Goal: Task Accomplishment & Management: Manage account settings

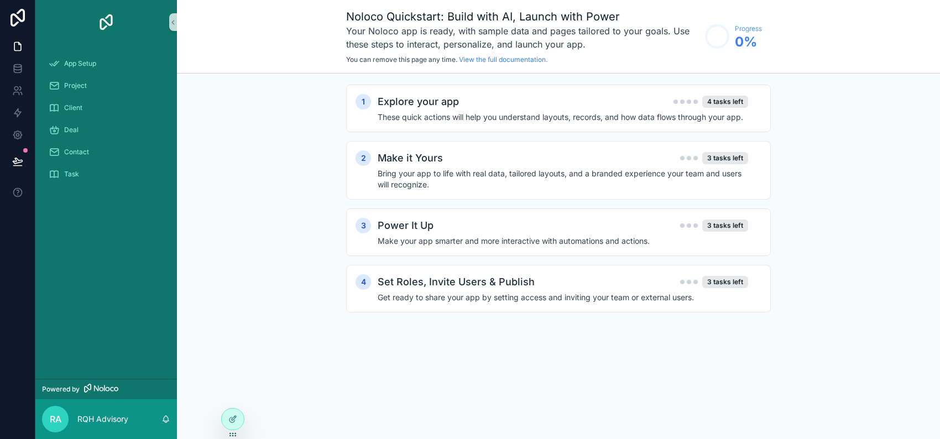
scroll to position [1713, 0]
click at [655, 123] on h4 "These quick actions will help you understand layouts, records, and how data flo…" at bounding box center [563, 117] width 371 height 11
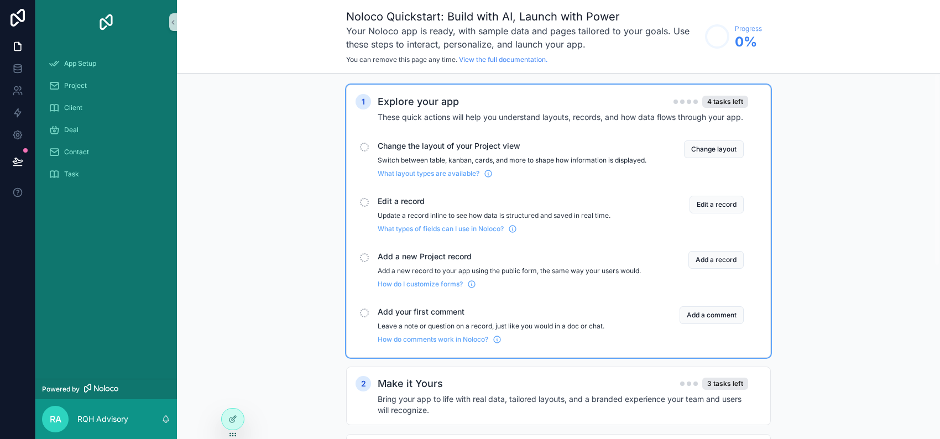
click at [356, 183] on div "Change the layout of your Project view Switch between table, kanban, cards, and…" at bounding box center [559, 159] width 406 height 46
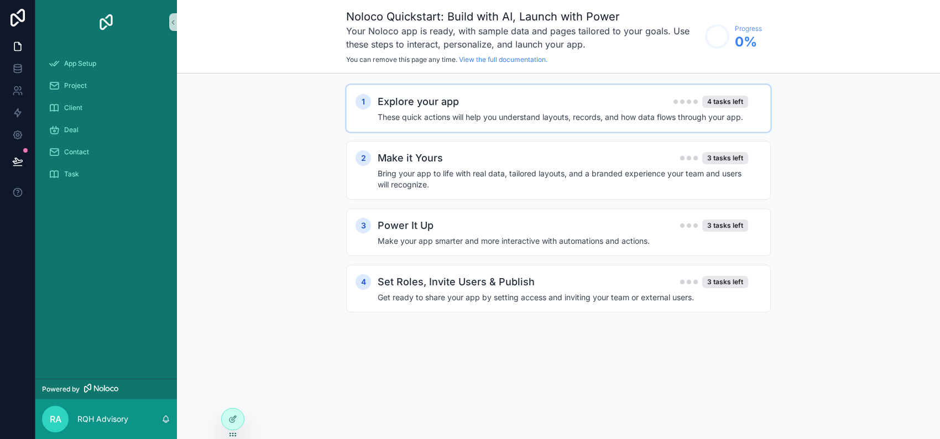
click at [378, 110] on h2 "Explore your app" at bounding box center [418, 101] width 81 height 15
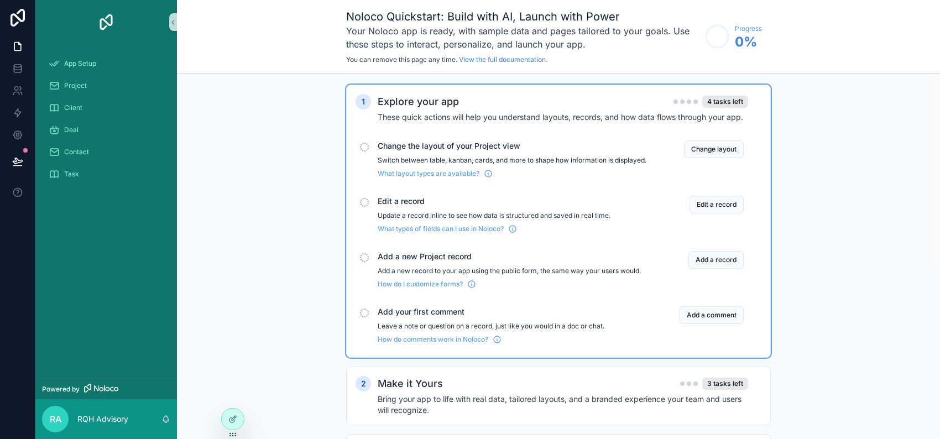
click at [378, 178] on div "What layout types are available?" at bounding box center [512, 171] width 269 height 13
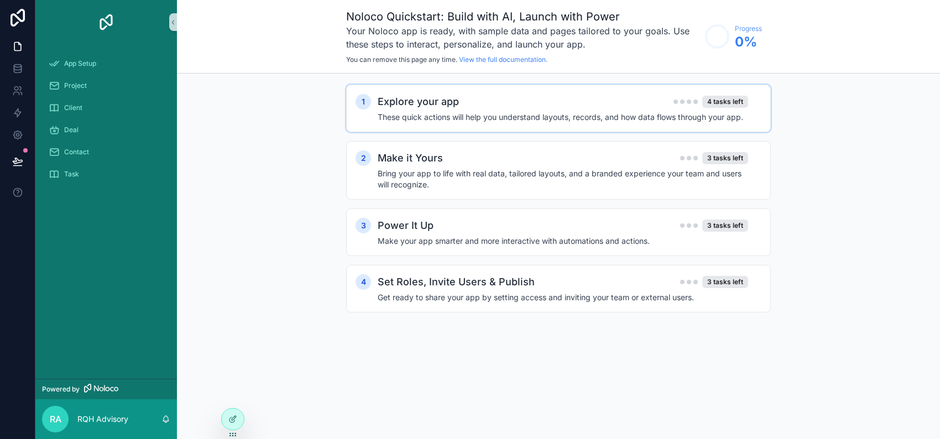
click at [383, 110] on h2 "Explore your app" at bounding box center [418, 101] width 81 height 15
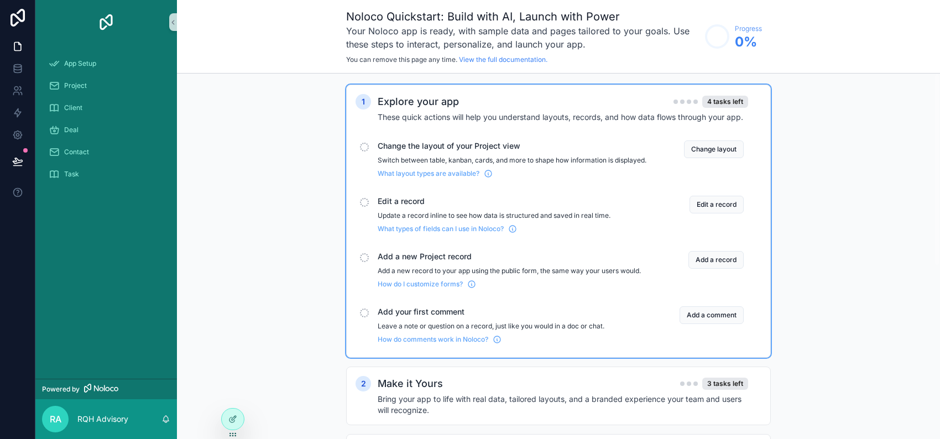
click at [360, 152] on div "scrollable content" at bounding box center [364, 147] width 9 height 9
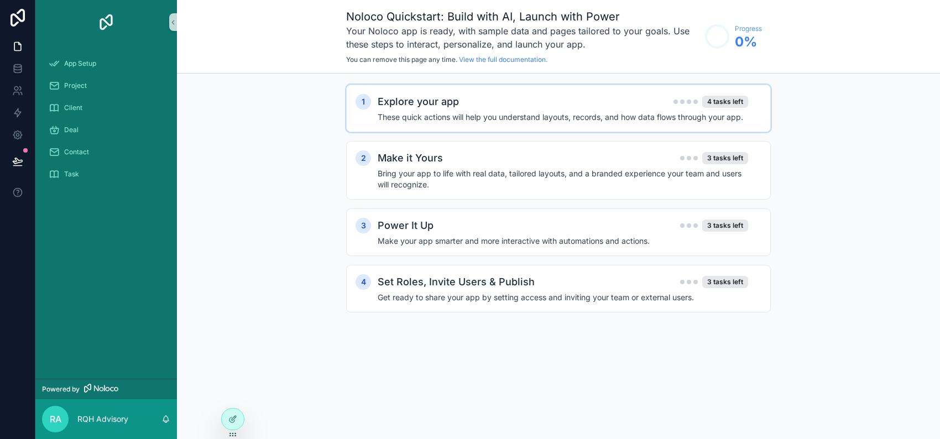
click at [390, 123] on h4 "These quick actions will help you understand layouts, records, and how data flo…" at bounding box center [563, 117] width 371 height 11
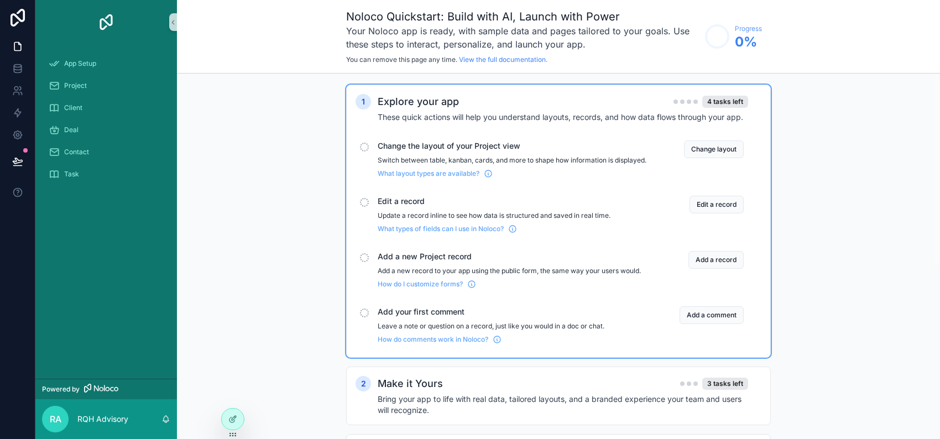
click at [415, 183] on div "Change the layout of your Project view Switch between table, kanban, cards, and…" at bounding box center [559, 159] width 406 height 46
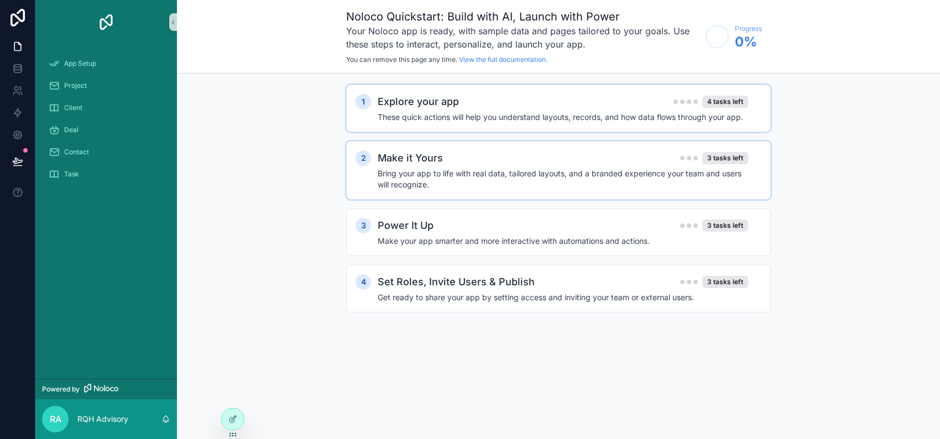
click at [415, 190] on h4 "Bring your app to life with real data, tailored layouts, and a branded experien…" at bounding box center [563, 179] width 371 height 22
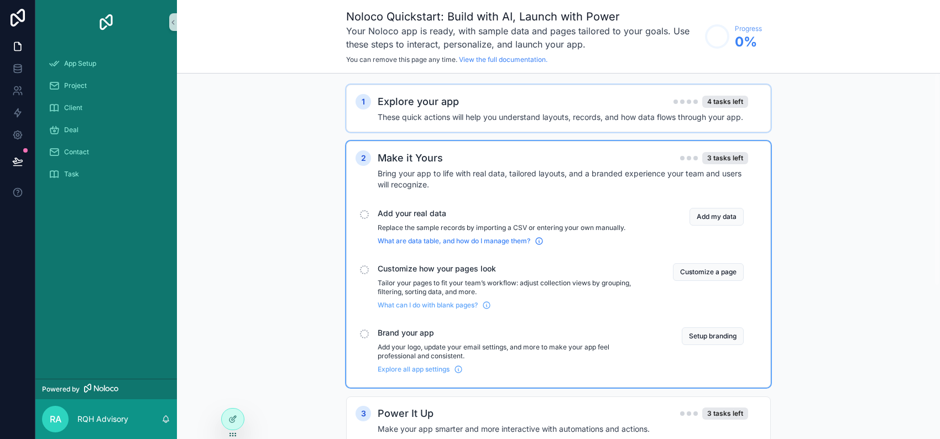
click at [410, 246] on span "What are data table, and how do I manage them?" at bounding box center [454, 241] width 153 height 9
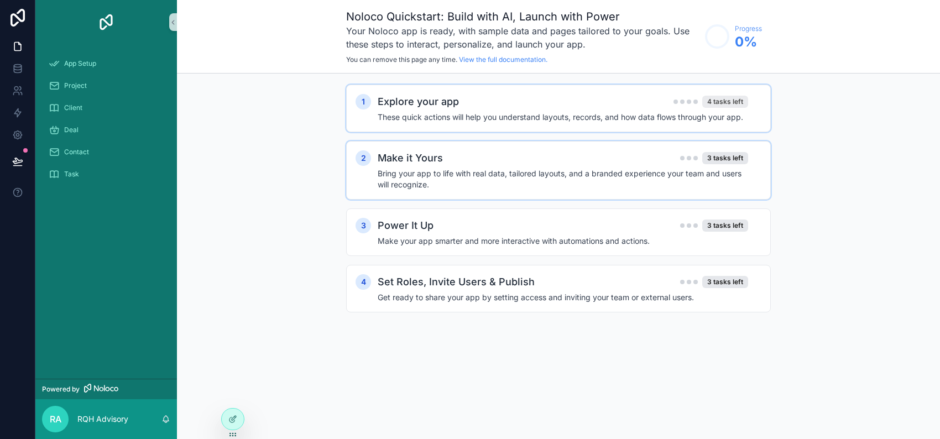
click at [748, 108] on div "4 tasks left" at bounding box center [726, 102] width 46 height 12
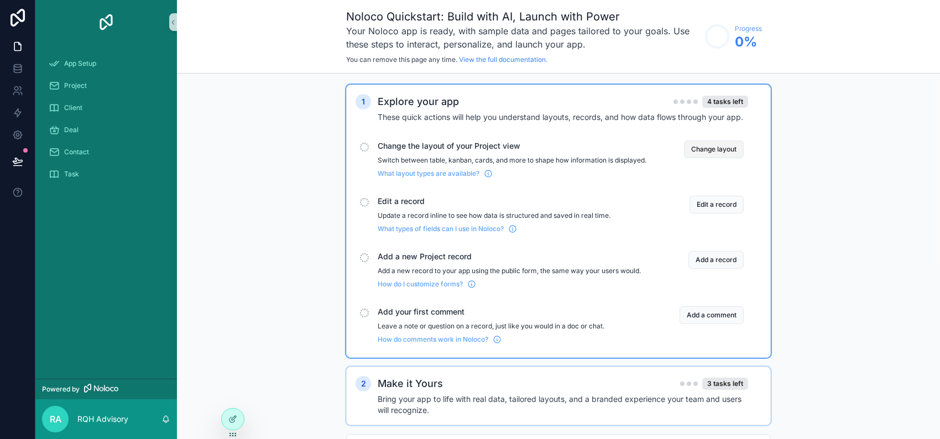
click at [744, 158] on button "Change layout" at bounding box center [714, 150] width 60 height 18
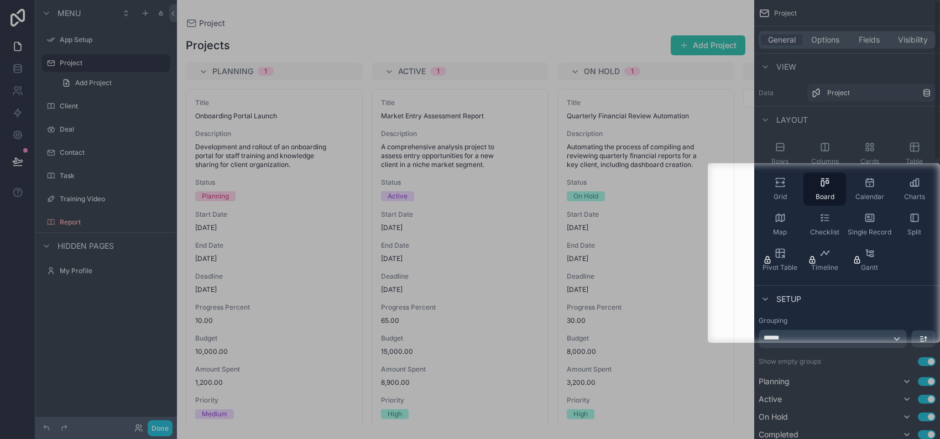
click at [678, 336] on div at bounding box center [354, 253] width 708 height 180
drag, startPoint x: 678, startPoint y: 336, endPoint x: 454, endPoint y: 326, distance: 223.7
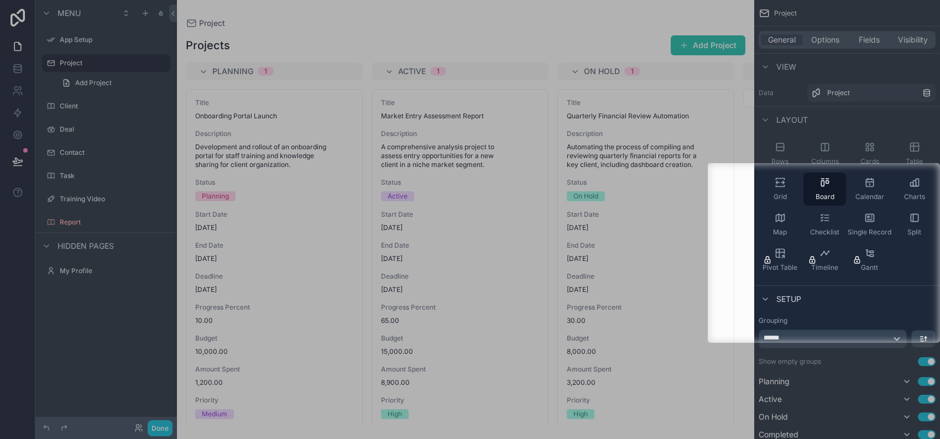
click at [454, 326] on div at bounding box center [354, 253] width 708 height 180
click at [447, 327] on div at bounding box center [354, 253] width 708 height 180
drag, startPoint x: 447, startPoint y: 327, endPoint x: 445, endPoint y: 357, distance: 30.0
click at [445, 357] on div at bounding box center [470, 219] width 940 height 439
click at [445, 357] on div at bounding box center [470, 391] width 940 height 96
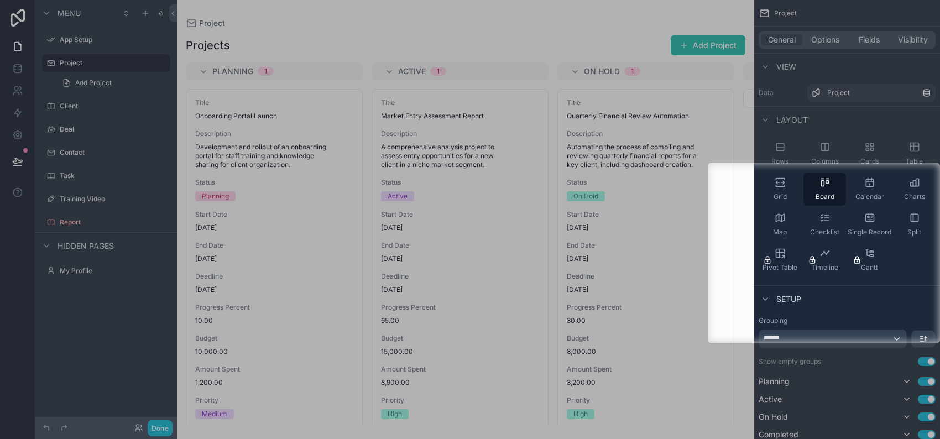
drag, startPoint x: 445, startPoint y: 357, endPoint x: 446, endPoint y: 345, distance: 11.7
click at [446, 345] on div at bounding box center [470, 391] width 940 height 96
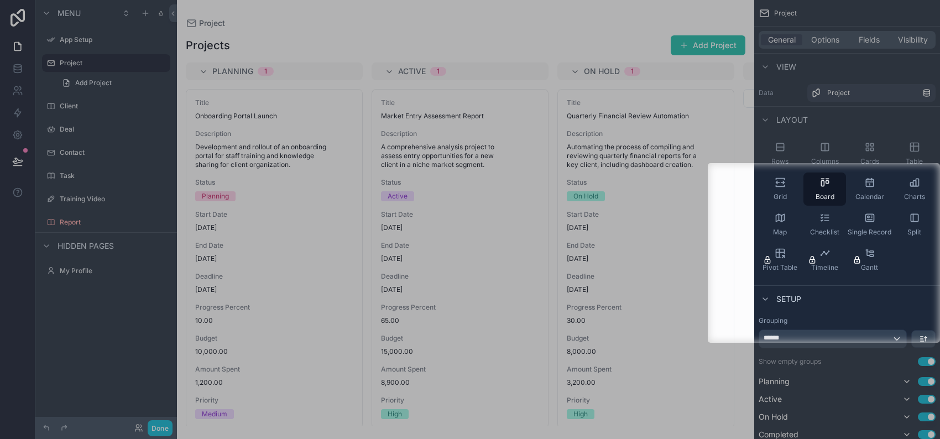
click at [446, 345] on div at bounding box center [470, 391] width 940 height 96
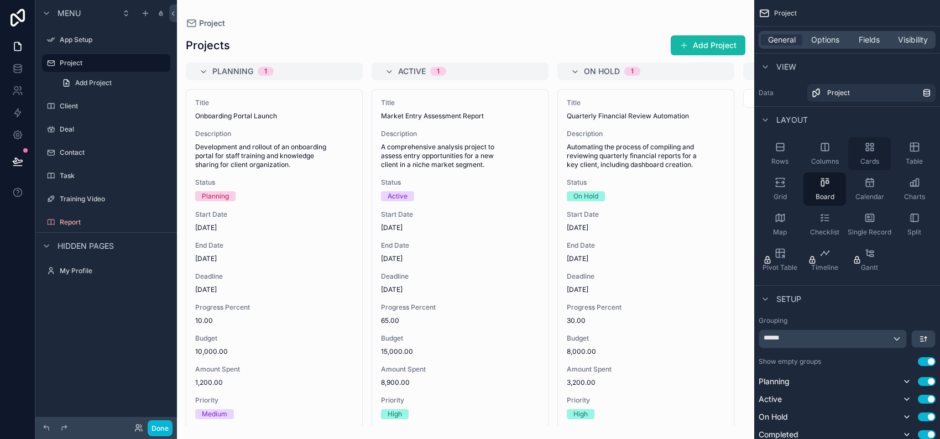
click at [865, 153] on icon "scrollable content" at bounding box center [870, 147] width 11 height 11
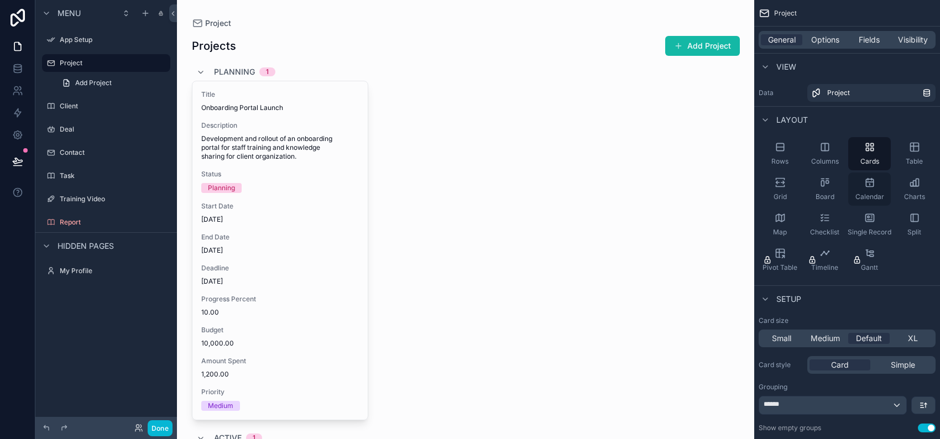
click at [857, 201] on span "Calendar" at bounding box center [870, 196] width 29 height 9
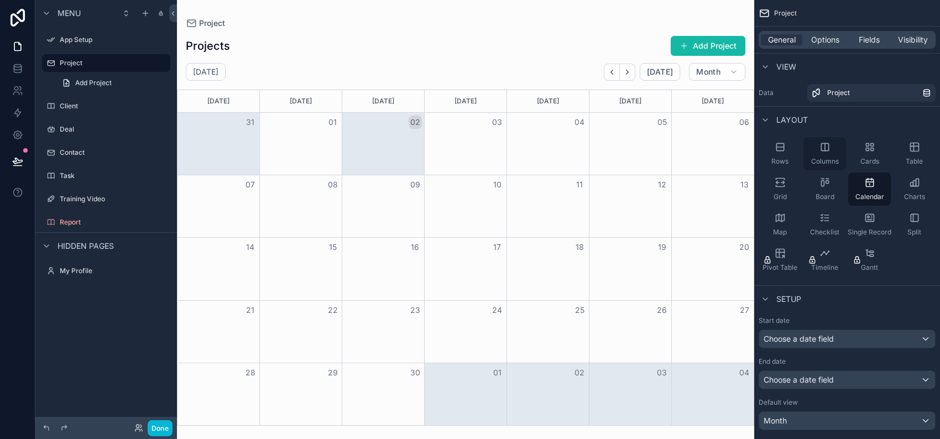
click at [820, 153] on icon "scrollable content" at bounding box center [825, 147] width 11 height 11
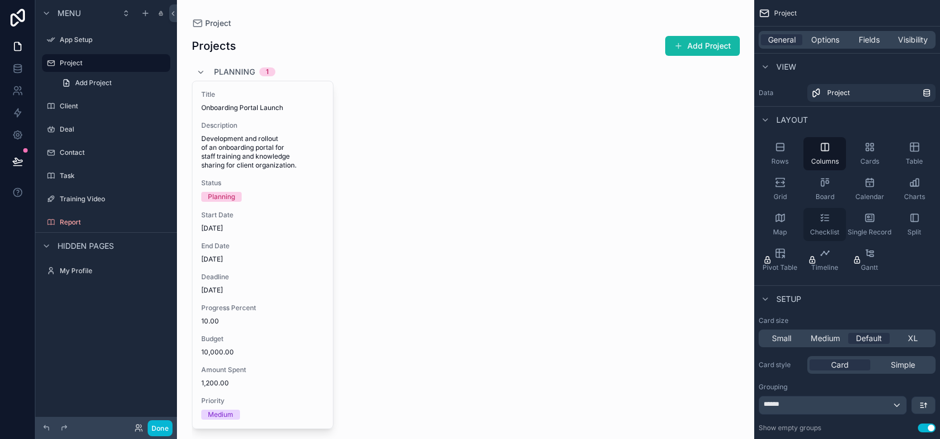
click at [810, 237] on span "Checklist" at bounding box center [824, 232] width 29 height 9
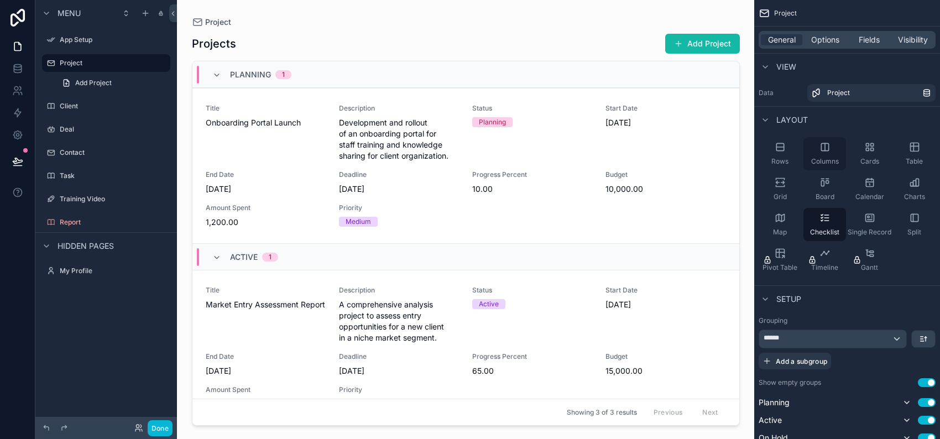
click at [811, 166] on span "Columns" at bounding box center [825, 161] width 28 height 9
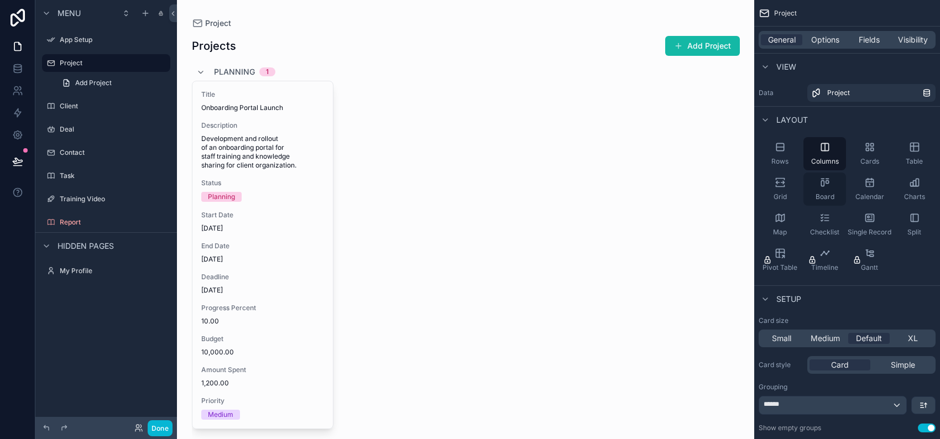
click at [816, 201] on span "Board" at bounding box center [825, 196] width 19 height 9
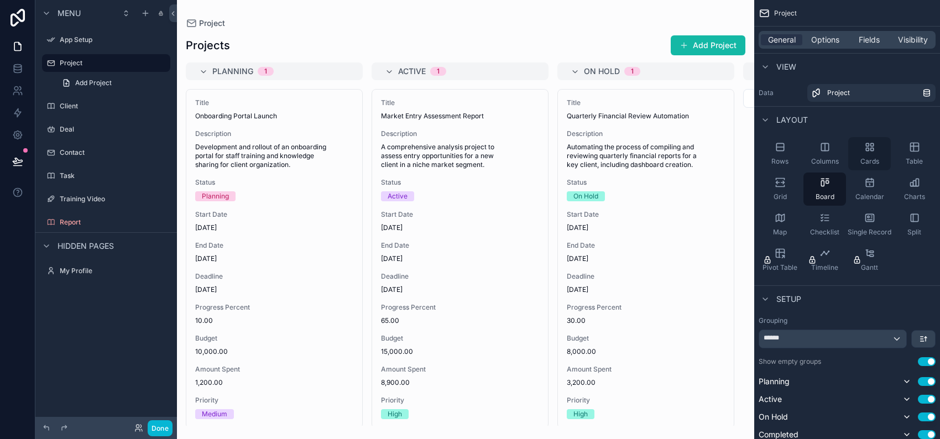
click at [859, 170] on div "Cards" at bounding box center [870, 153] width 43 height 33
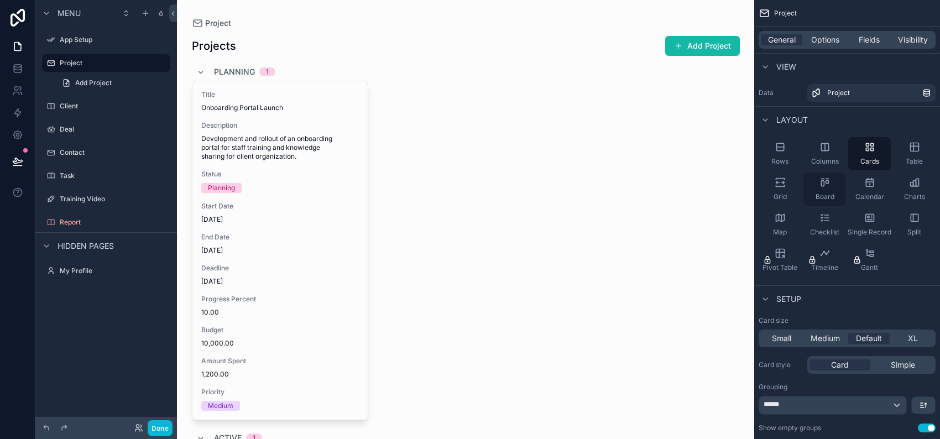
click at [816, 201] on span "Board" at bounding box center [825, 196] width 19 height 9
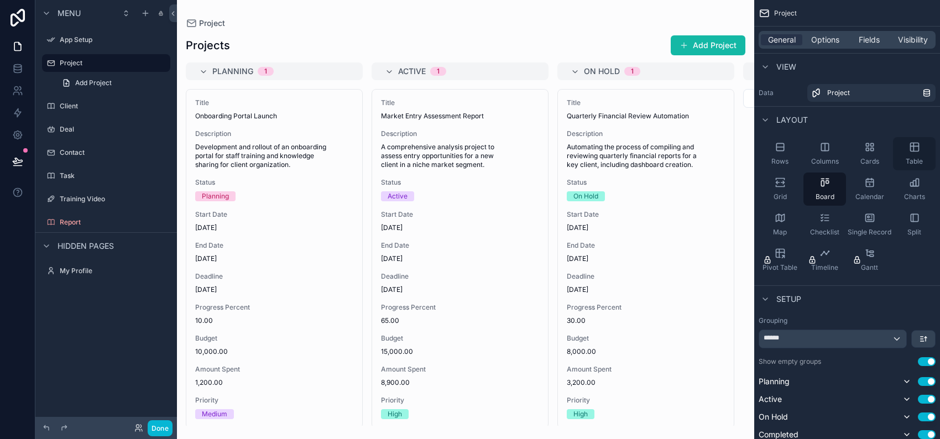
click at [906, 166] on span "Table" at bounding box center [914, 161] width 17 height 9
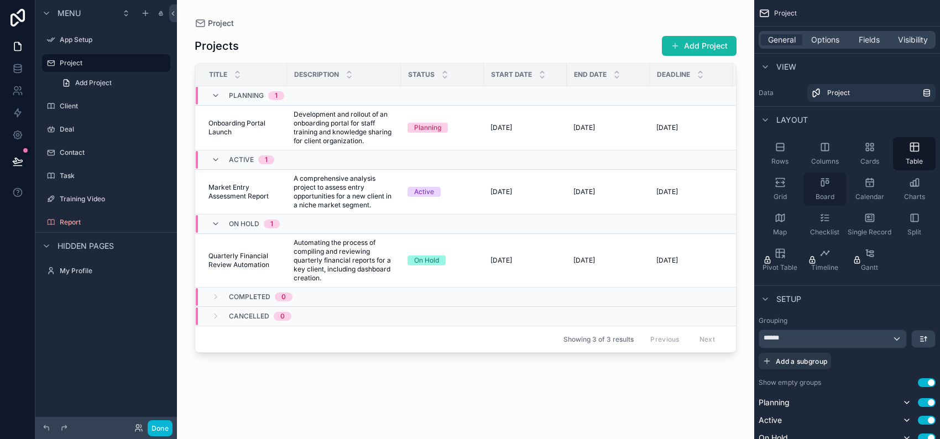
click at [816, 201] on span "Board" at bounding box center [825, 196] width 19 height 9
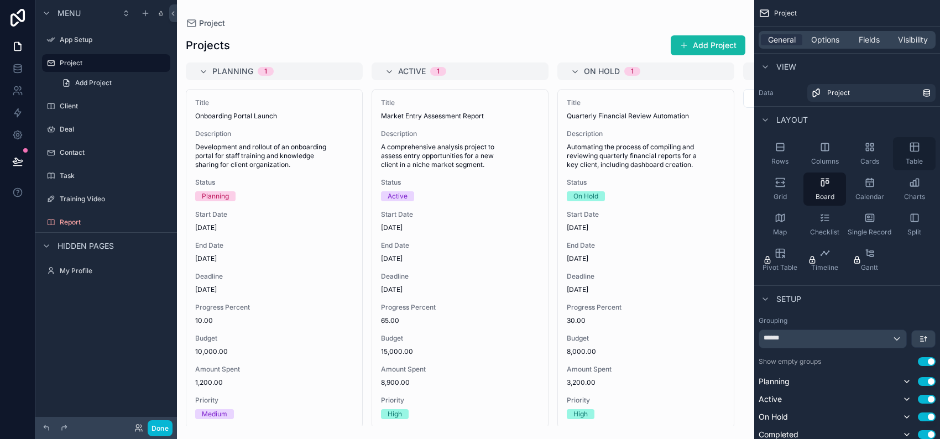
click at [913, 166] on span "Table" at bounding box center [914, 161] width 17 height 9
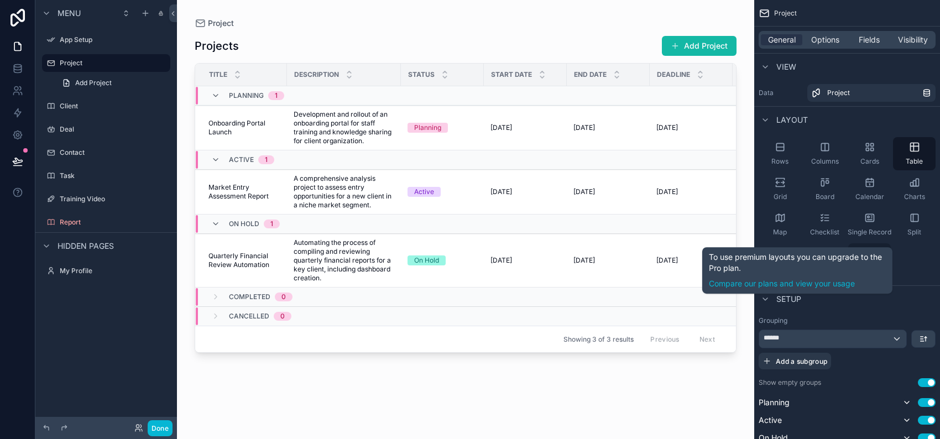
click at [864, 277] on div "Gantt" at bounding box center [870, 259] width 43 height 33
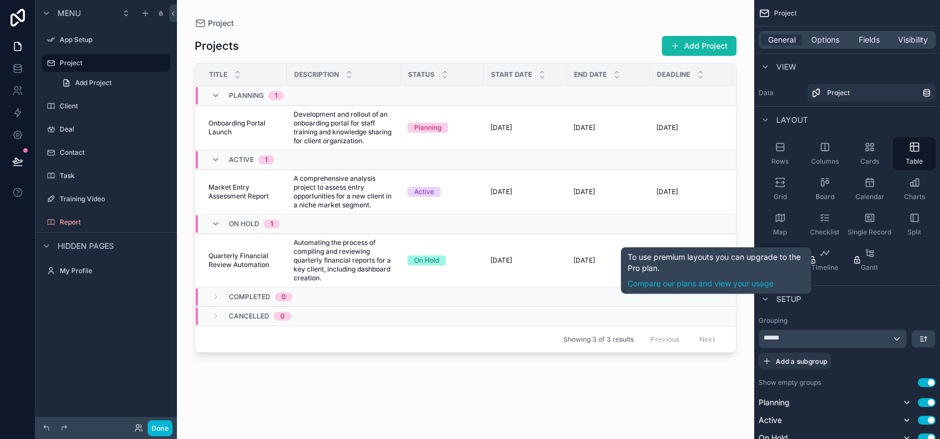
click at [763, 272] on span "Pivot Table" at bounding box center [780, 267] width 35 height 9
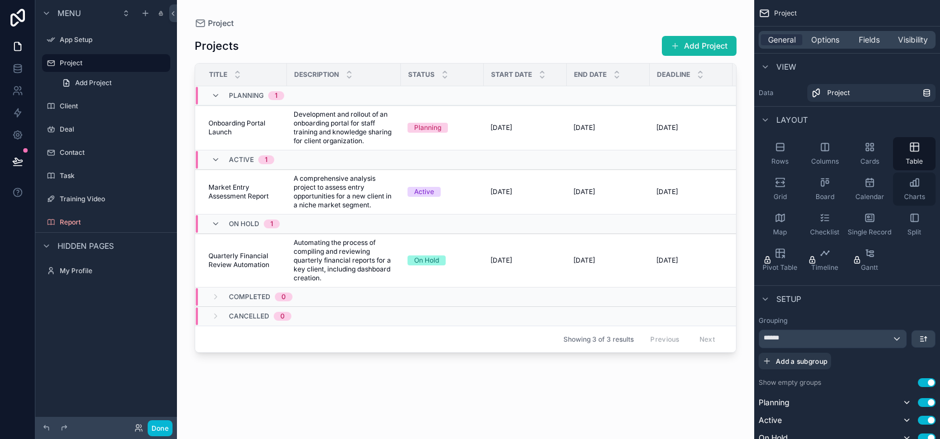
click at [903, 206] on div "Charts" at bounding box center [914, 189] width 43 height 33
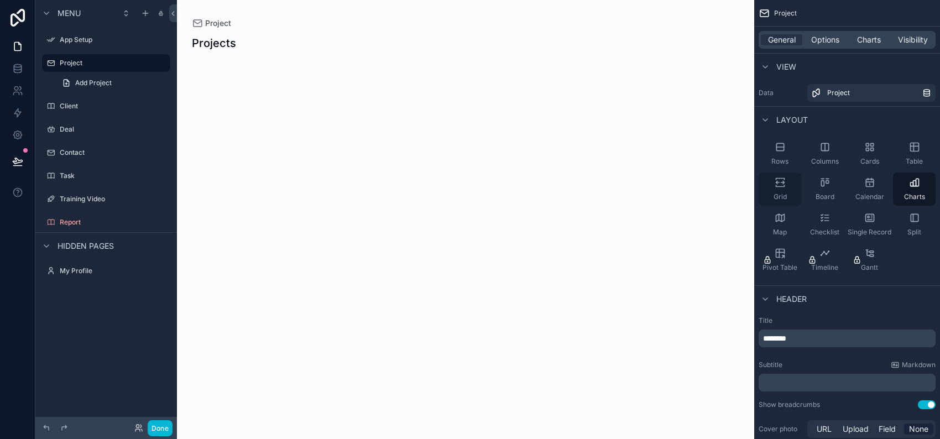
click at [776, 187] on icon "scrollable content" at bounding box center [780, 186] width 8 height 2
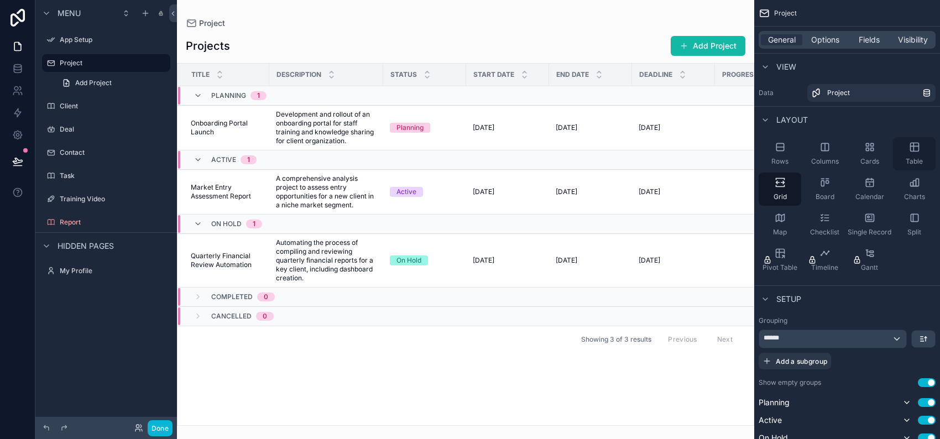
click at [916, 170] on div "Table" at bounding box center [914, 153] width 43 height 33
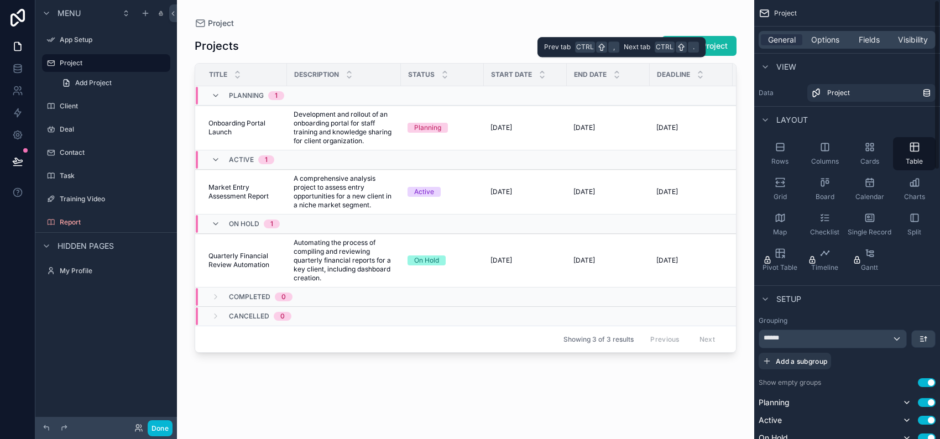
drag, startPoint x: 789, startPoint y: 41, endPoint x: 793, endPoint y: 56, distance: 16.0
click at [793, 49] on div "General Options Fields Visibility" at bounding box center [847, 40] width 177 height 18
click at [811, 45] on span "Options" at bounding box center [825, 39] width 28 height 11
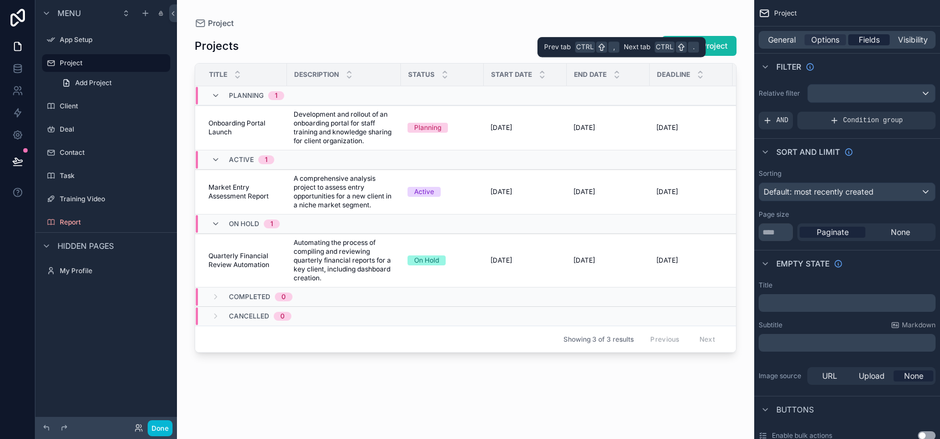
click at [859, 45] on span "Fields" at bounding box center [869, 39] width 21 height 11
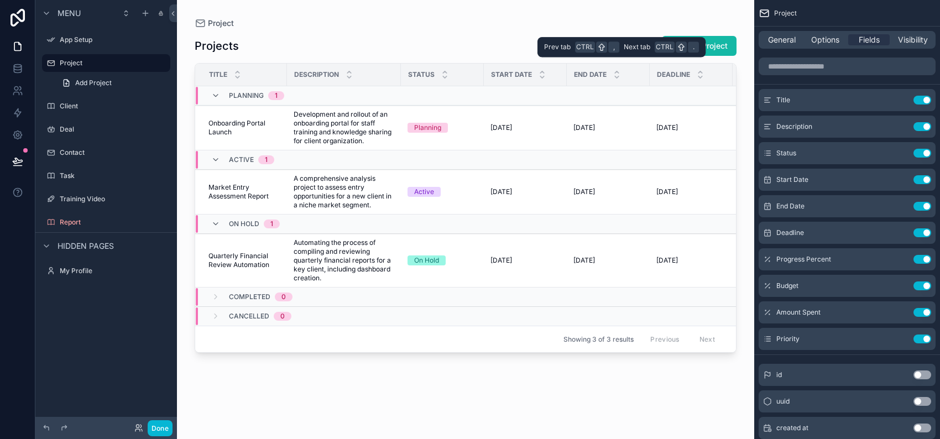
click at [918, 41] on div "General Options Fields Visibility" at bounding box center [847, 40] width 177 height 18
click at [912, 45] on span "Visibility" at bounding box center [913, 39] width 30 height 11
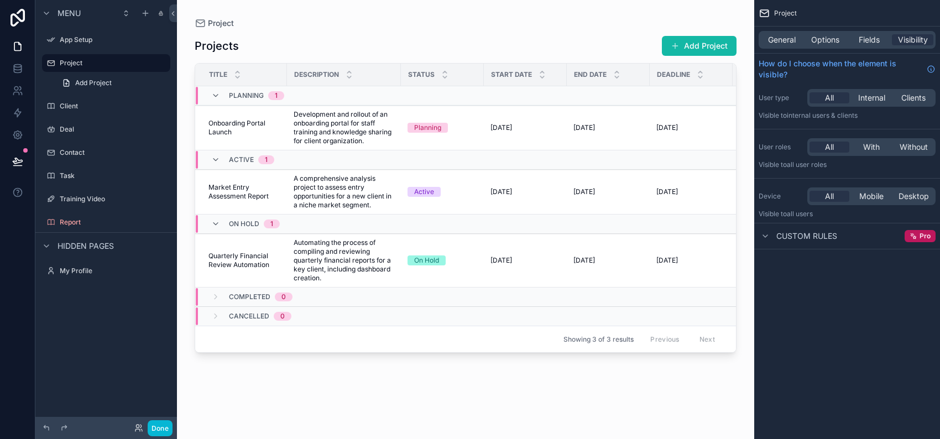
click at [786, 25] on div "Project" at bounding box center [847, 13] width 186 height 27
click at [779, 19] on div "Project" at bounding box center [847, 13] width 186 height 27
click at [754, 174] on div "User roles All With Without Visible to All user roles" at bounding box center [847, 154] width 186 height 40
click at [177, 14] on icon at bounding box center [173, 13] width 8 height 8
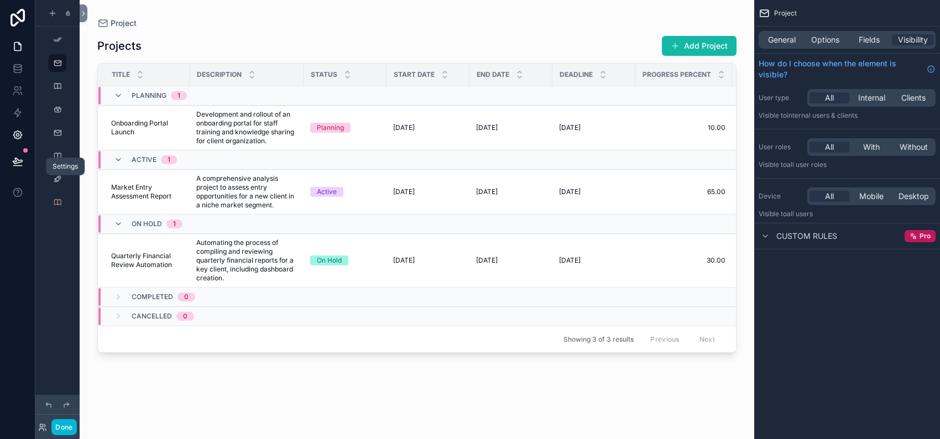
click at [22, 141] on icon at bounding box center [17, 134] width 11 height 11
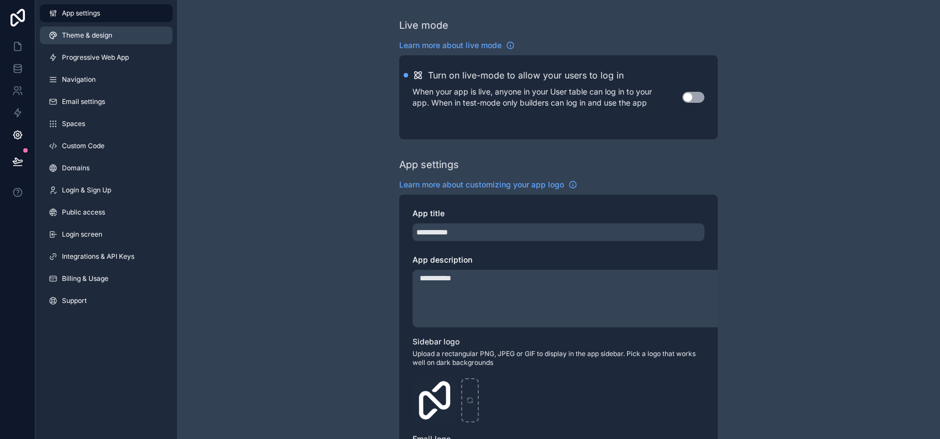
click at [112, 40] on span "Theme & design" at bounding box center [87, 35] width 50 height 9
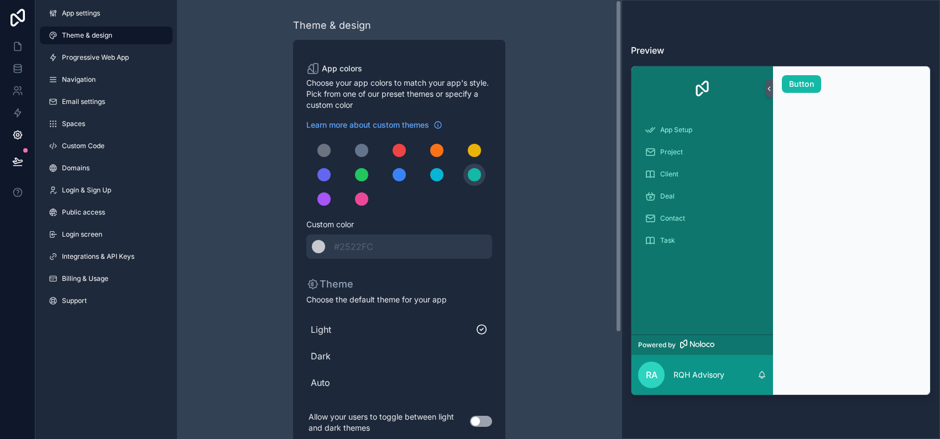
scroll to position [141, 0]
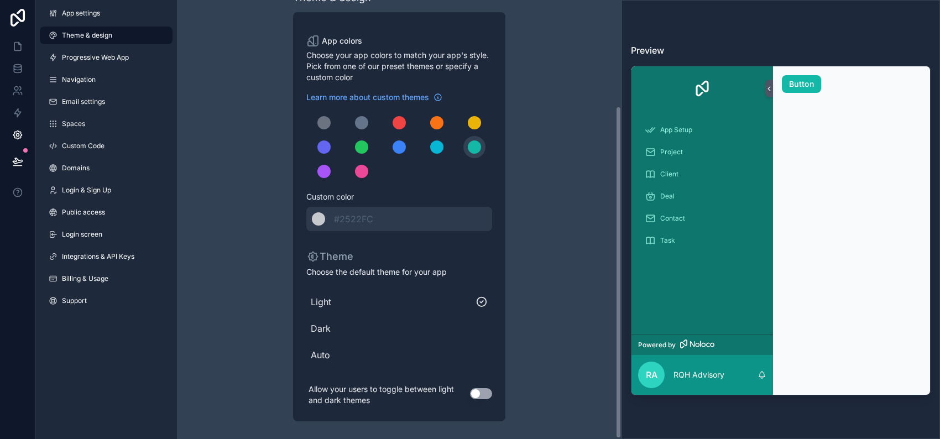
click at [576, 348] on div "Theme & design App colors Choose your app colors to match your app's style. Pic…" at bounding box center [399, 205] width 445 height 467
click at [81, 128] on span "Spaces" at bounding box center [73, 123] width 23 height 9
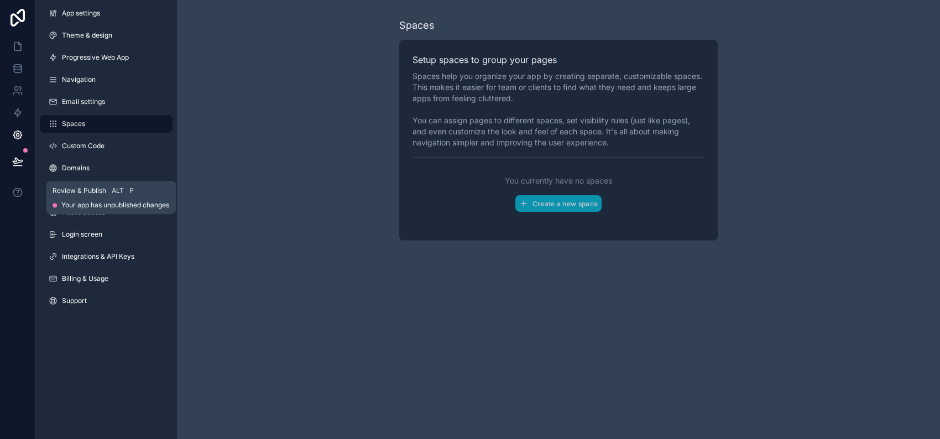
click at [25, 177] on button at bounding box center [18, 161] width 24 height 31
click at [23, 124] on link at bounding box center [17, 113] width 35 height 22
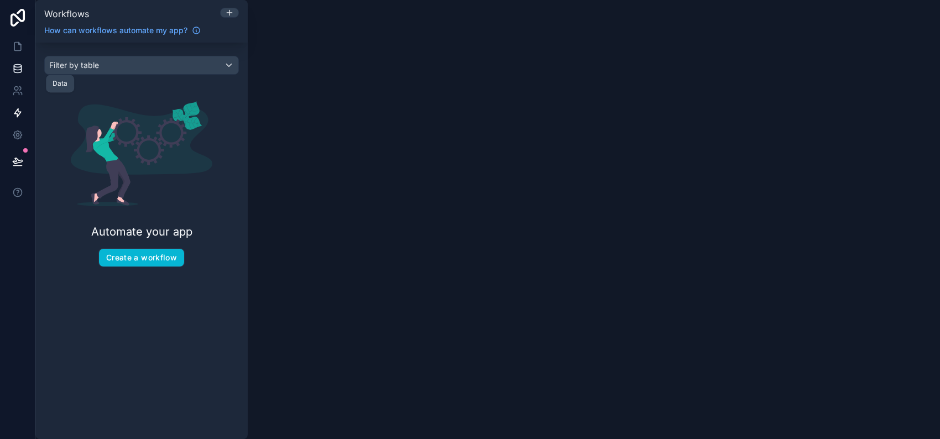
click at [22, 74] on icon at bounding box center [17, 68] width 11 height 11
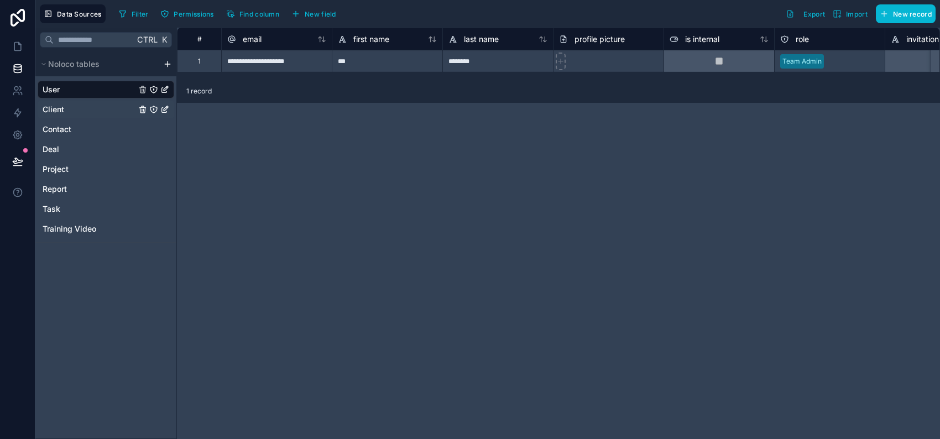
click at [85, 118] on div "Client" at bounding box center [106, 110] width 137 height 18
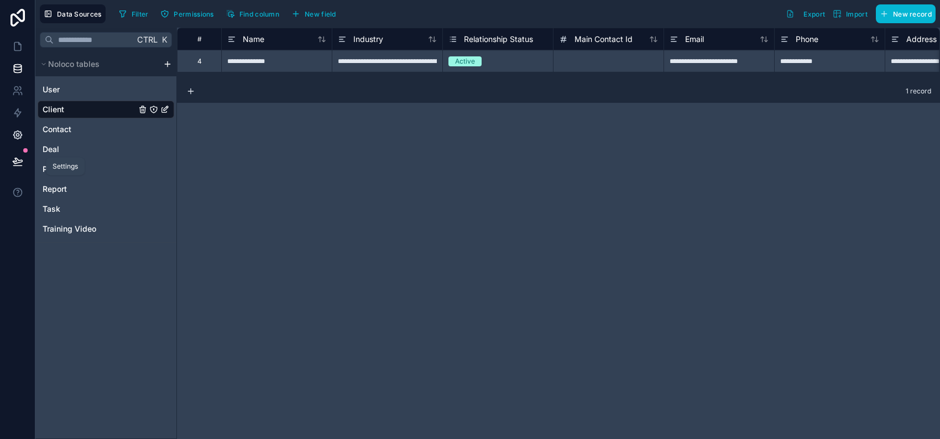
click at [22, 146] on link at bounding box center [17, 135] width 35 height 22
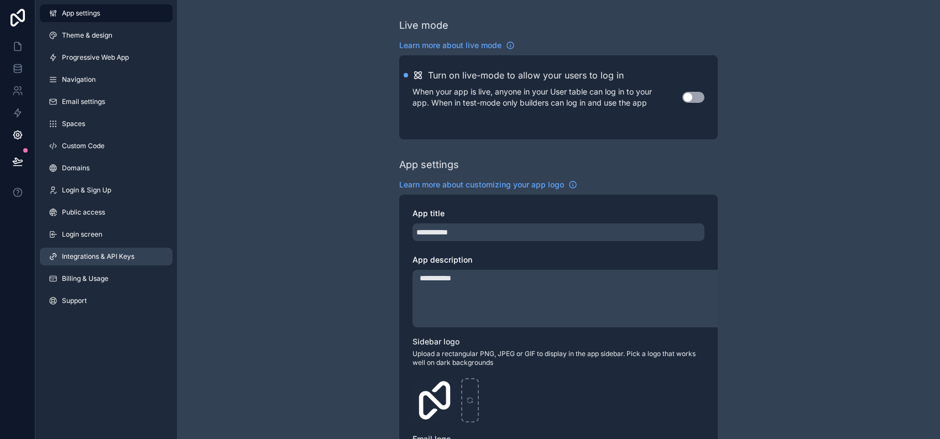
click at [119, 261] on span "Integrations & API Keys" at bounding box center [98, 256] width 72 height 9
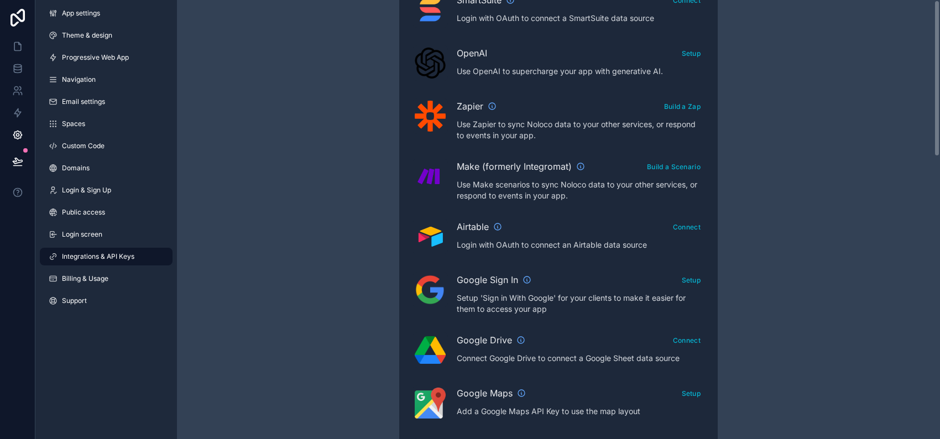
click at [936, 188] on div "Integrations & API Keys Learn more about your API keys Your API keys allow you …" at bounding box center [558, 181] width 763 height 995
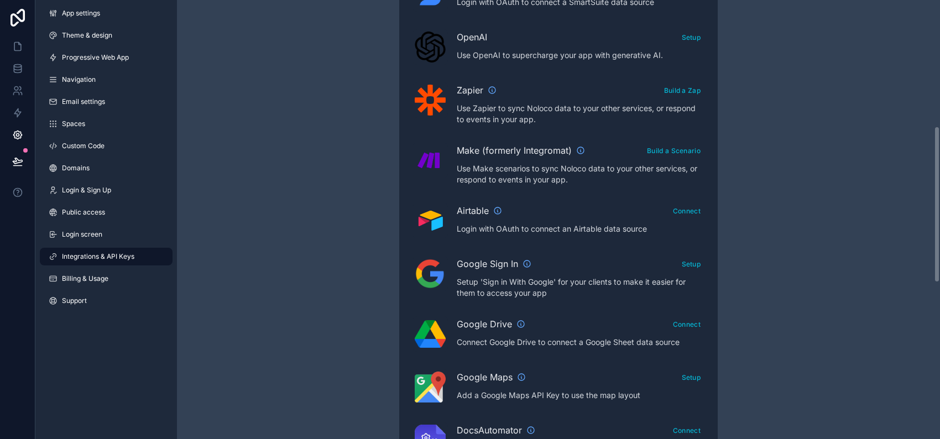
scroll to position [443, 0]
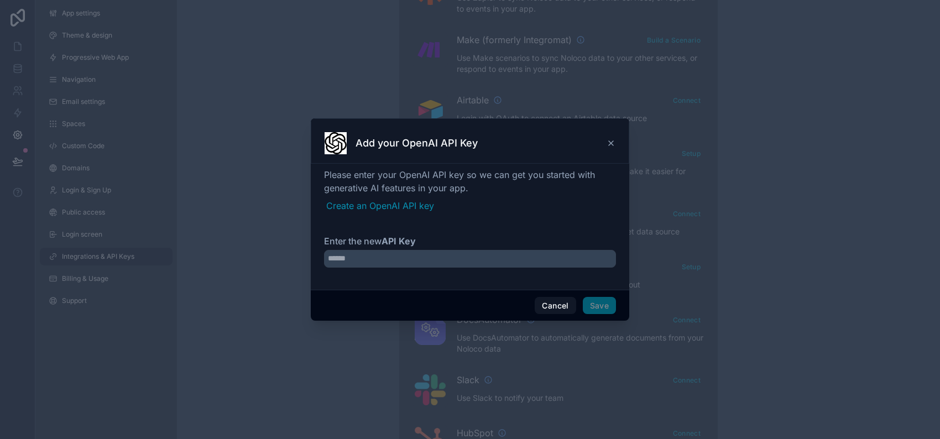
click at [546, 281] on div at bounding box center [470, 265] width 292 height 31
click at [523, 264] on input "Enter the new API Key" at bounding box center [470, 259] width 292 height 18
click at [365, 206] on link "Create an OpenAI API key" at bounding box center [471, 205] width 290 height 13
click at [324, 264] on input "Enter the new API Key" at bounding box center [470, 259] width 292 height 18
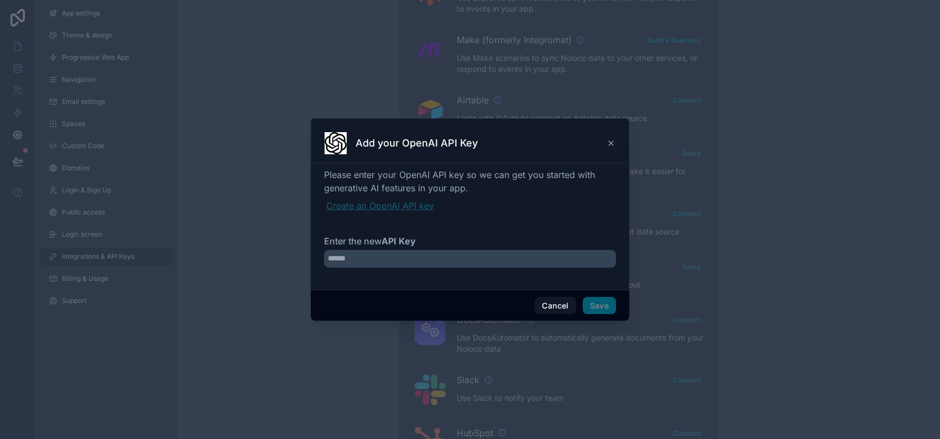
click at [342, 201] on link "Create an OpenAI API key" at bounding box center [471, 205] width 290 height 13
click at [324, 261] on input "Enter the new API Key" at bounding box center [470, 259] width 292 height 18
paste input "**********"
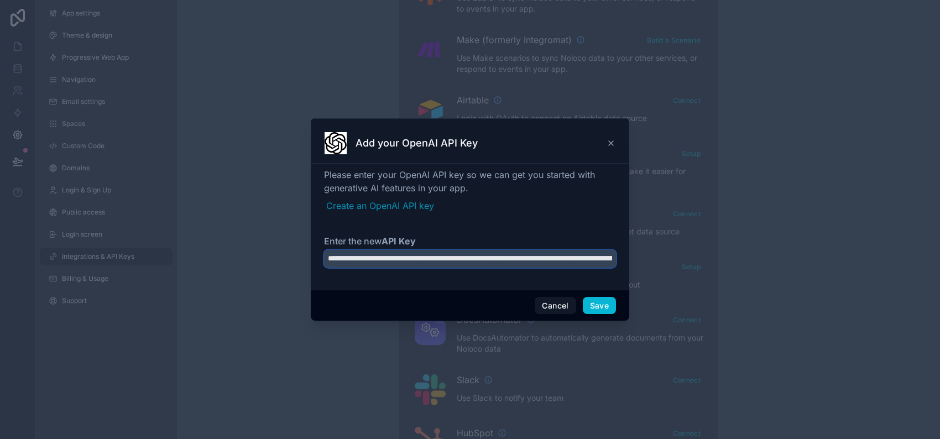
scroll to position [0, 597]
type input "**********"
click at [616, 317] on button "Save" at bounding box center [599, 308] width 33 height 18
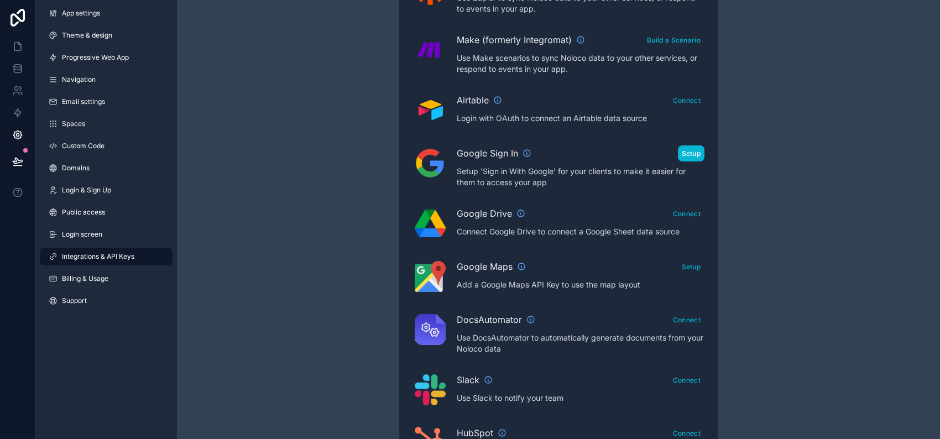
click at [705, 162] on button "Setup" at bounding box center [691, 153] width 27 height 16
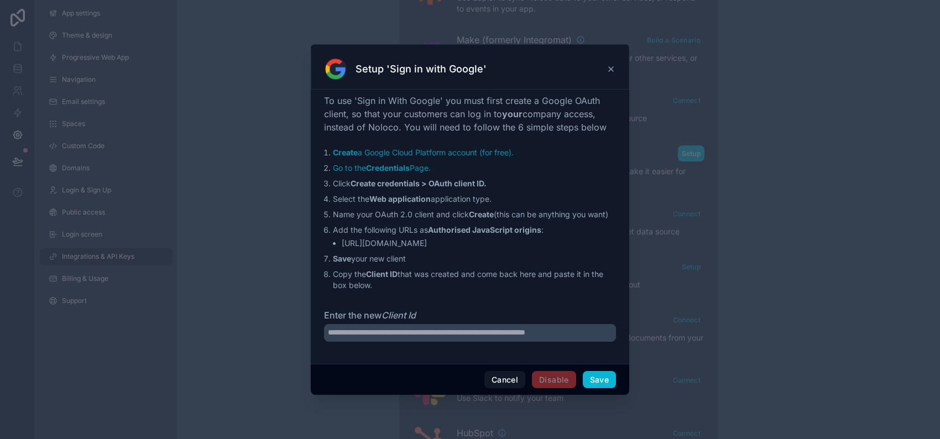
scroll to position [56, 0]
click at [616, 389] on button "Save" at bounding box center [599, 380] width 33 height 18
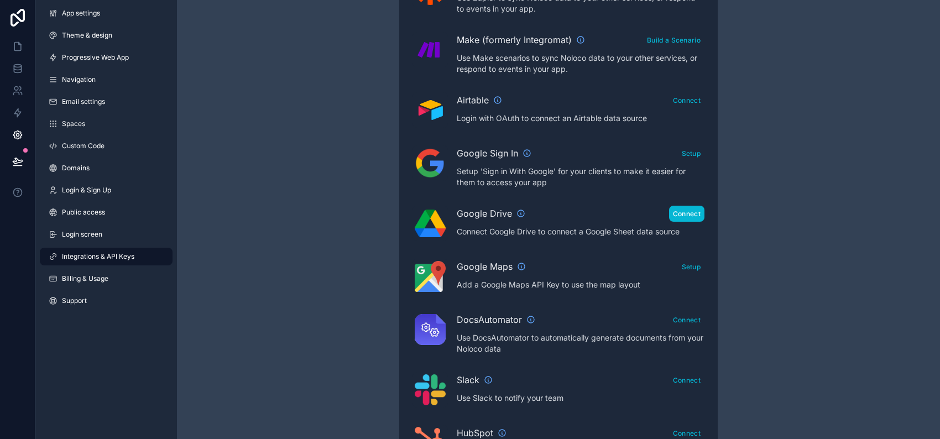
click at [705, 222] on button "Connect" at bounding box center [686, 214] width 35 height 16
drag, startPoint x: 939, startPoint y: 216, endPoint x: 939, endPoint y: 318, distance: 101.8
click at [940, 318] on div at bounding box center [940, 219] width 1 height 439
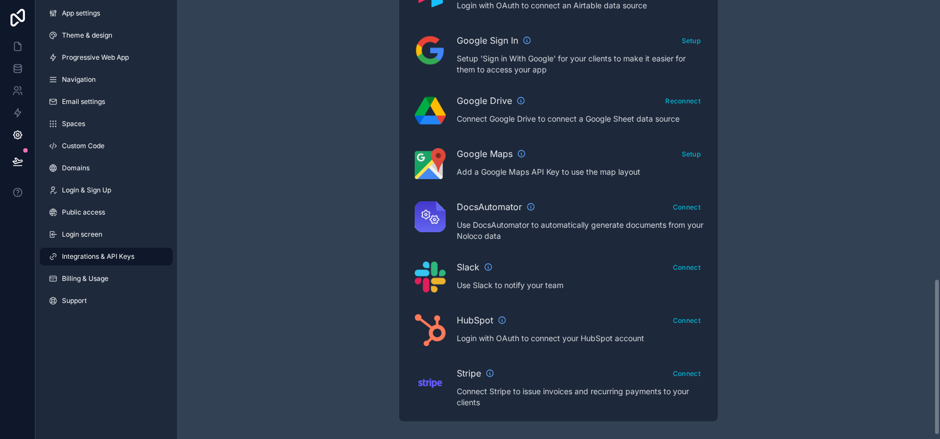
scroll to position [782, 0]
drag, startPoint x: 938, startPoint y: 290, endPoint x: 939, endPoint y: 412, distance: 121.7
click at [705, 313] on button "Connect" at bounding box center [686, 321] width 35 height 16
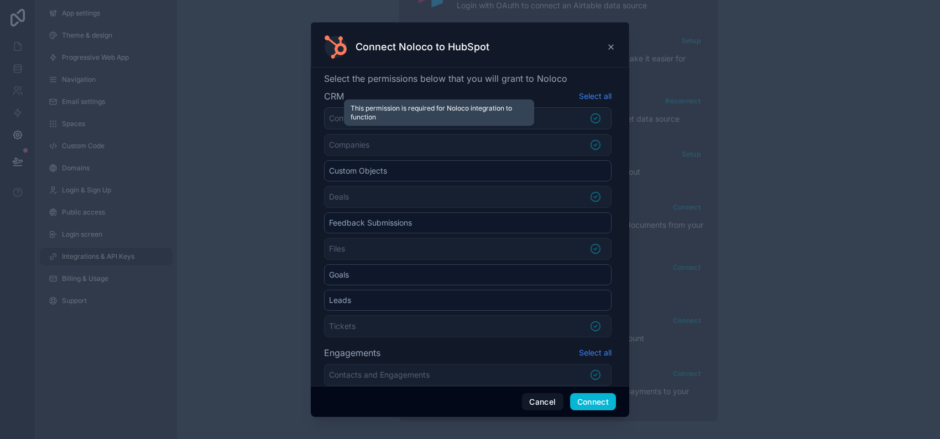
click at [570, 129] on li "Contacts and Engagements" at bounding box center [468, 118] width 288 height 22
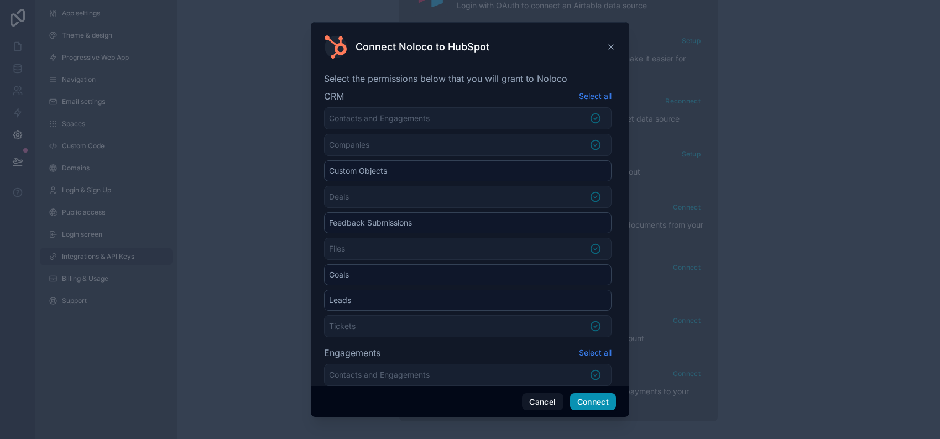
click at [616, 393] on button "Connect" at bounding box center [593, 402] width 46 height 18
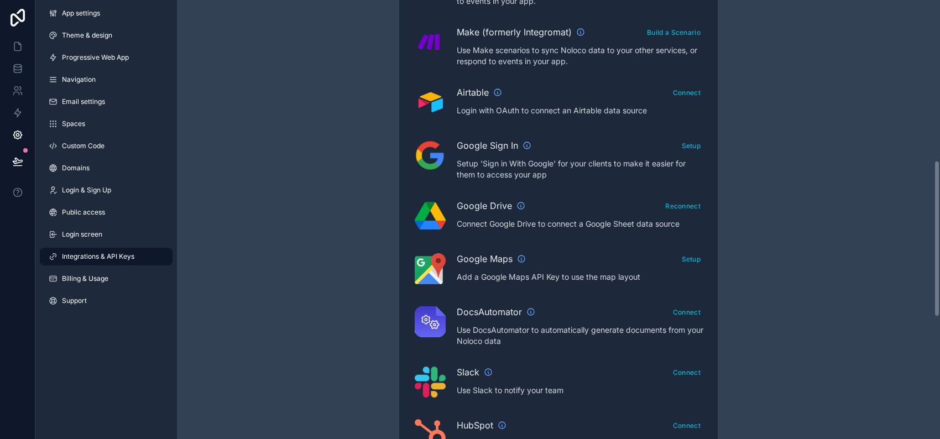
scroll to position [340, 0]
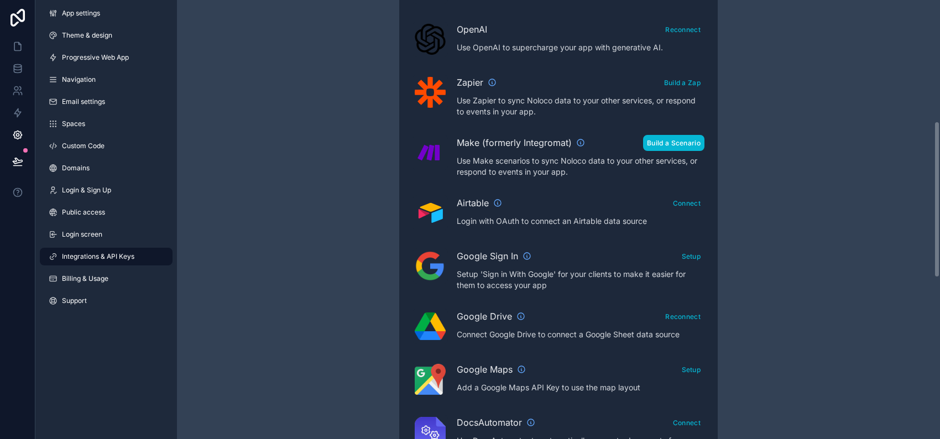
click at [705, 151] on button "Build a Scenario" at bounding box center [673, 143] width 61 height 16
click at [921, 246] on div "Integrations & API Keys Learn more about your API keys Your API keys allow you …" at bounding box center [558, 157] width 763 height 995
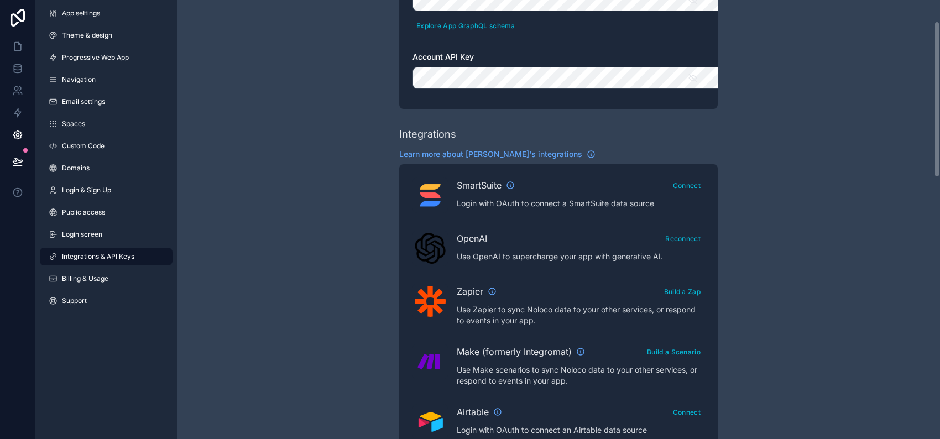
scroll to position [0, 0]
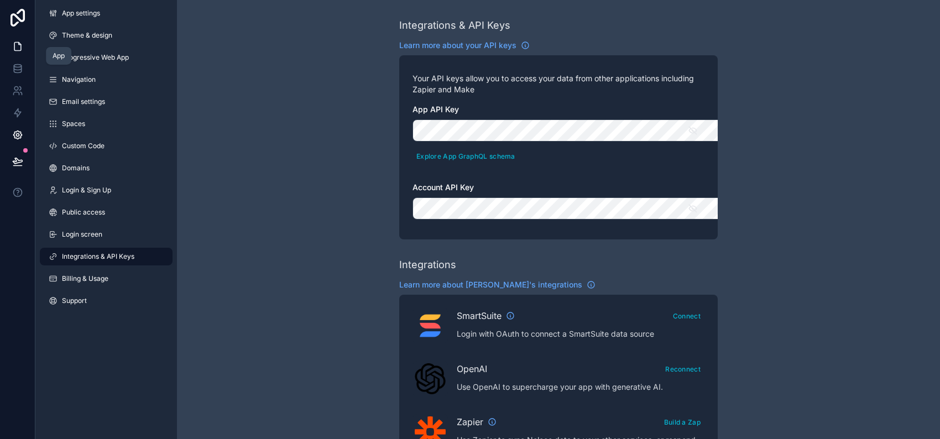
click at [19, 48] on link at bounding box center [17, 46] width 35 height 22
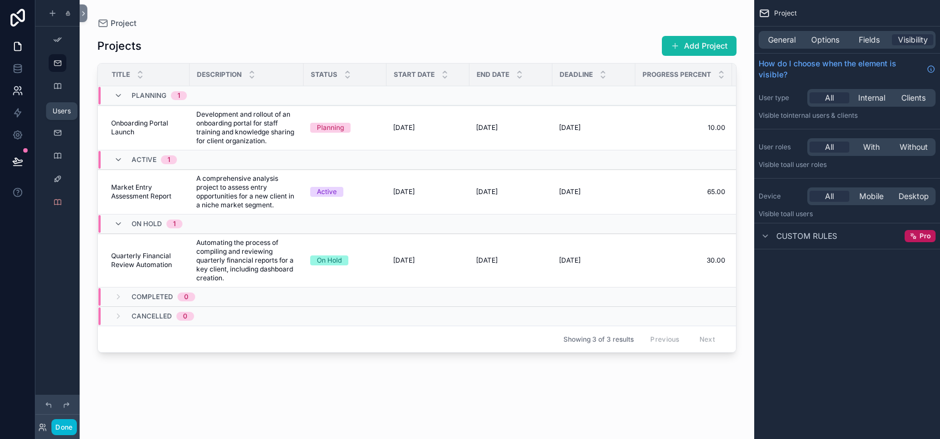
click at [21, 102] on link at bounding box center [17, 91] width 35 height 22
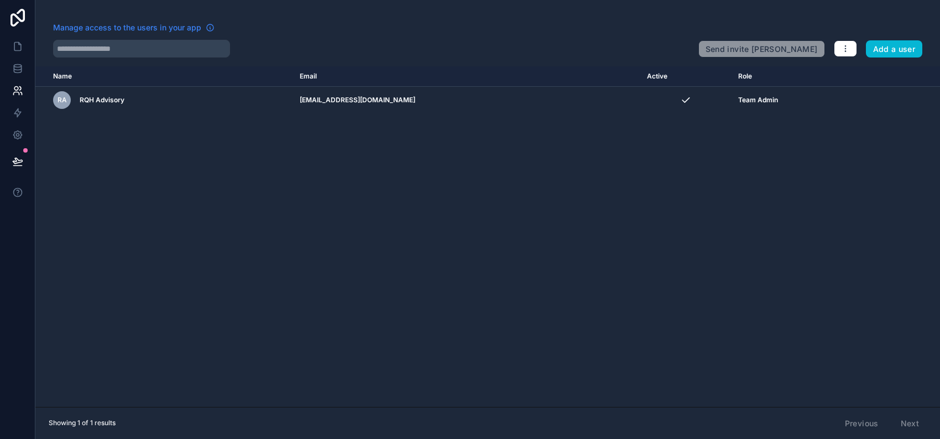
click at [131, 31] on span "Manage access to the users in your app" at bounding box center [127, 27] width 148 height 11
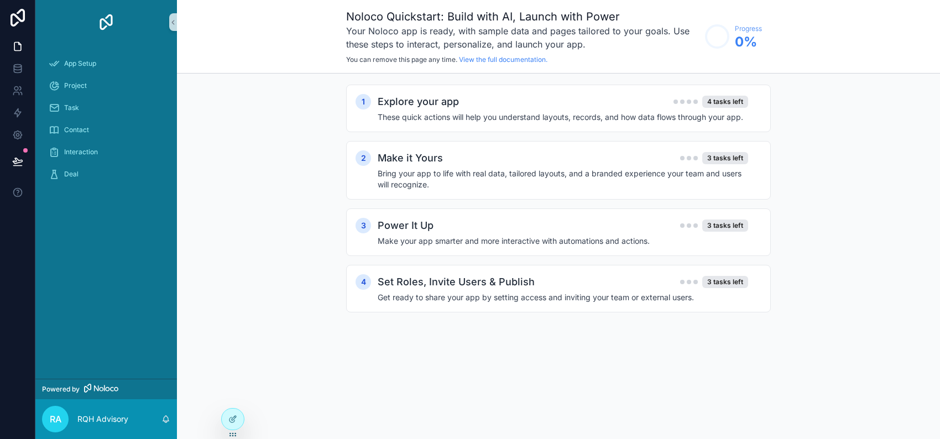
scroll to position [1713, 0]
click at [27, 80] on link at bounding box center [17, 69] width 35 height 22
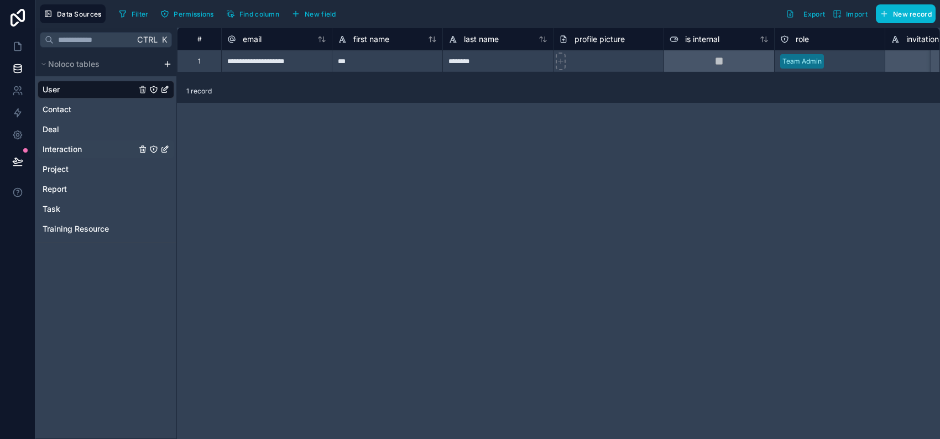
click at [82, 155] on span "Interaction" at bounding box center [62, 149] width 39 height 11
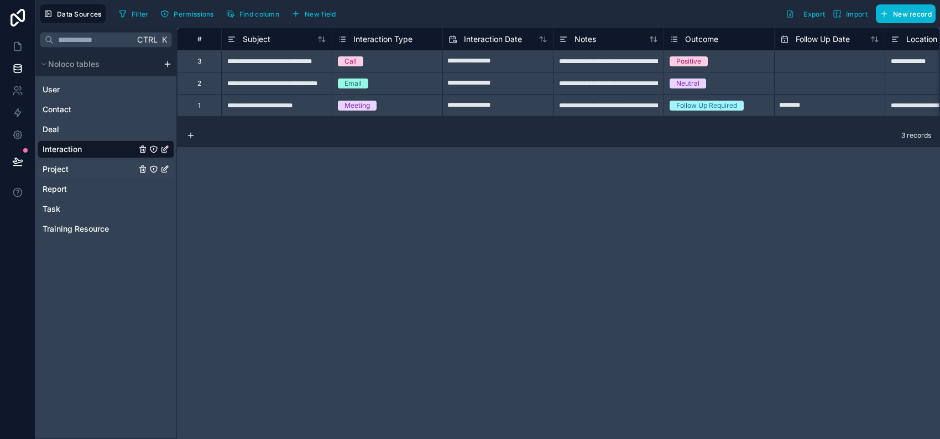
click at [69, 175] on span "Project" at bounding box center [56, 169] width 26 height 11
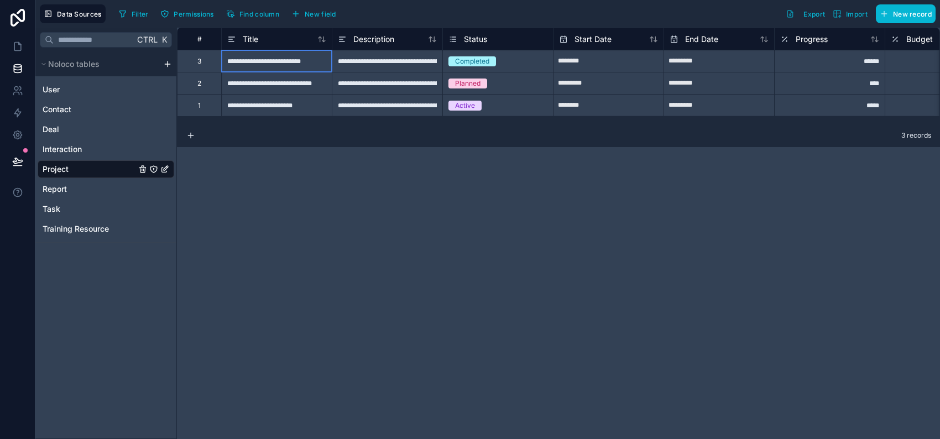
click at [309, 67] on div "**********" at bounding box center [276, 61] width 111 height 22
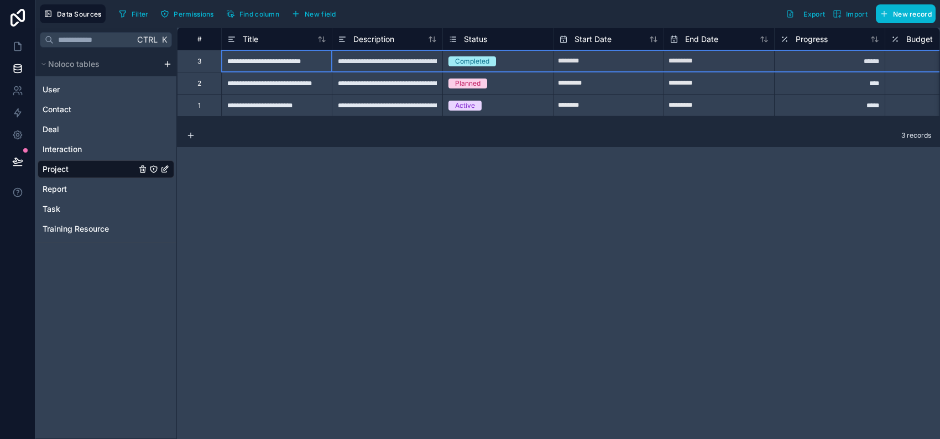
click at [221, 70] on div "3" at bounding box center [199, 61] width 44 height 22
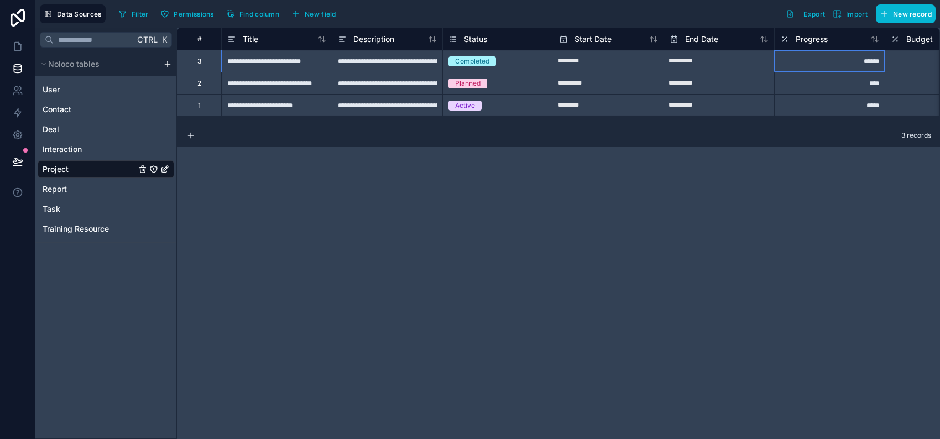
click at [881, 69] on div "******" at bounding box center [829, 61] width 111 height 22
click at [82, 155] on span "Interaction" at bounding box center [62, 149] width 39 height 11
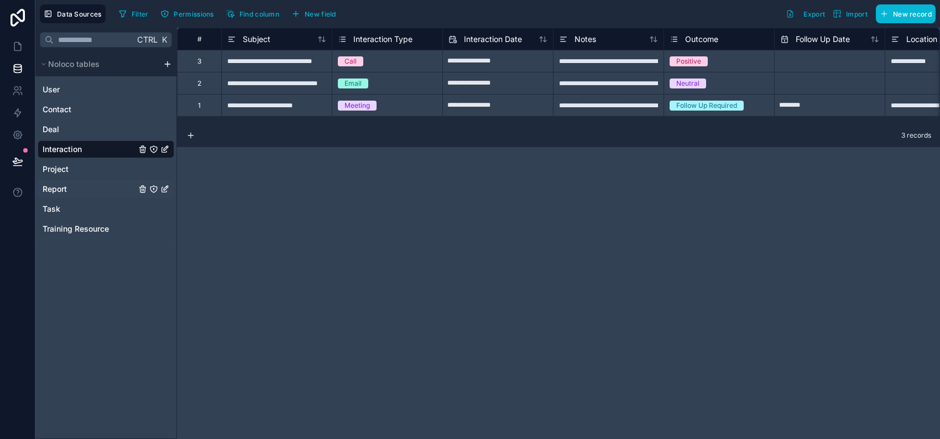
click at [67, 195] on span "Report" at bounding box center [55, 189] width 24 height 11
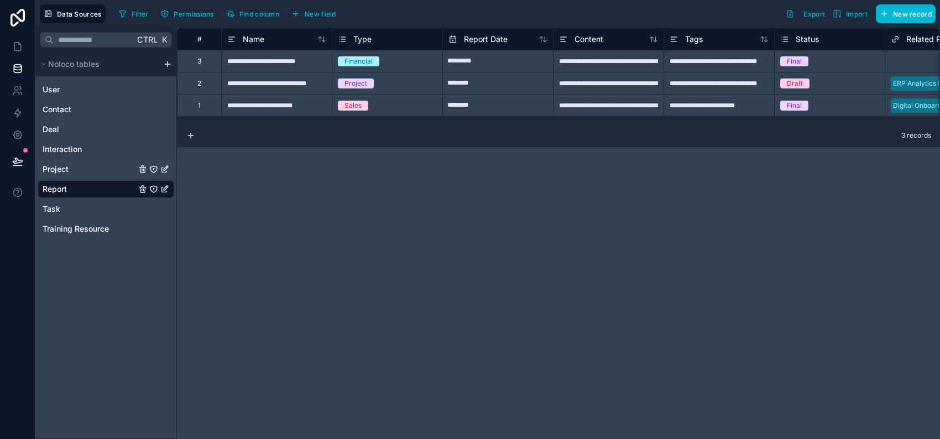
click at [69, 175] on span "Project" at bounding box center [56, 169] width 26 height 11
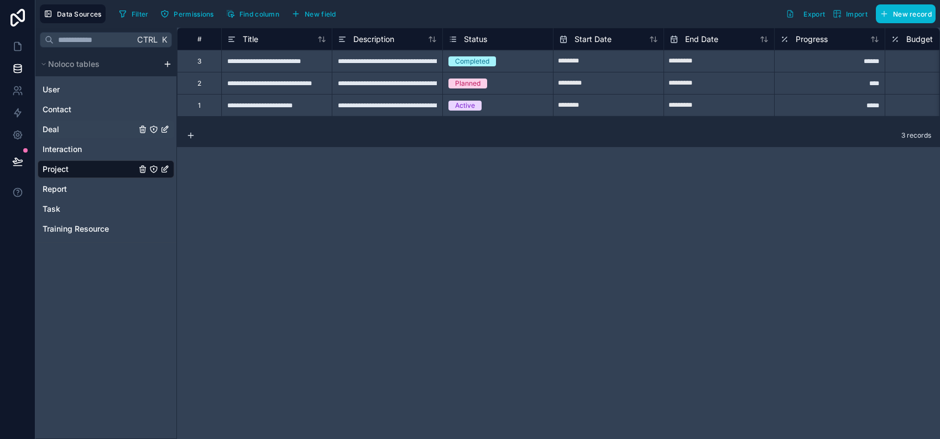
click at [59, 135] on span "Deal" at bounding box center [51, 129] width 17 height 11
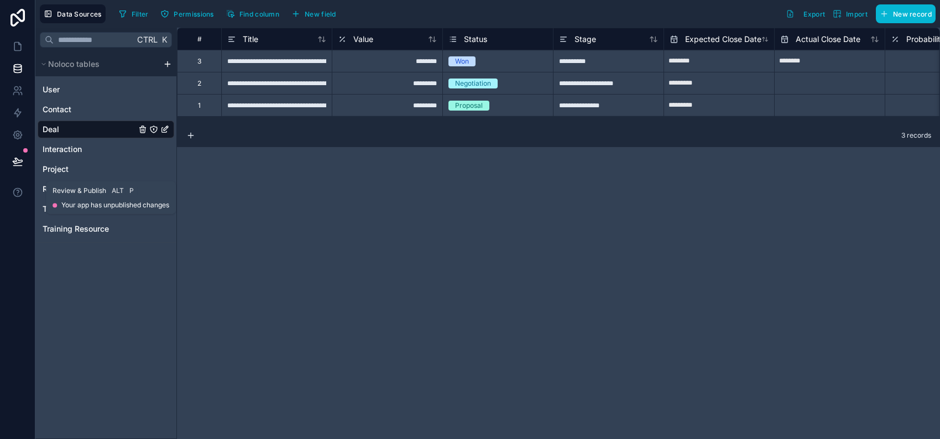
click at [26, 177] on button at bounding box center [18, 161] width 24 height 31
click at [15, 146] on link at bounding box center [17, 135] width 35 height 22
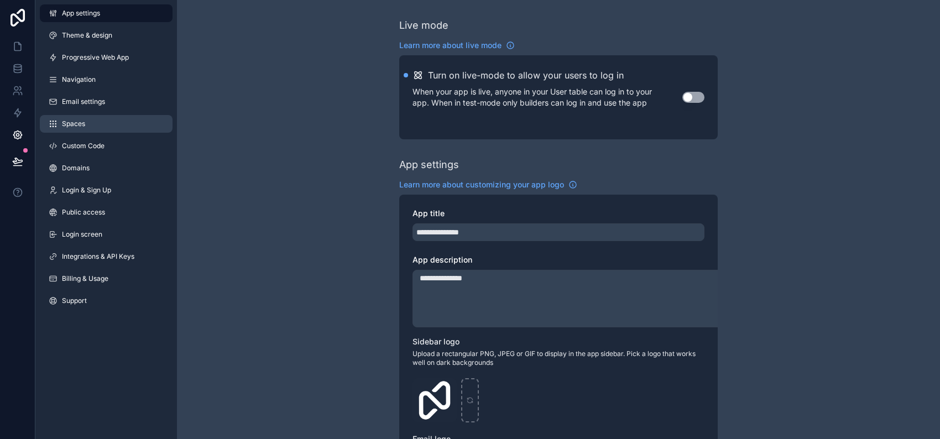
click at [85, 128] on span "Spaces" at bounding box center [73, 123] width 23 height 9
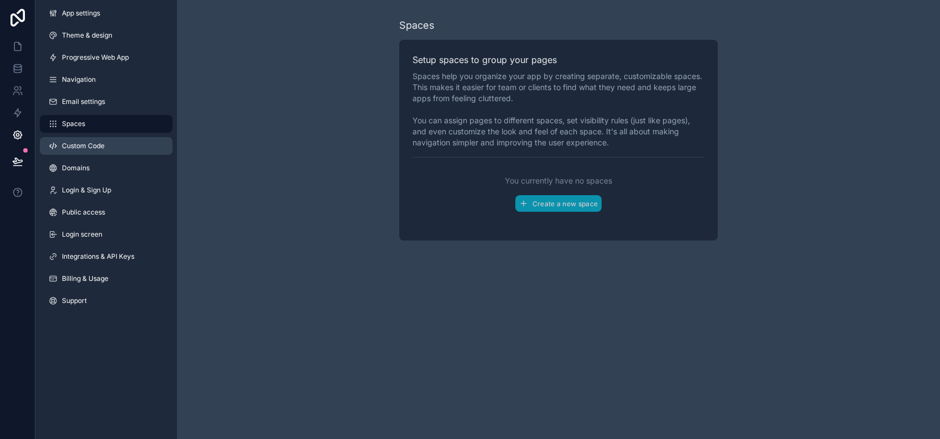
click at [95, 150] on span "Custom Code" at bounding box center [83, 146] width 43 height 9
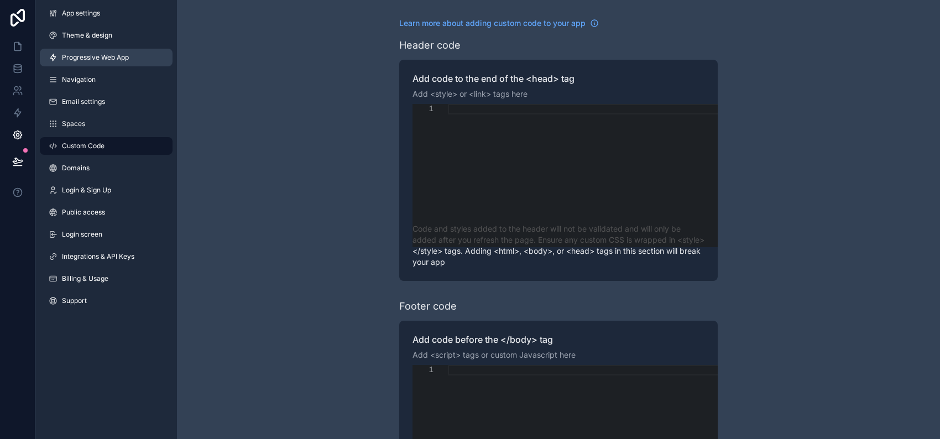
click at [111, 66] on link "Progressive Web App" at bounding box center [106, 58] width 133 height 18
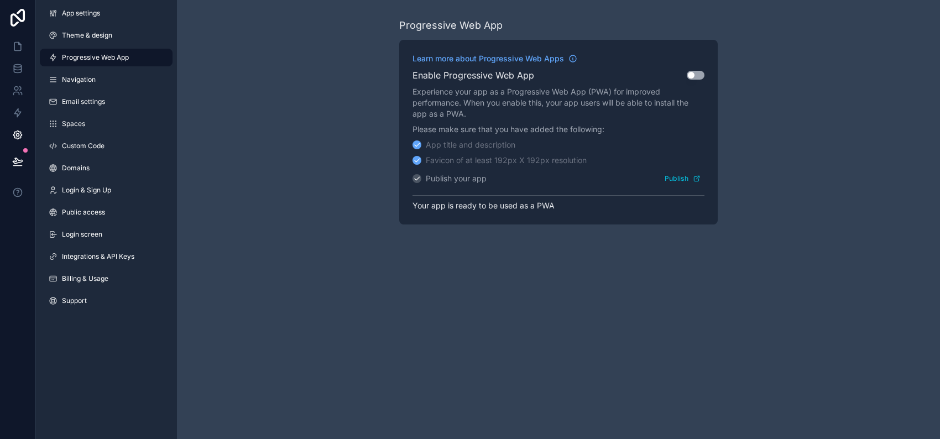
click at [705, 80] on button "Use setting" at bounding box center [696, 75] width 18 height 9
click at [705, 186] on button "Publish" at bounding box center [683, 178] width 44 height 16
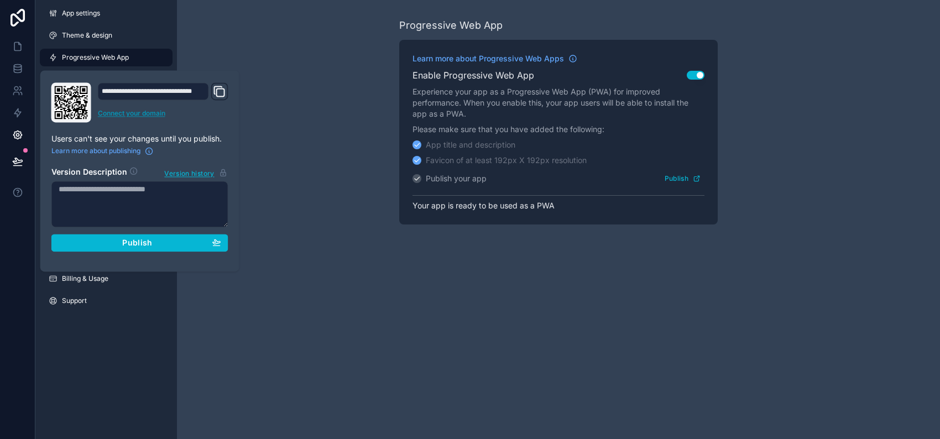
click at [159, 118] on link "Connect your domain" at bounding box center [163, 113] width 131 height 9
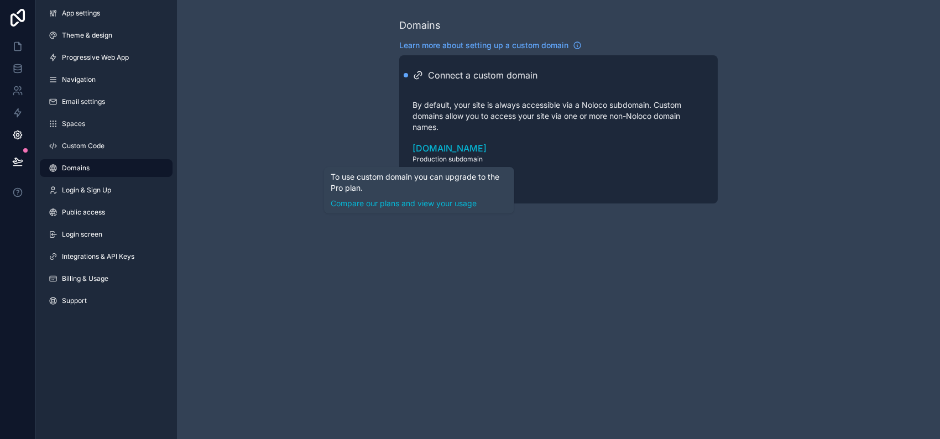
click at [452, 186] on div "Add domain" at bounding box center [450, 181] width 60 height 10
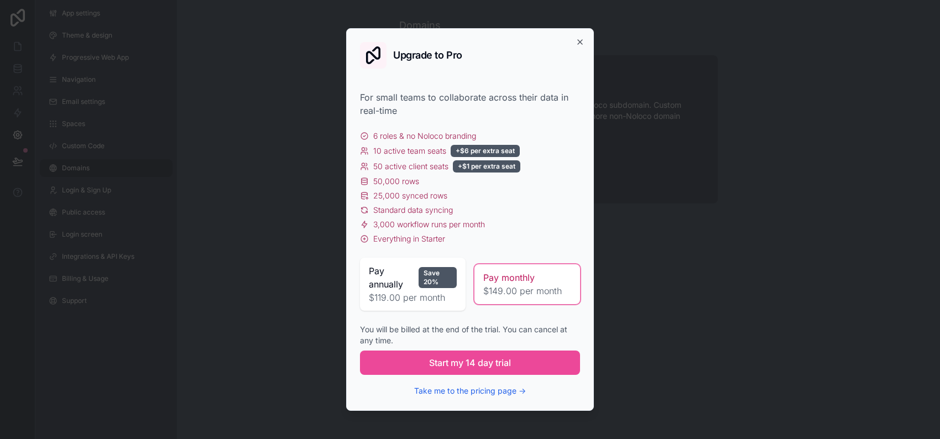
click at [580, 42] on div "Upgrade to Pro" at bounding box center [470, 55] width 220 height 27
click at [582, 40] on icon "button" at bounding box center [580, 42] width 4 height 4
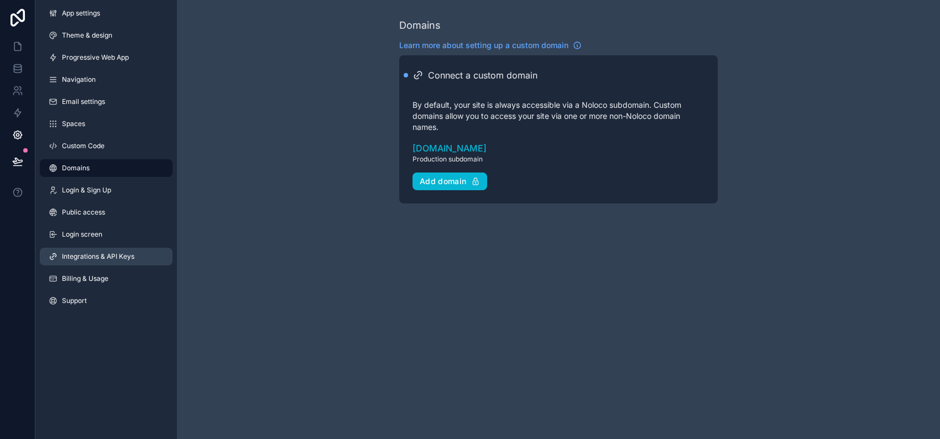
click at [121, 261] on span "Integrations & API Keys" at bounding box center [98, 256] width 72 height 9
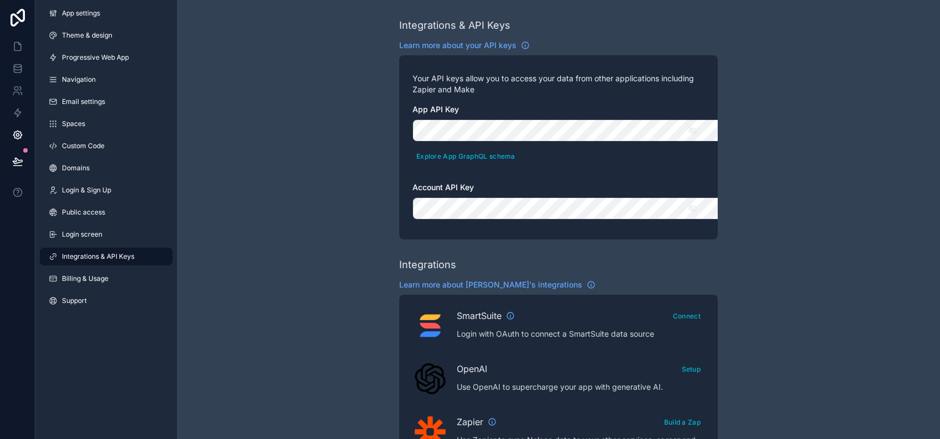
click at [940, 206] on div at bounding box center [940, 219] width 1 height 439
click at [940, 238] on div at bounding box center [940, 219] width 1 height 439
click at [940, 261] on div at bounding box center [940, 219] width 1 height 439
click at [940, 274] on div at bounding box center [940, 219] width 1 height 439
drag, startPoint x: 939, startPoint y: 133, endPoint x: 939, endPoint y: 220, distance: 87.4
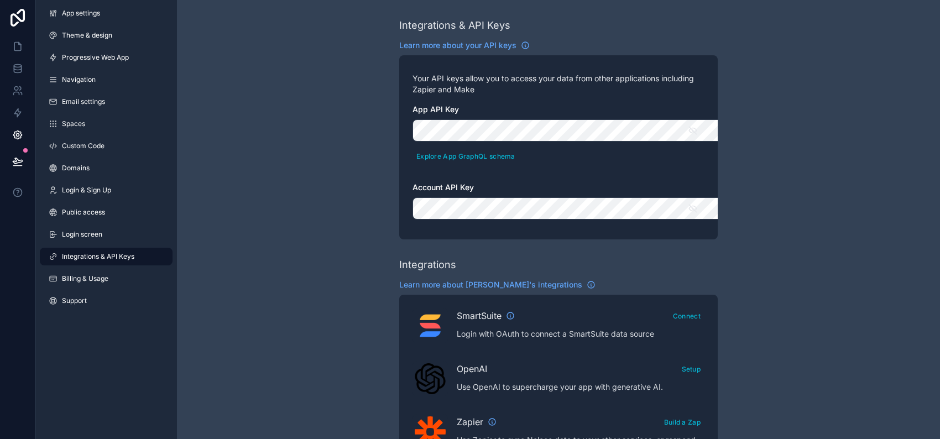
click at [940, 220] on div at bounding box center [940, 219] width 1 height 439
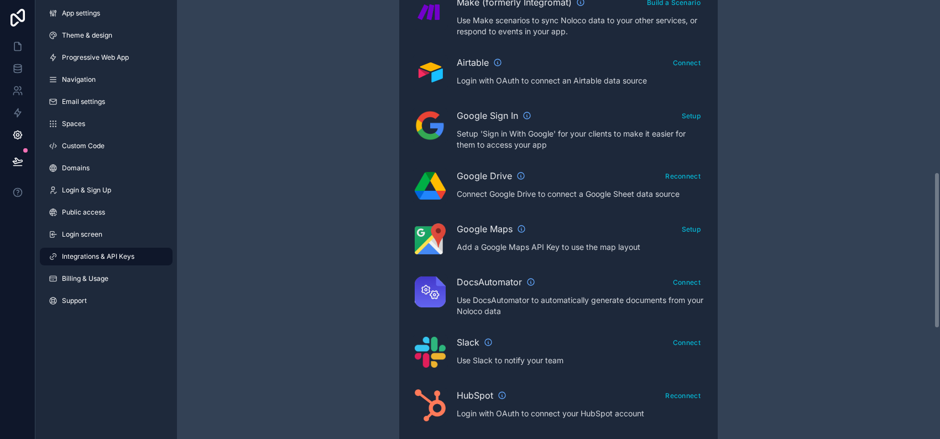
scroll to position [481, 0]
drag, startPoint x: 937, startPoint y: 147, endPoint x: 939, endPoint y: 319, distance: 172.0
click at [705, 123] on button "Setup" at bounding box center [691, 115] width 27 height 16
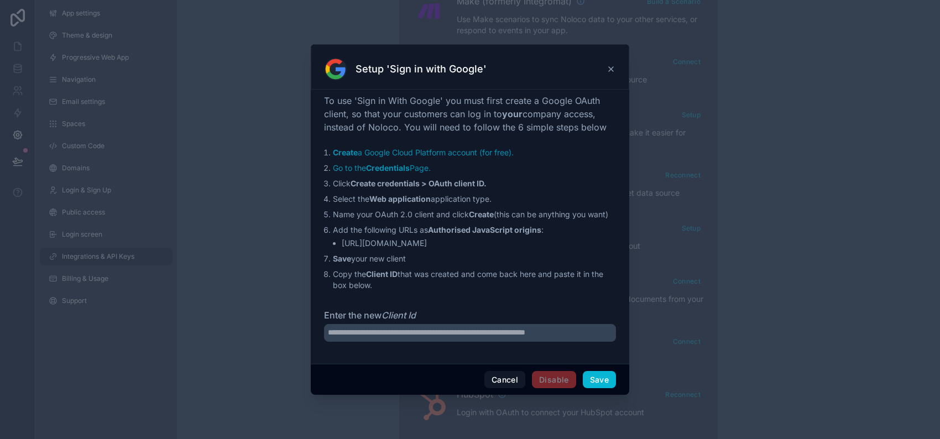
drag, startPoint x: 672, startPoint y: 349, endPoint x: 666, endPoint y: 350, distance: 5.6
type textarea "**********"
click at [666, 350] on div "Setup 'Sign in with Google' To use 'Sign in With Google' you must first create …" at bounding box center [470, 219] width 940 height 439
click at [616, 389] on button "Save" at bounding box center [599, 380] width 33 height 18
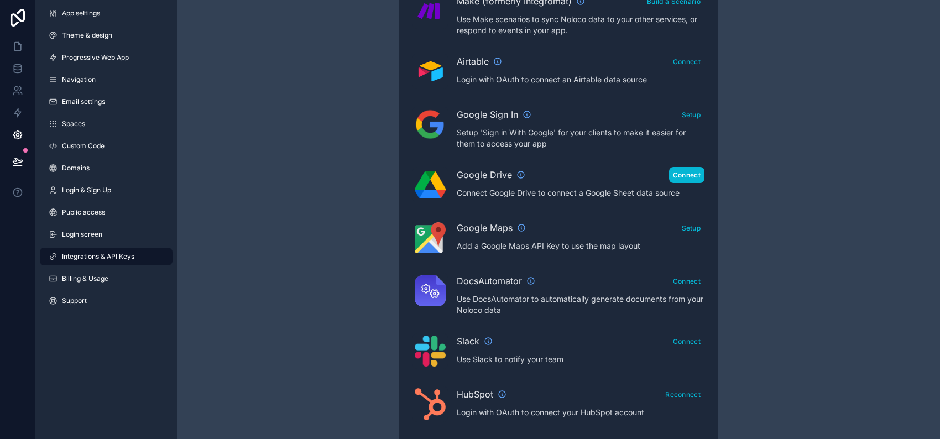
click at [705, 183] on button "Connect" at bounding box center [686, 175] width 35 height 16
click at [705, 236] on button "Setup" at bounding box center [691, 228] width 27 height 16
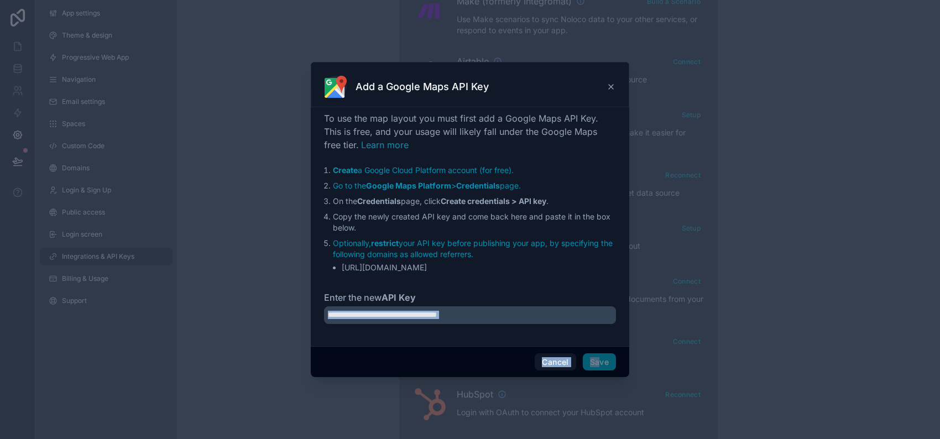
drag, startPoint x: 634, startPoint y: 402, endPoint x: 561, endPoint y: 337, distance: 98.0
click at [561, 337] on div "Add a Google Maps API Key To use the map layout you must first add a Google Map…" at bounding box center [470, 220] width 319 height 316
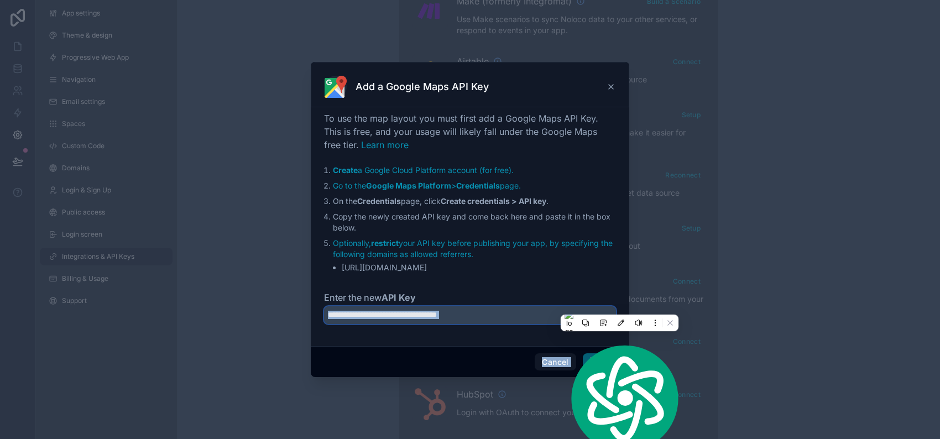
click at [561, 324] on input "Enter the new API Key" at bounding box center [470, 315] width 292 height 18
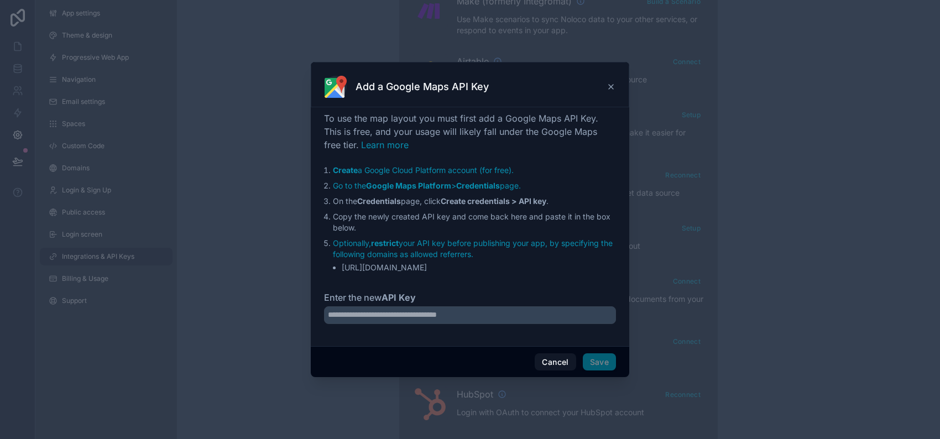
click at [629, 378] on div "Cancel Save" at bounding box center [470, 362] width 319 height 32
click at [515, 181] on link "Go to the Google Maps Platform > Credentials page." at bounding box center [427, 185] width 188 height 9
click at [361, 324] on input "Enter the new API Key" at bounding box center [470, 315] width 292 height 18
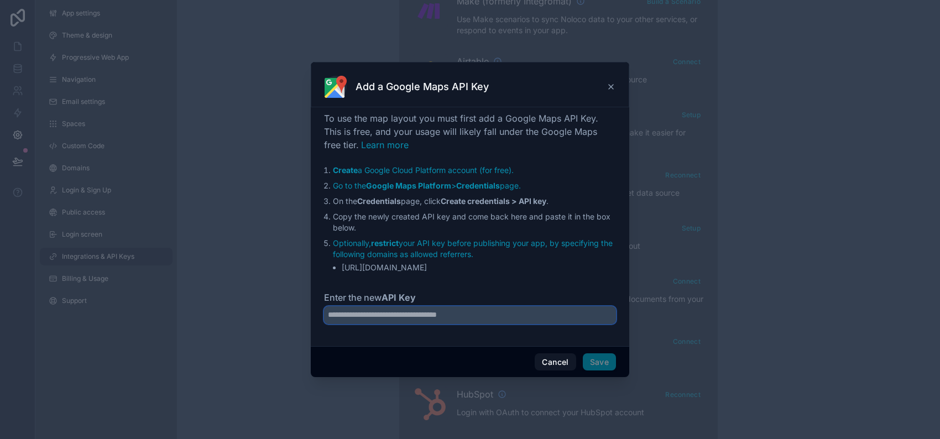
click at [361, 324] on input "Enter the new API Key" at bounding box center [470, 315] width 292 height 18
click at [368, 324] on input "Enter the new API Key" at bounding box center [470, 315] width 292 height 18
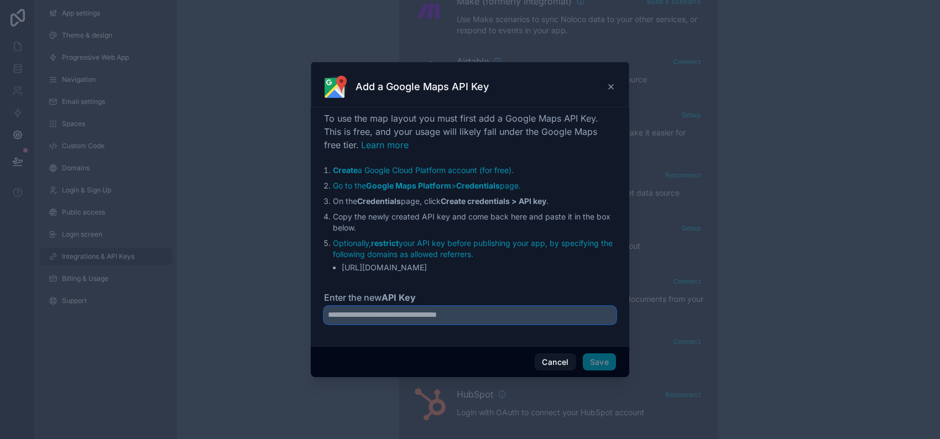
click at [368, 324] on input "Enter the new API Key" at bounding box center [470, 315] width 292 height 18
drag, startPoint x: 368, startPoint y: 344, endPoint x: 356, endPoint y: 338, distance: 13.6
click at [356, 324] on input "Enter the new API Key" at bounding box center [470, 315] width 292 height 18
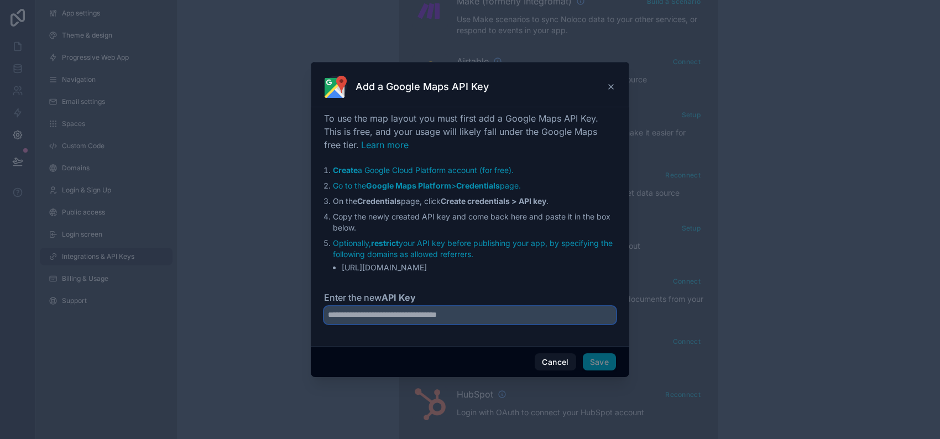
click at [356, 324] on input "Enter the new API Key" at bounding box center [470, 315] width 292 height 18
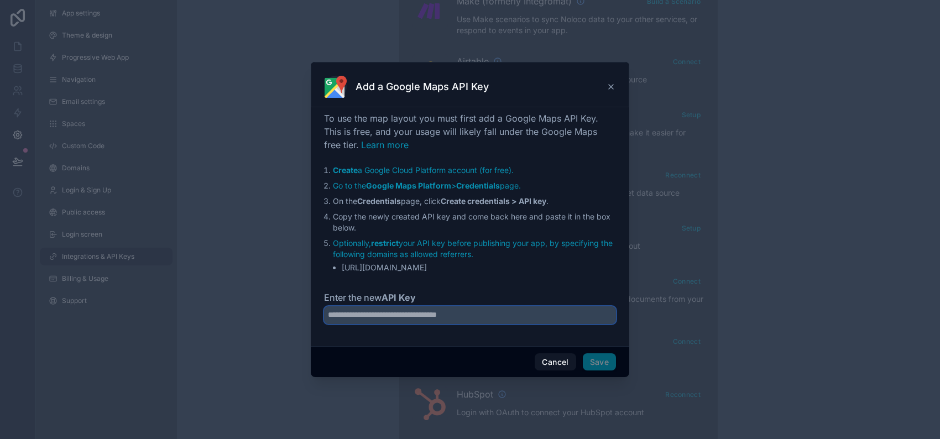
click at [356, 324] on input "Enter the new API Key" at bounding box center [470, 315] width 292 height 18
click at [348, 324] on input "Enter the new API Key" at bounding box center [470, 315] width 292 height 18
paste input "**********"
type input "**********"
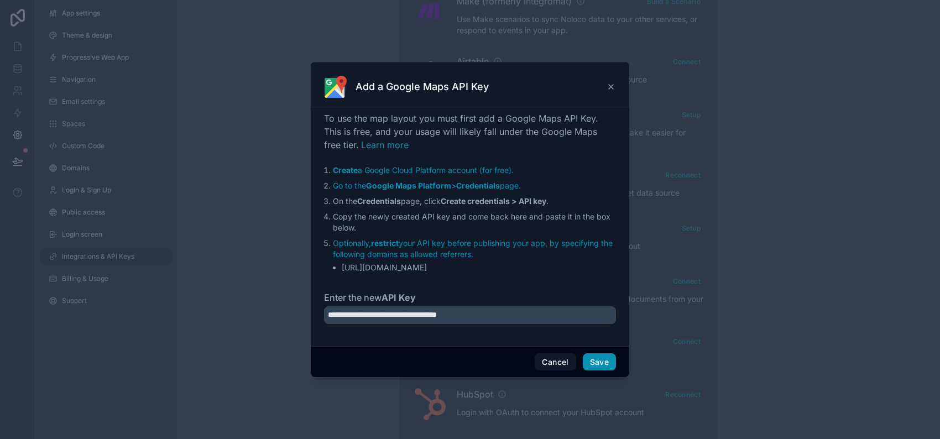
click at [616, 371] on button "Save" at bounding box center [599, 362] width 33 height 18
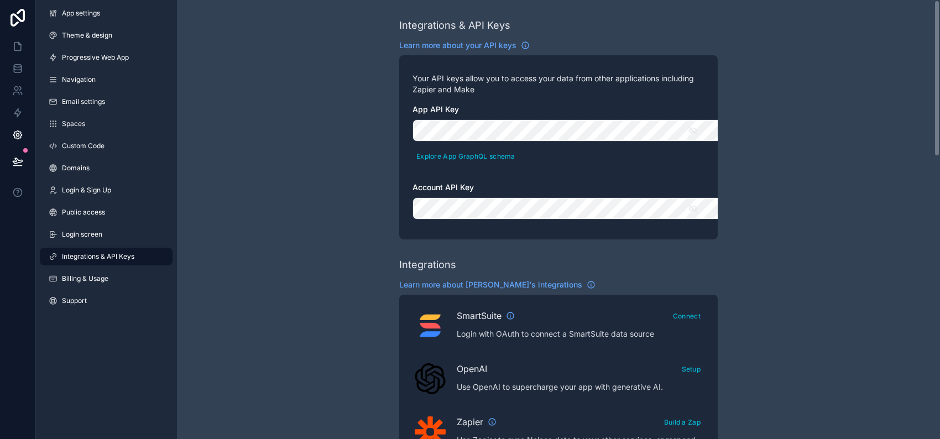
scroll to position [1713, 0]
click at [940, 290] on div at bounding box center [940, 219] width 1 height 439
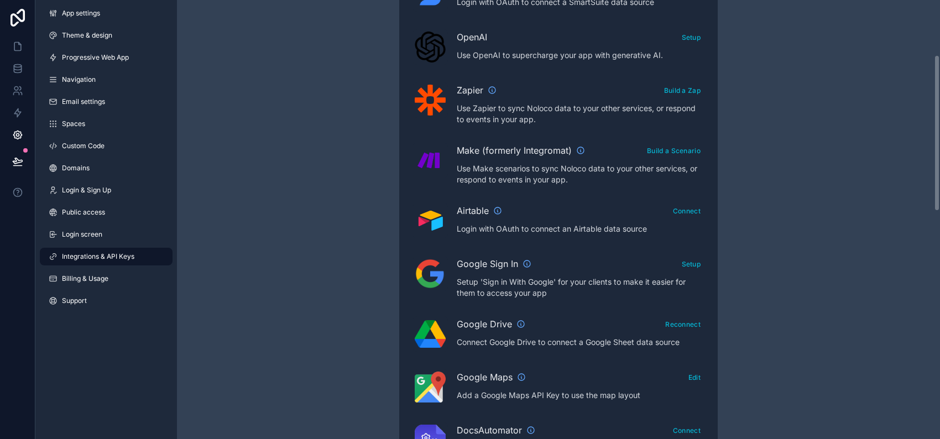
click at [939, 252] on div "Integrations & API Keys Learn more about your API keys Your API keys allow you …" at bounding box center [558, 165] width 763 height 995
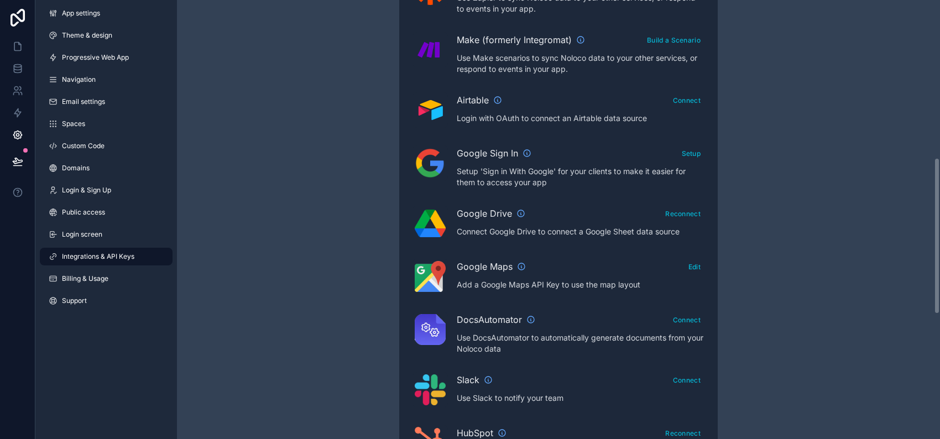
click at [939, 252] on div "Integrations & API Keys Learn more about your API keys Your API keys allow you …" at bounding box center [558, 219] width 763 height 439
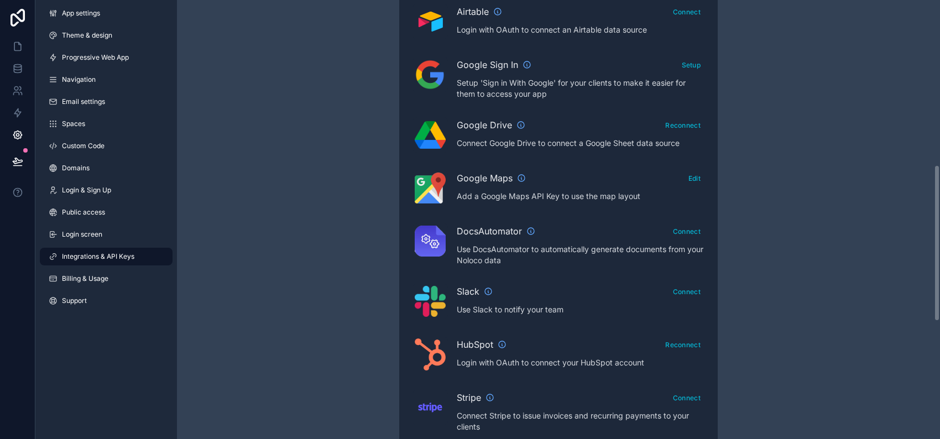
drag, startPoint x: 939, startPoint y: 252, endPoint x: 938, endPoint y: 284, distance: 32.7
click at [938, 284] on div "Integrations & API Keys Learn more about your API keys Your API keys allow you …" at bounding box center [558, 219] width 763 height 439
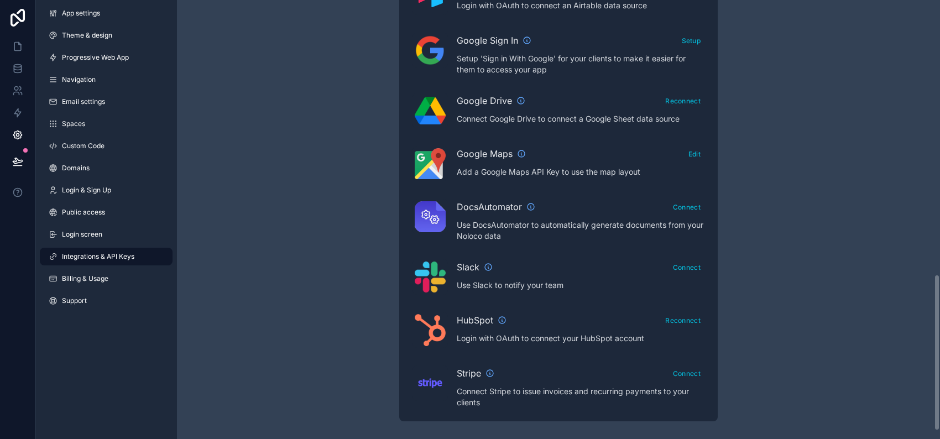
drag, startPoint x: 938, startPoint y: 284, endPoint x: 939, endPoint y: 360, distance: 75.8
click at [105, 217] on span "Public access" at bounding box center [83, 212] width 43 height 9
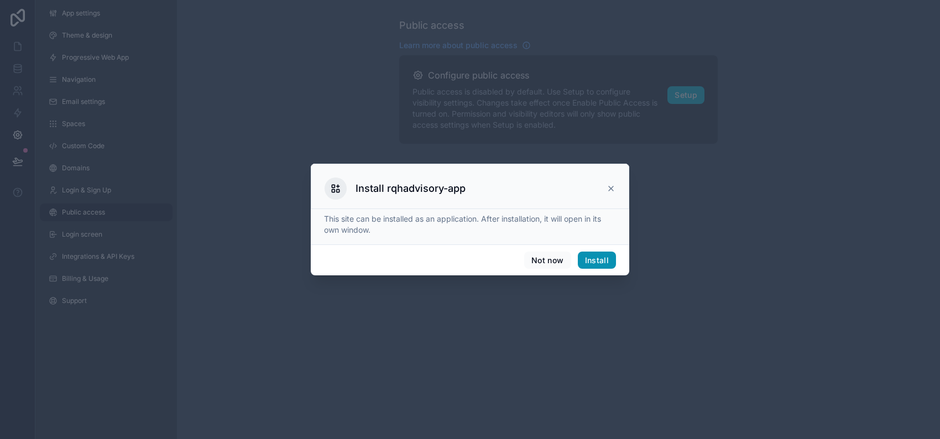
click at [616, 269] on button "Install" at bounding box center [597, 261] width 38 height 18
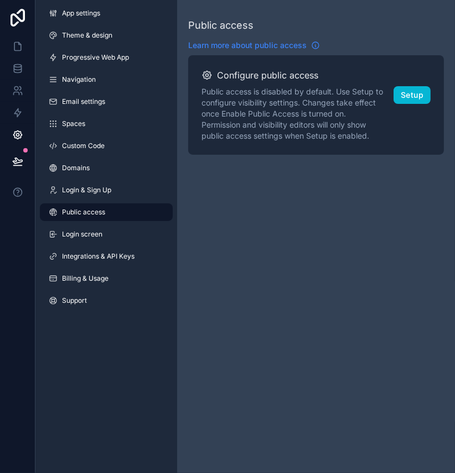
scroll to position [1679, 0]
click at [405, 104] on button "Setup" at bounding box center [411, 95] width 37 height 18
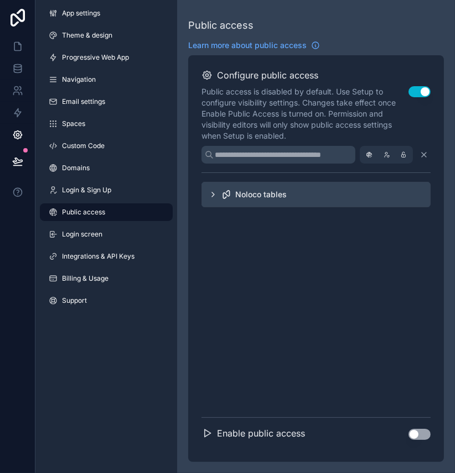
click at [305, 207] on div "Noloco tables" at bounding box center [315, 194] width 229 height 25
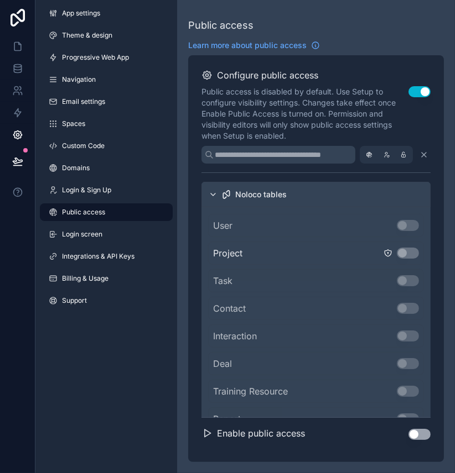
click at [398, 265] on div "Project Use setting" at bounding box center [316, 253] width 216 height 23
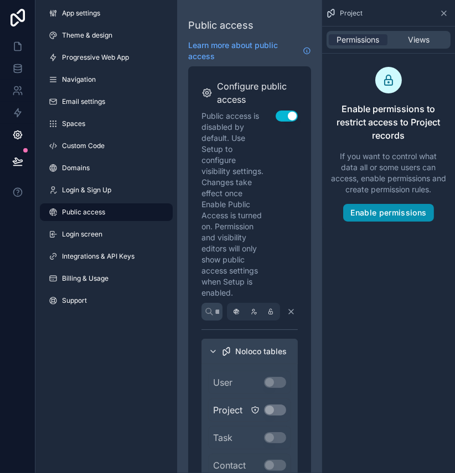
click at [398, 222] on button "Enable permissions" at bounding box center [388, 213] width 90 height 18
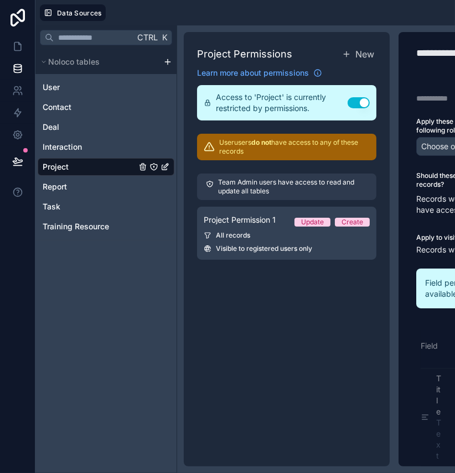
click at [370, 108] on button "Use setting" at bounding box center [358, 102] width 22 height 11
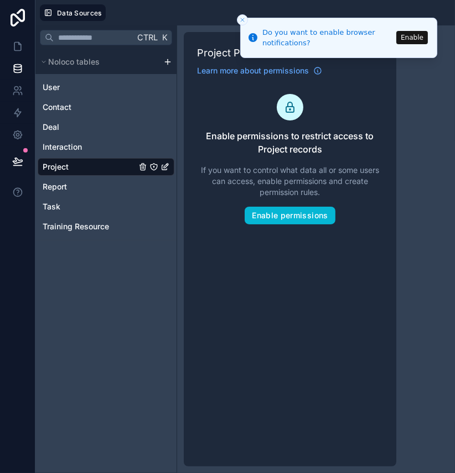
click at [410, 38] on button "Enable" at bounding box center [412, 37] width 32 height 13
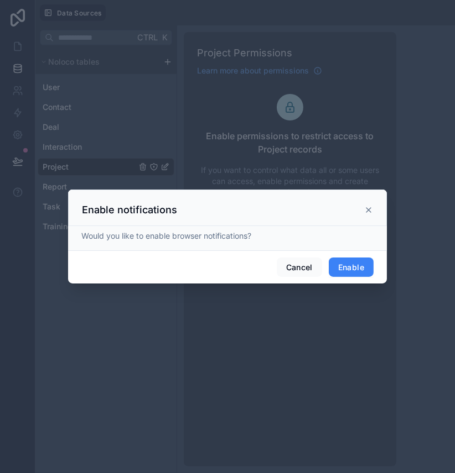
click at [373, 273] on button "Enable" at bounding box center [351, 268] width 45 height 20
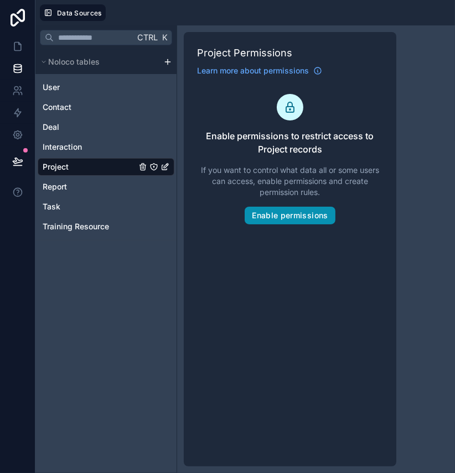
click at [335, 225] on button "Enable permissions" at bounding box center [289, 216] width 90 height 18
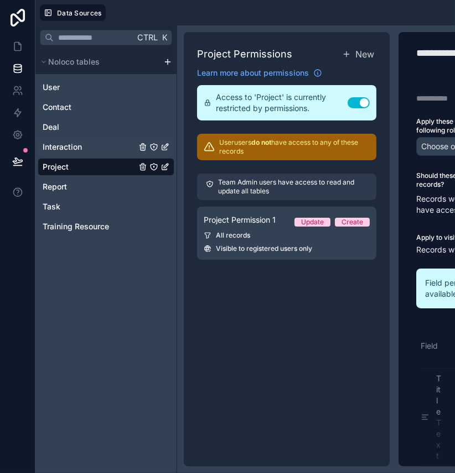
click at [82, 153] on span "Interaction" at bounding box center [62, 147] width 39 height 11
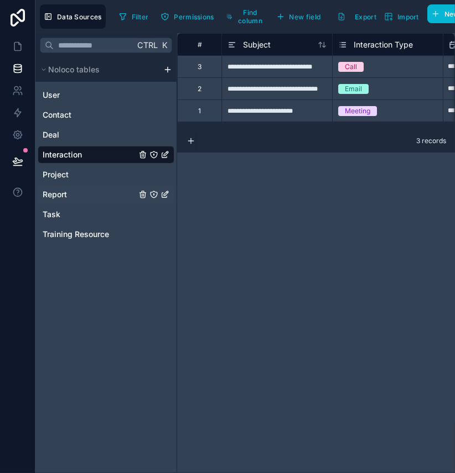
click at [67, 200] on span "Report" at bounding box center [55, 194] width 24 height 11
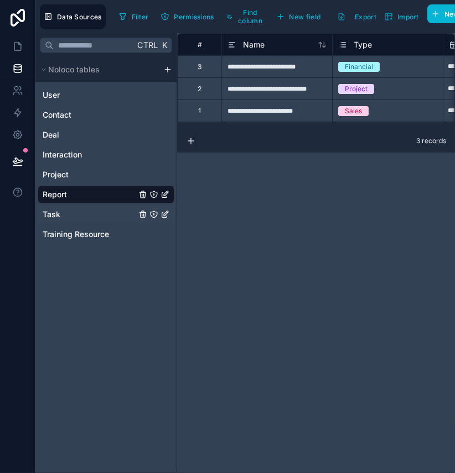
click at [75, 223] on div "Task" at bounding box center [106, 215] width 137 height 18
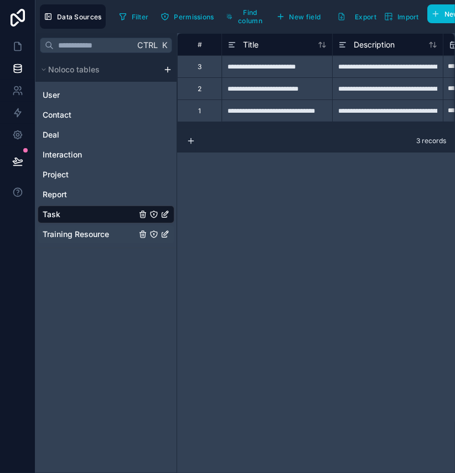
click at [74, 243] on div "Training Resource" at bounding box center [106, 235] width 137 height 18
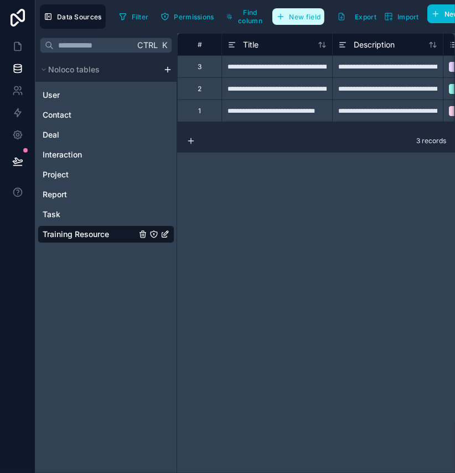
click at [321, 21] on span "New field" at bounding box center [305, 17] width 32 height 8
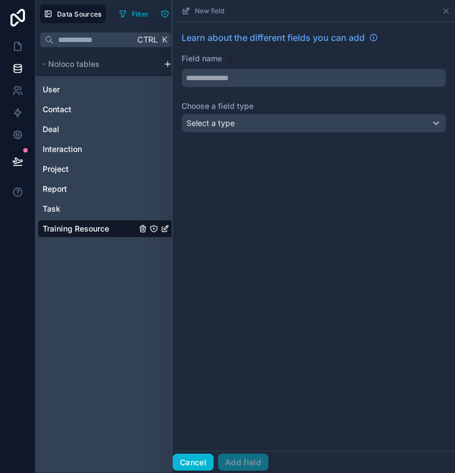
click at [173, 439] on button "Cancel" at bounding box center [193, 463] width 41 height 18
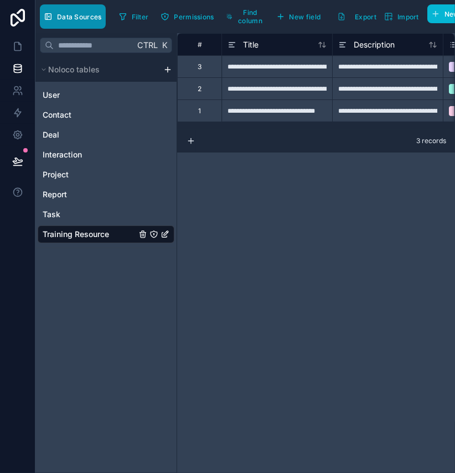
click at [96, 21] on span "Data Sources" at bounding box center [79, 17] width 45 height 8
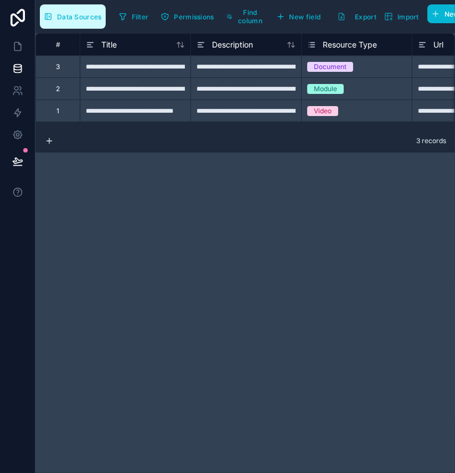
click at [96, 21] on span "Data Sources" at bounding box center [79, 17] width 45 height 8
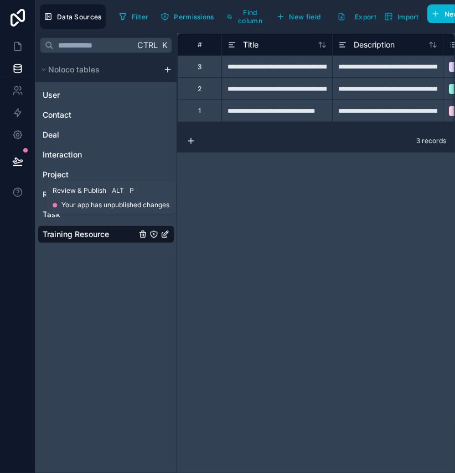
click at [21, 177] on button at bounding box center [18, 161] width 24 height 31
click at [19, 141] on icon at bounding box center [17, 134] width 11 height 11
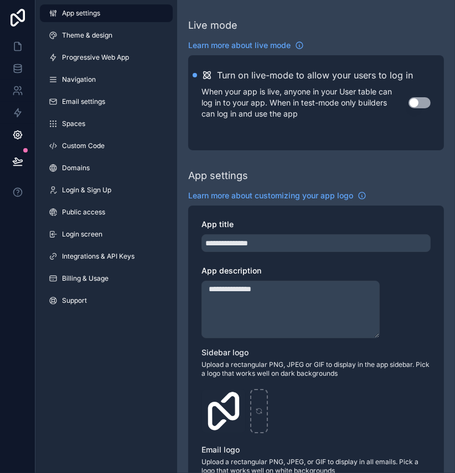
click at [421, 108] on button "Use setting" at bounding box center [419, 102] width 22 height 11
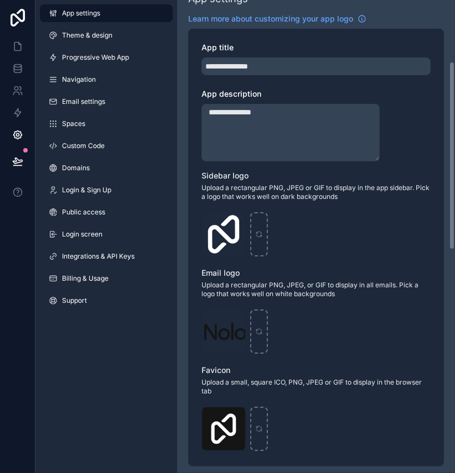
click at [450, 318] on div "**********" at bounding box center [316, 266] width 278 height 887
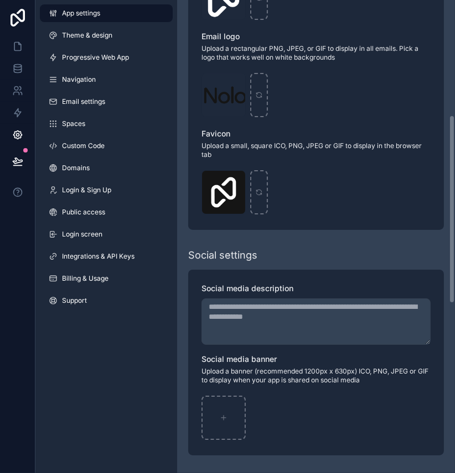
scroll to position [486, 0]
click at [450, 318] on div "**********" at bounding box center [316, 236] width 278 height 473
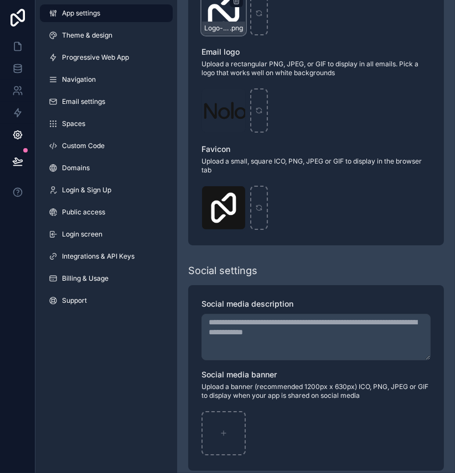
click at [246, 35] on div "Logo-Sq-No-Padding .png" at bounding box center [223, 13] width 44 height 44
click at [230, 33] on span "Logo-Sq-No-Padding" at bounding box center [216, 28] width 25 height 9
click at [263, 17] on icon "scrollable content" at bounding box center [259, 13] width 8 height 8
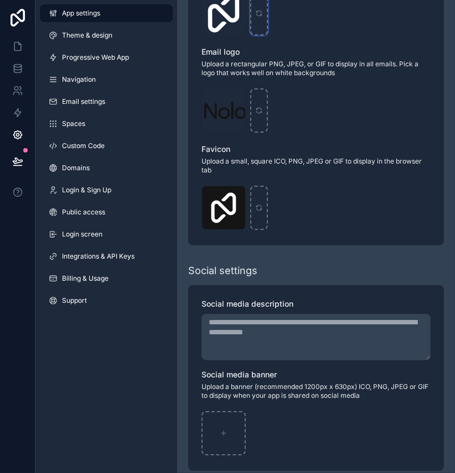
type input "**********"
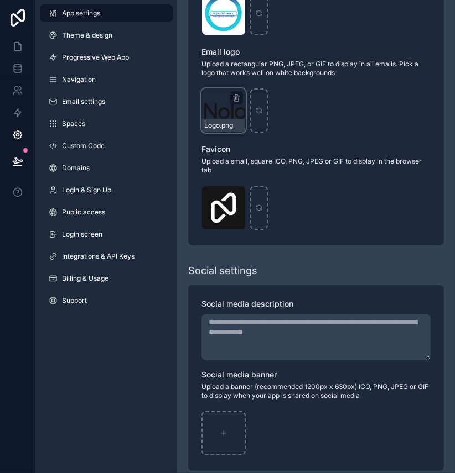
click at [246, 133] on div "Logo .png" at bounding box center [223, 111] width 44 height 44
click at [263, 115] on icon "scrollable content" at bounding box center [259, 111] width 8 height 8
type input "**********"
click at [261, 211] on icon "scrollable content" at bounding box center [258, 210] width 5 height 2
type input "**********"
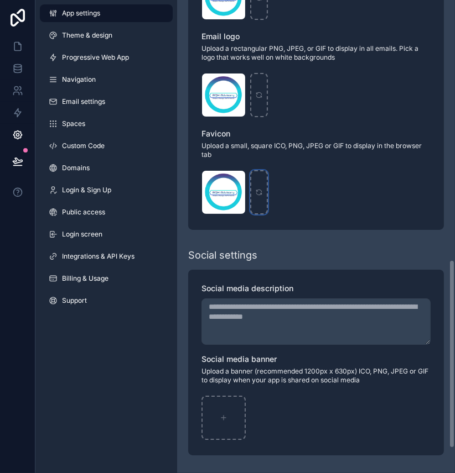
scroll to position [712, 0]
click at [246, 408] on div "scrollable content" at bounding box center [223, 418] width 44 height 44
type input "**********"
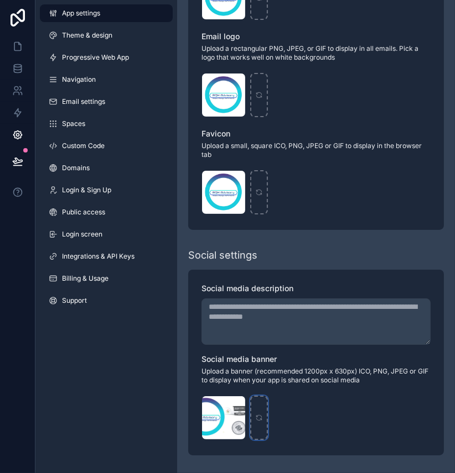
click at [268, 406] on div "scrollable content" at bounding box center [259, 418] width 18 height 44
type input "**********"
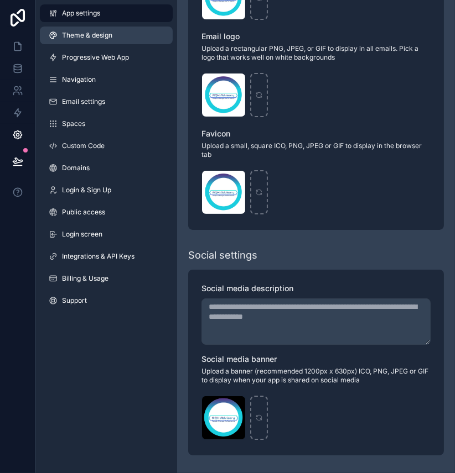
click at [102, 44] on link "Theme & design" at bounding box center [106, 36] width 133 height 18
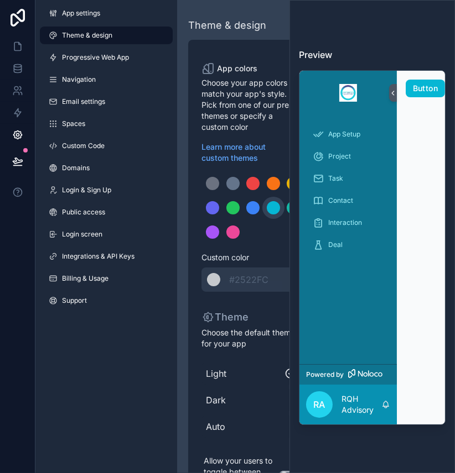
click at [339, 102] on img at bounding box center [348, 93] width 18 height 18
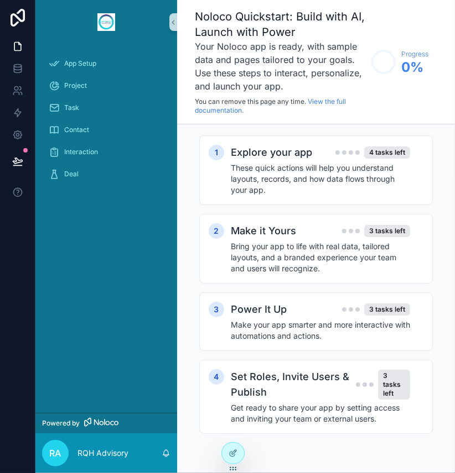
click at [128, 202] on div "App Setup Project Task Contact Interaction Deal" at bounding box center [106, 123] width 142 height 158
click at [113, 95] on div "Project" at bounding box center [106, 86] width 115 height 18
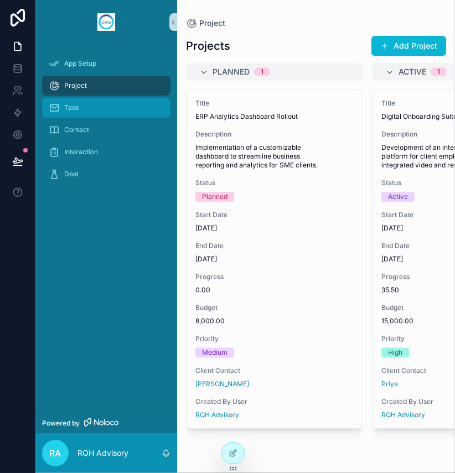
click at [98, 117] on div "Task" at bounding box center [106, 108] width 115 height 18
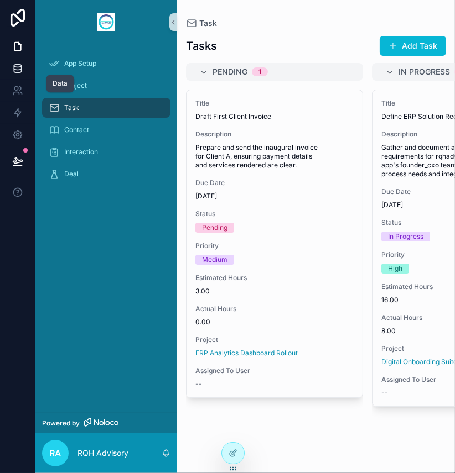
click at [21, 70] on icon at bounding box center [17, 68] width 7 height 4
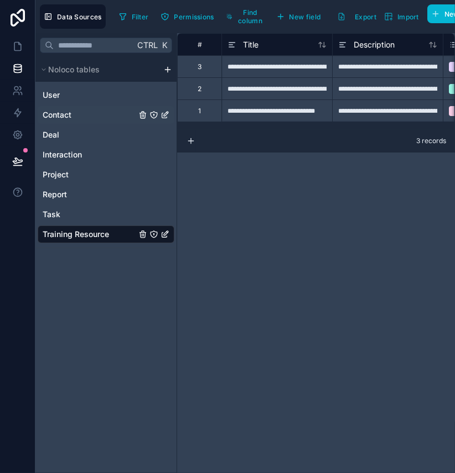
click at [73, 124] on div "Contact" at bounding box center [106, 115] width 137 height 18
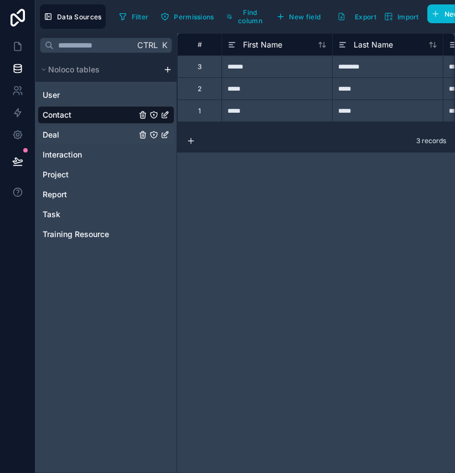
click at [59, 141] on span "Deal" at bounding box center [51, 134] width 17 height 11
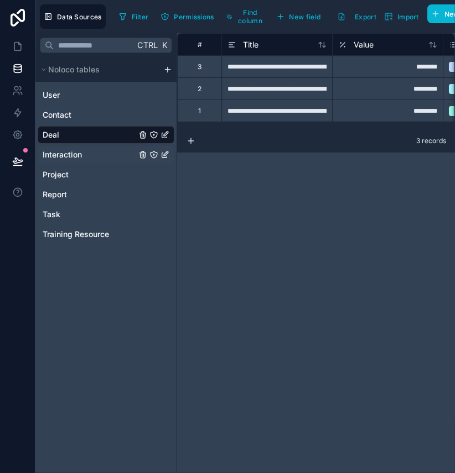
click at [72, 160] on span "Interaction" at bounding box center [62, 154] width 39 height 11
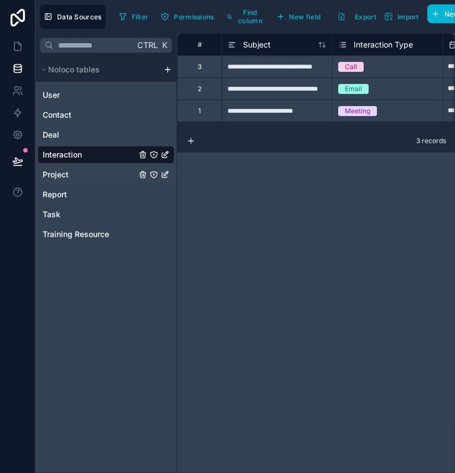
click at [69, 180] on span "Project" at bounding box center [56, 174] width 26 height 11
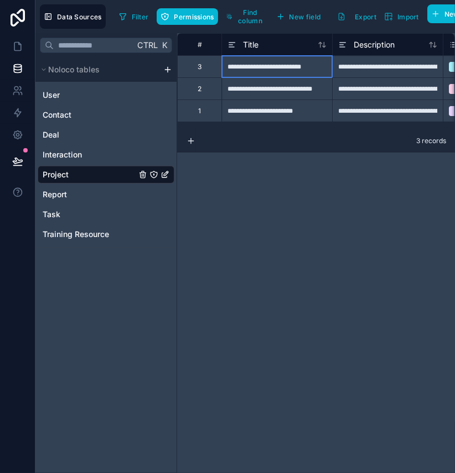
click at [297, 77] on div "**********" at bounding box center [276, 66] width 111 height 22
click at [80, 223] on div "Task" at bounding box center [106, 215] width 137 height 18
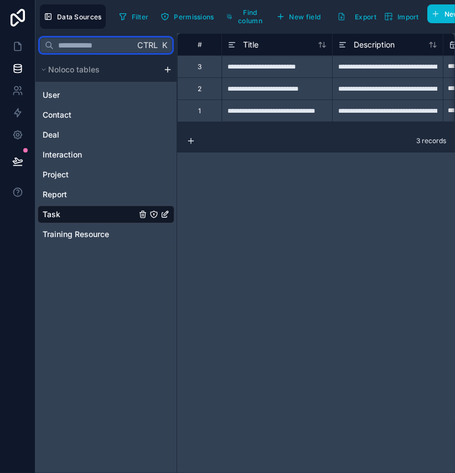
click at [106, 55] on input "text" at bounding box center [94, 45] width 81 height 20
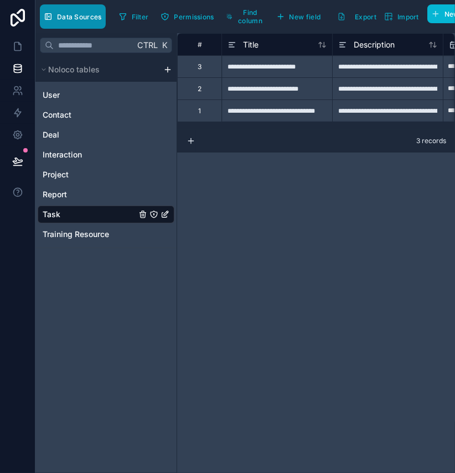
click at [102, 18] on span "Data Sources" at bounding box center [79, 17] width 45 height 8
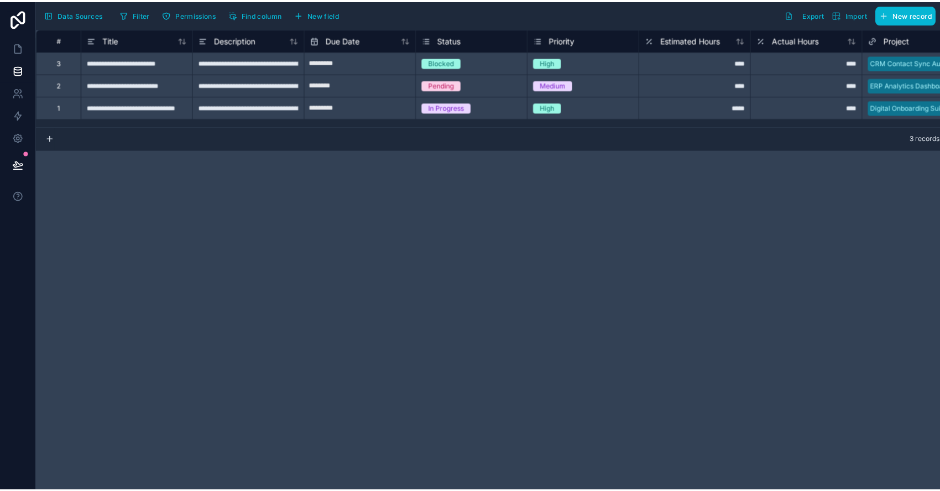
scroll to position [1661, 0]
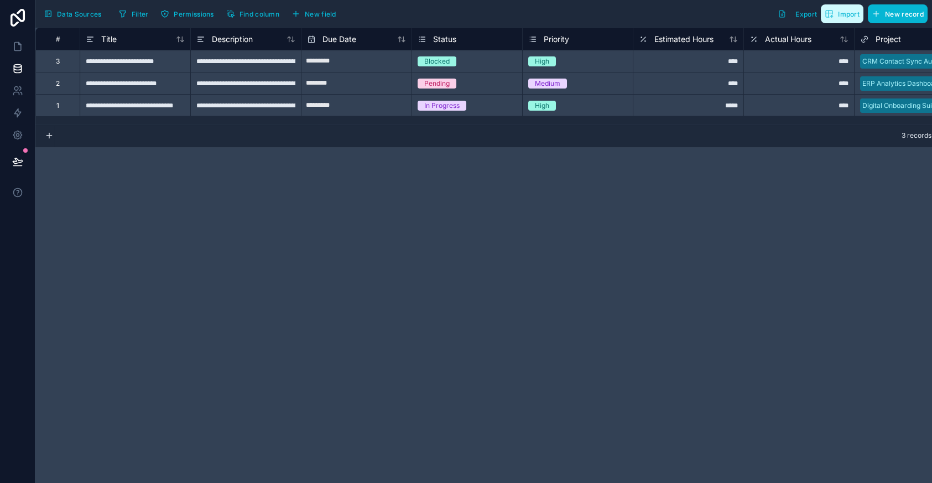
click at [825, 14] on icon "button" at bounding box center [829, 13] width 9 height 9
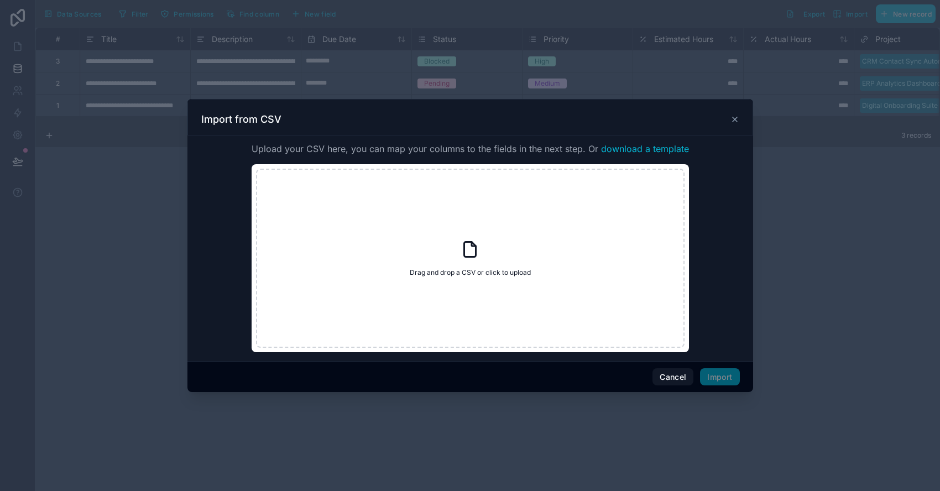
click at [667, 142] on span "download a template" at bounding box center [645, 148] width 88 height 13
click at [689, 142] on span "download a template" at bounding box center [645, 148] width 88 height 13
click at [653, 386] on button "Cancel" at bounding box center [673, 377] width 41 height 18
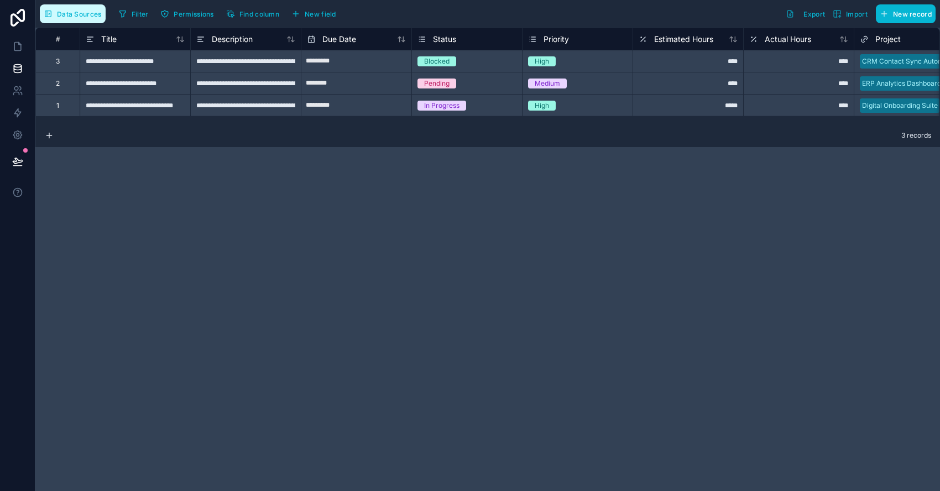
click at [106, 7] on button "Data Sources" at bounding box center [73, 13] width 66 height 19
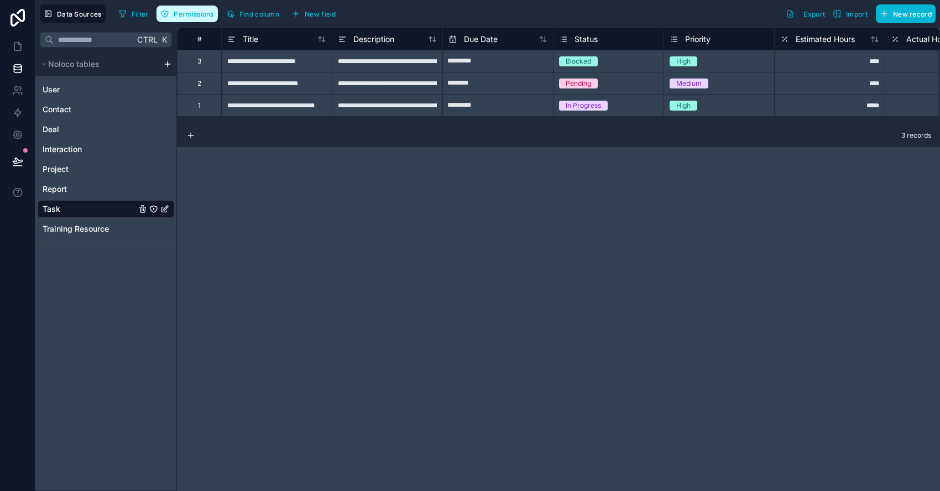
click at [214, 15] on span "Permissions" at bounding box center [194, 14] width 40 height 8
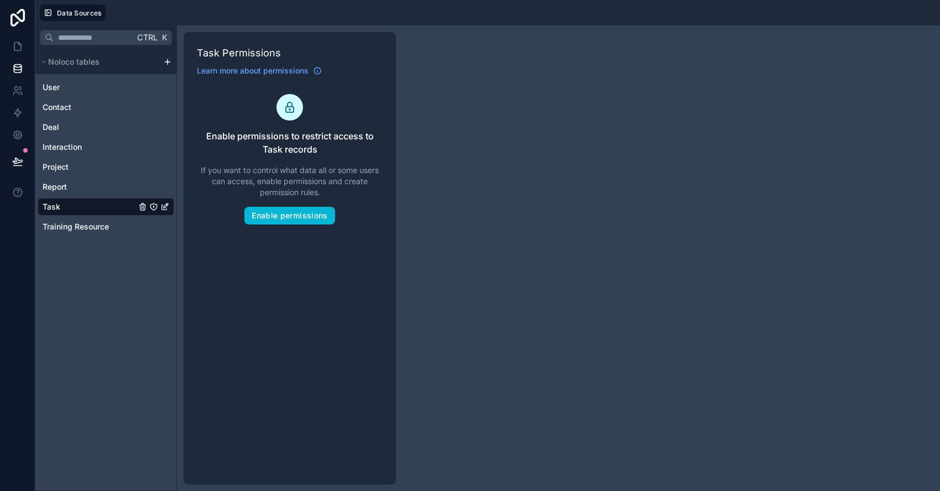
click at [223, 15] on div at bounding box center [525, 12] width 821 height 17
click at [335, 225] on button "Enable permissions" at bounding box center [289, 216] width 90 height 18
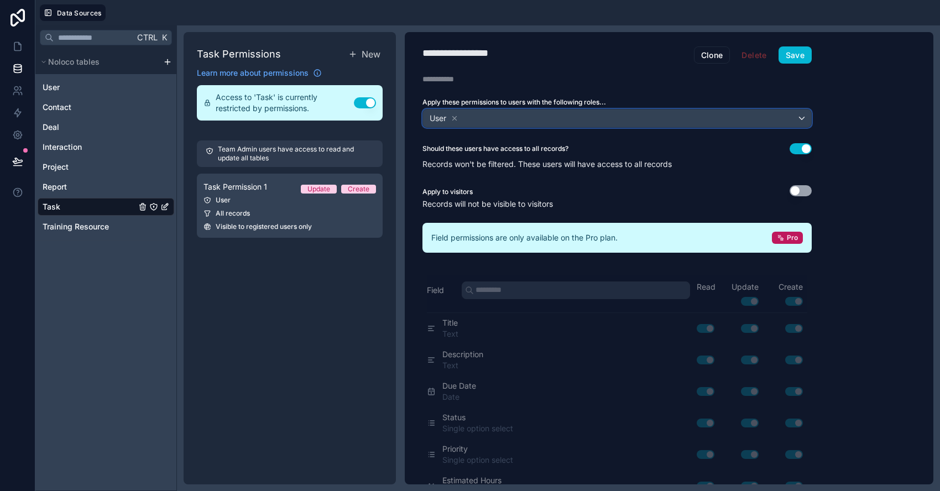
click at [593, 127] on div "User" at bounding box center [617, 119] width 388 height 18
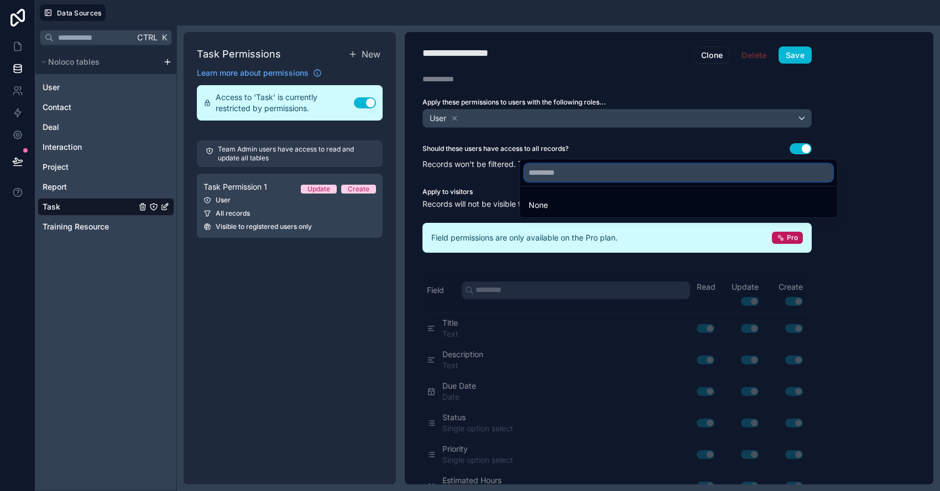
click at [583, 168] on input "text" at bounding box center [678, 173] width 309 height 18
click at [460, 68] on div at bounding box center [470, 245] width 940 height 491
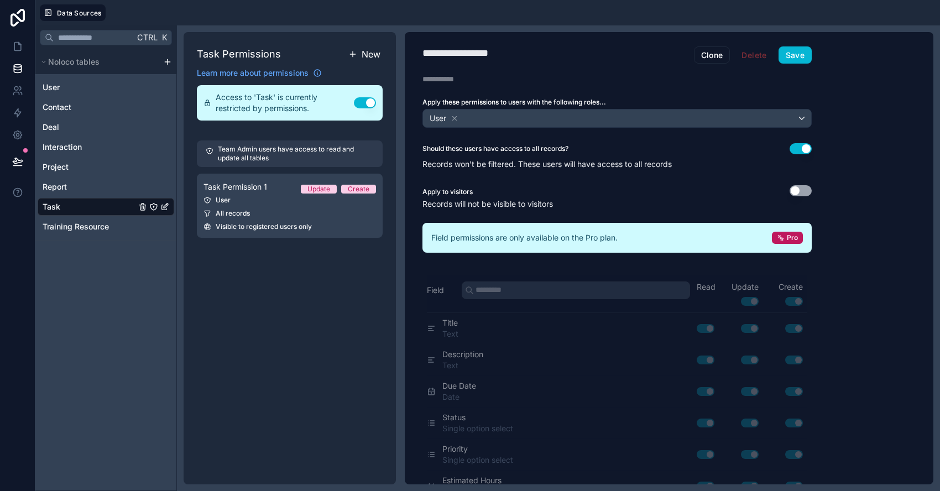
click at [381, 61] on span "New" at bounding box center [371, 54] width 19 height 13
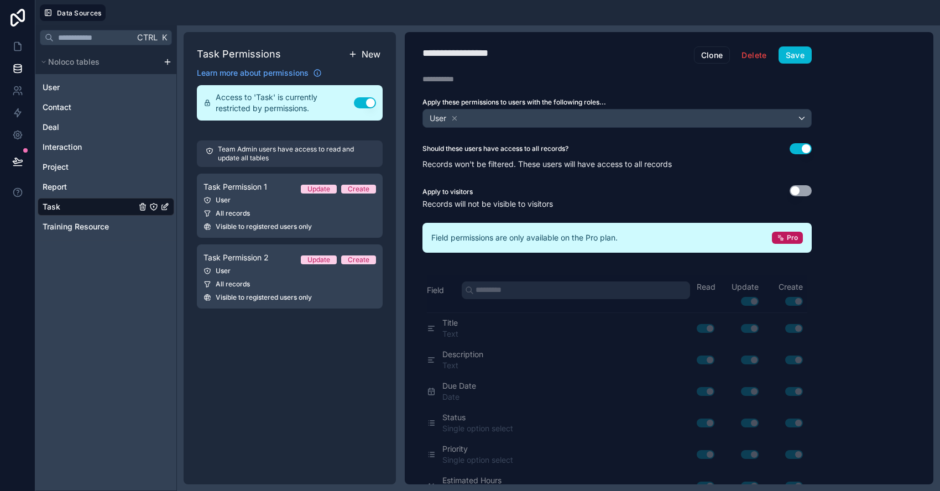
click at [381, 61] on span "New" at bounding box center [371, 54] width 19 height 13
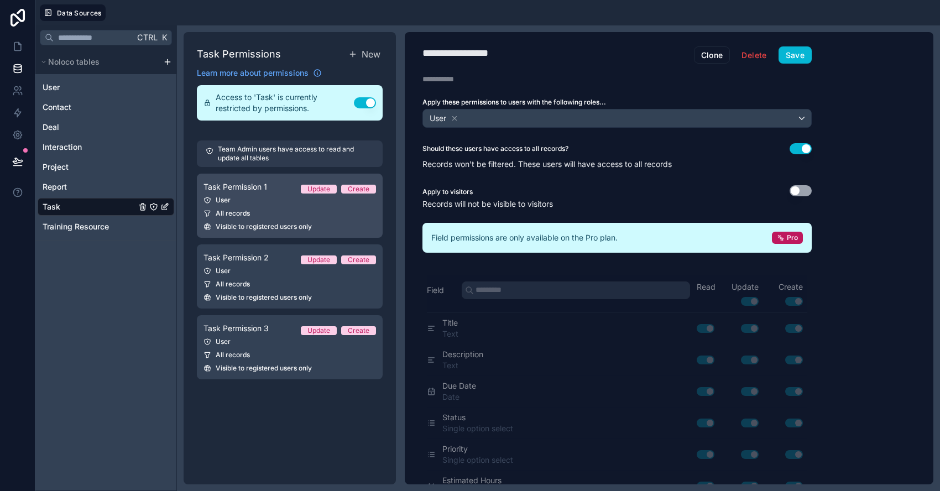
click at [267, 192] on span "Task Permission 1" at bounding box center [236, 186] width 64 height 11
click at [376, 194] on div "Task Permission 1 Update Create" at bounding box center [290, 186] width 173 height 13
click at [330, 194] on div "Update" at bounding box center [319, 189] width 23 height 9
click at [289, 231] on span "Visible to registered users only" at bounding box center [264, 226] width 96 height 9
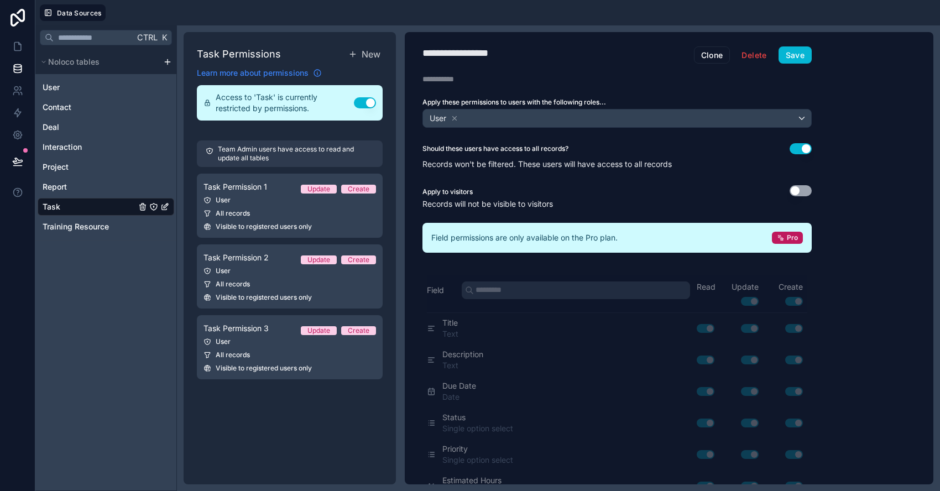
click at [309, 79] on span "Learn more about permissions" at bounding box center [253, 72] width 112 height 11
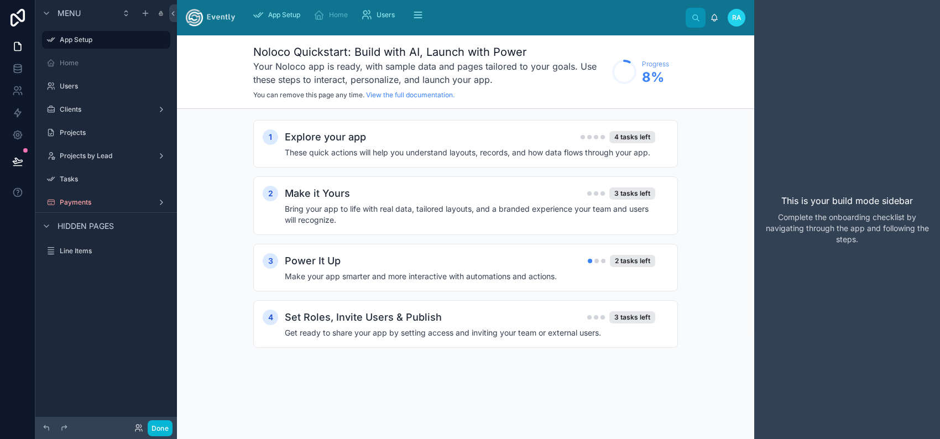
scroll to position [1713, 0]
click at [694, 162] on div "1 Explore your app 4 tasks left These quick actions will help you understand la…" at bounding box center [465, 245] width 577 height 272
click at [106, 91] on label "Users" at bounding box center [104, 86] width 89 height 9
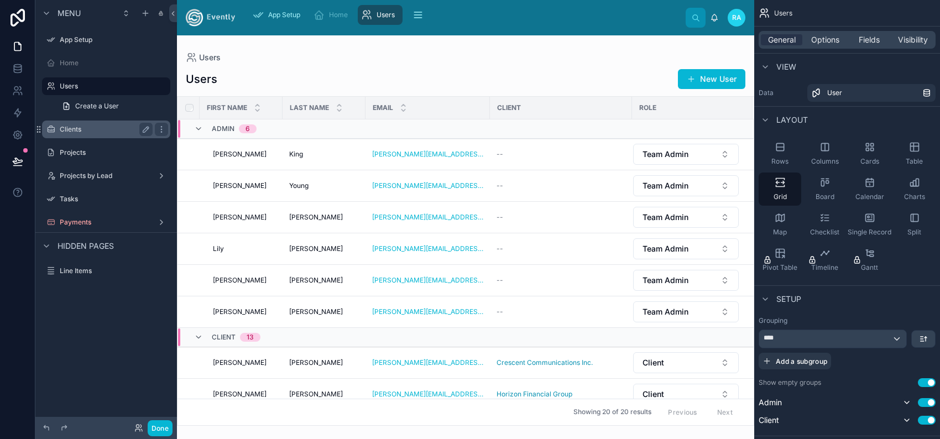
click at [88, 136] on div "Clients" at bounding box center [106, 129] width 93 height 13
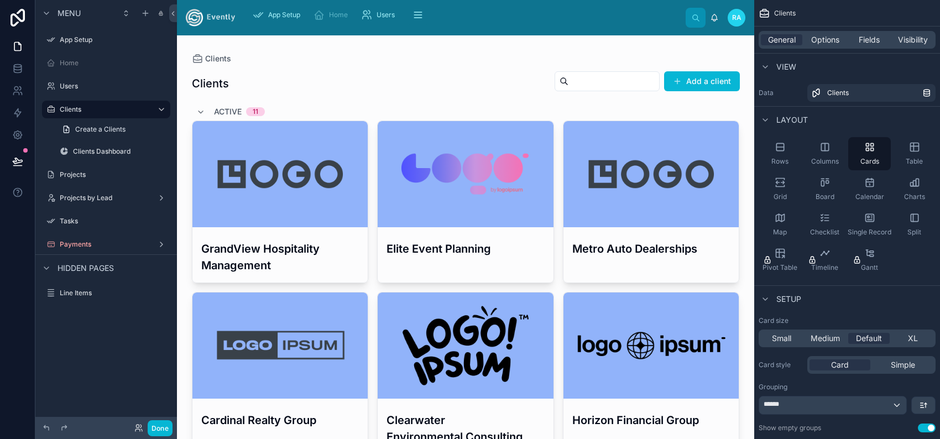
click at [86, 249] on label "Payments" at bounding box center [104, 244] width 89 height 9
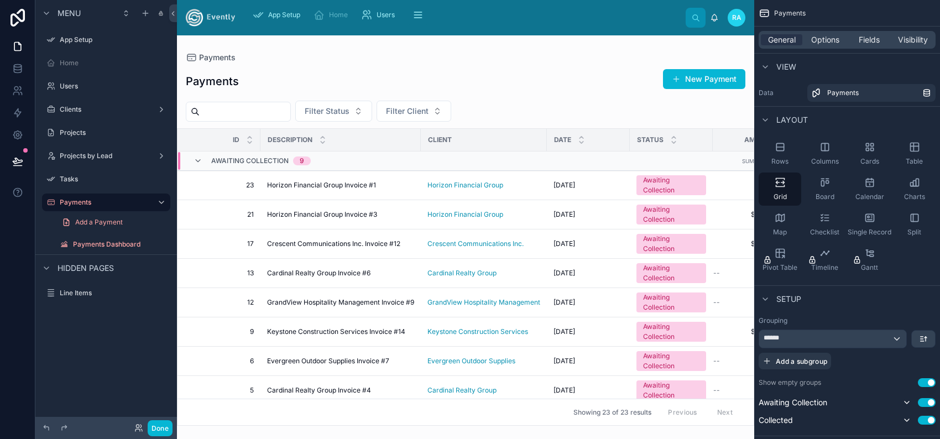
click at [635, 105] on div at bounding box center [465, 237] width 577 height 404
click at [632, 118] on div "Payments New Payment Filter Status Filter Client Id Description Client Date Sta…" at bounding box center [465, 244] width 577 height 364
click at [663, 89] on button "New Payment" at bounding box center [704, 79] width 82 height 20
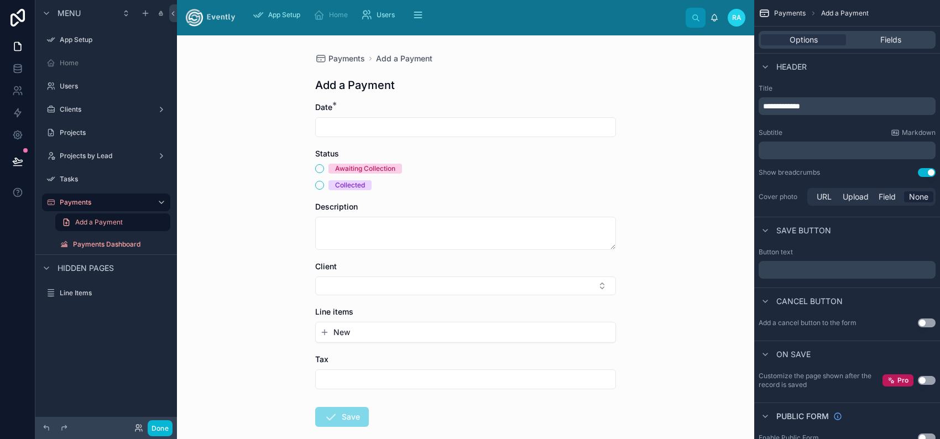
click at [732, 22] on span "RA" at bounding box center [736, 17] width 9 height 9
click at [348, 19] on span "Home" at bounding box center [338, 15] width 19 height 9
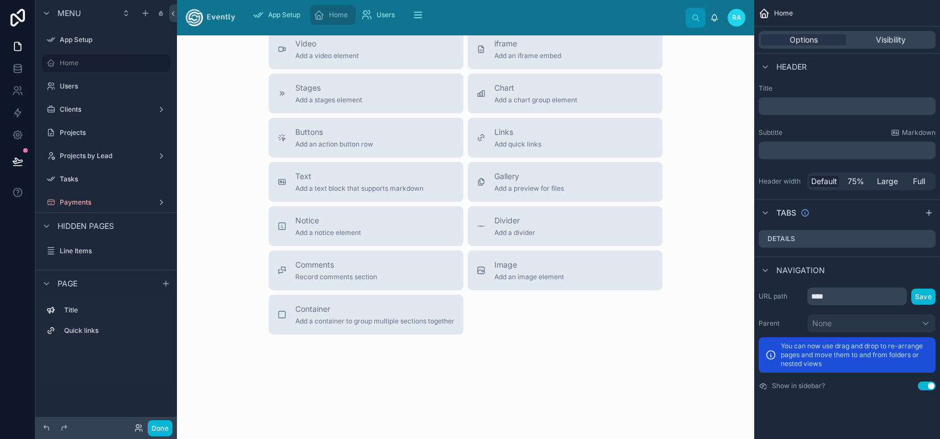
scroll to position [1044, 0]
click at [81, 18] on span "Menu" at bounding box center [69, 13] width 23 height 11
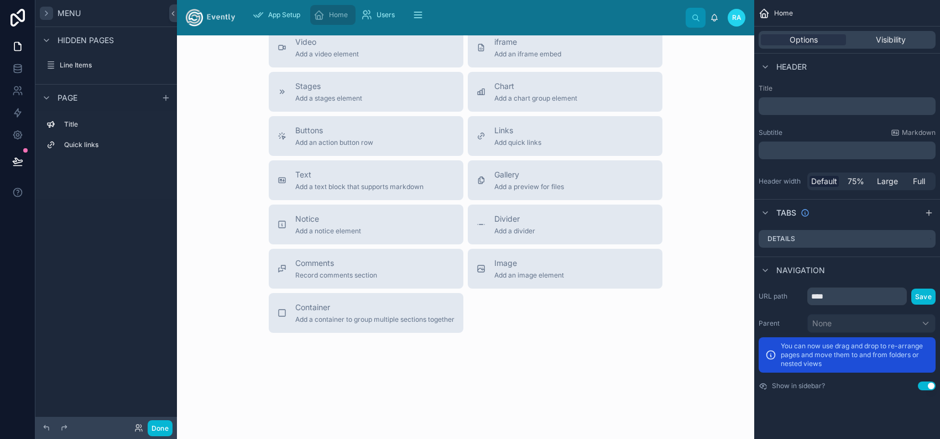
click at [51, 13] on icon "scrollable content" at bounding box center [46, 13] width 9 height 9
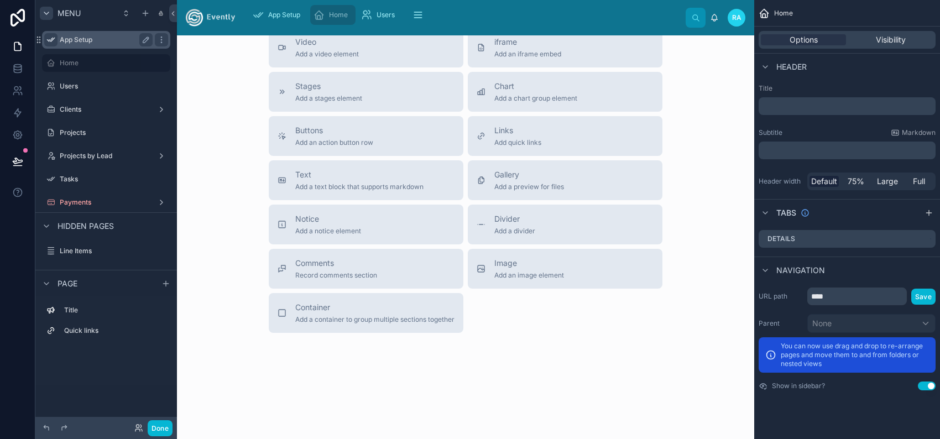
click at [55, 44] on icon "scrollable content" at bounding box center [50, 39] width 9 height 9
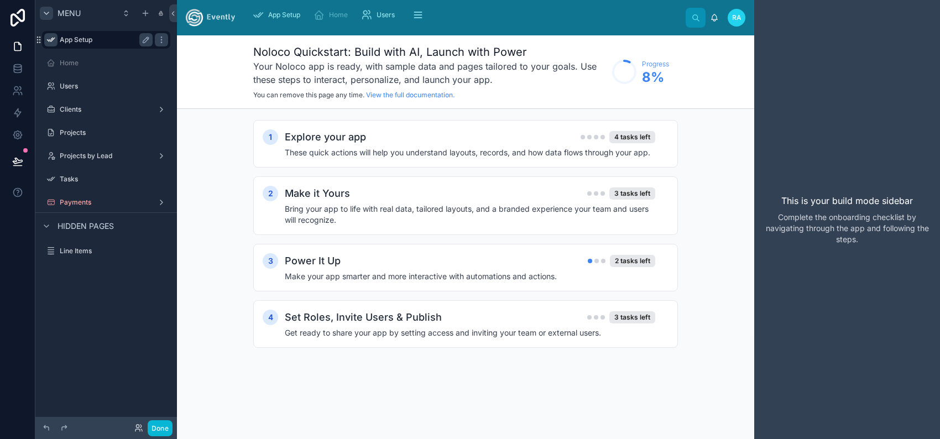
click at [55, 46] on div "scrollable content" at bounding box center [50, 39] width 13 height 13
click at [55, 67] on icon "scrollable content" at bounding box center [50, 63] width 9 height 9
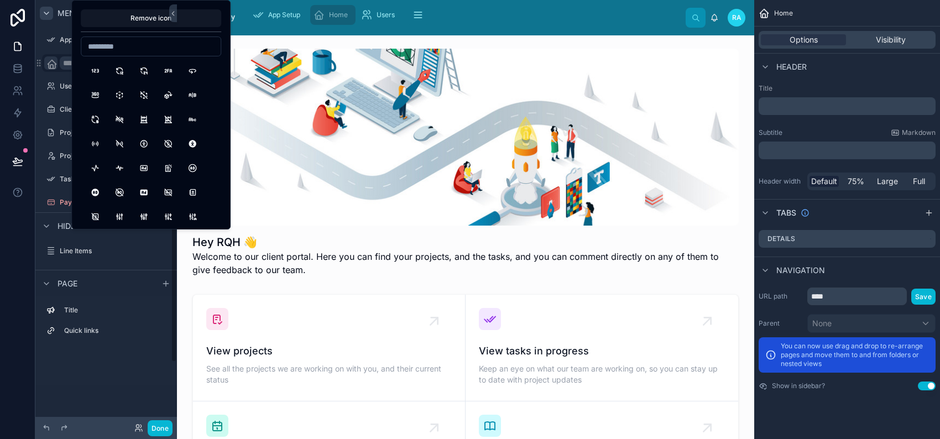
click at [58, 70] on icon "scrollable content" at bounding box center [51, 64] width 11 height 11
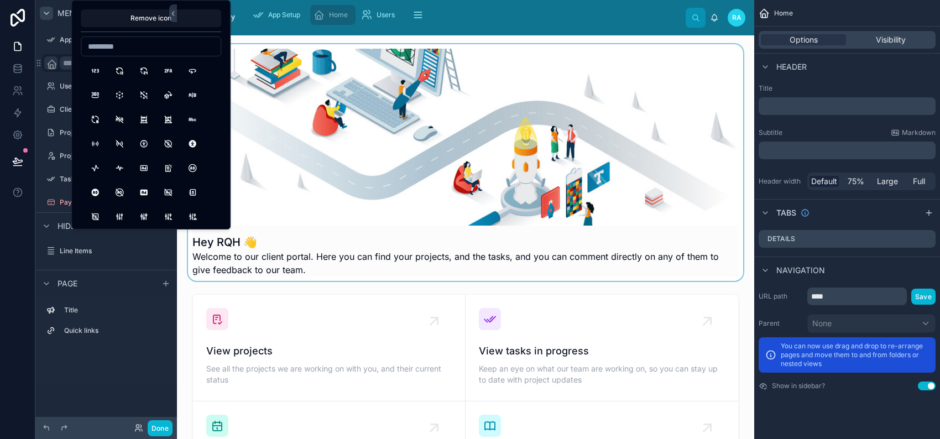
click at [390, 102] on div at bounding box center [466, 162] width 560 height 237
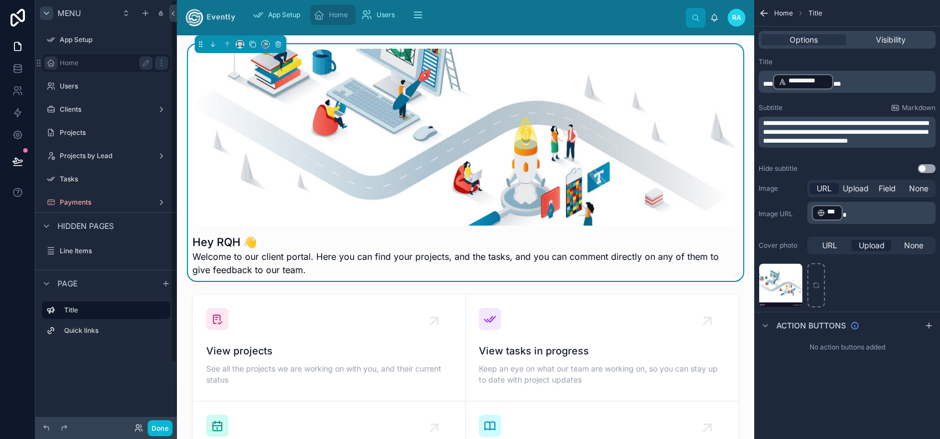
click at [134, 20] on div "Menu" at bounding box center [106, 13] width 142 height 27
click at [123, 12] on div "Menu" at bounding box center [106, 13] width 142 height 27
drag, startPoint x: 123, startPoint y: 12, endPoint x: 55, endPoint y: 15, distance: 68.1
click at [55, 15] on div "Menu" at bounding box center [106, 13] width 142 height 27
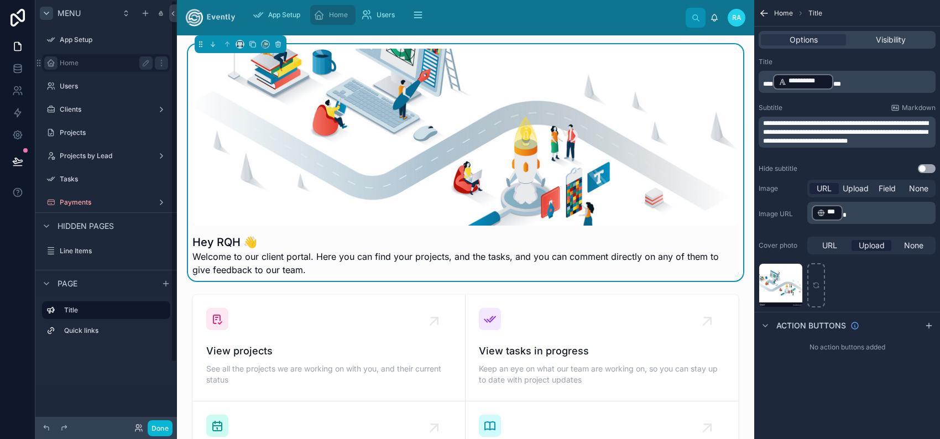
click at [49, 14] on icon "scrollable content" at bounding box center [46, 13] width 4 height 2
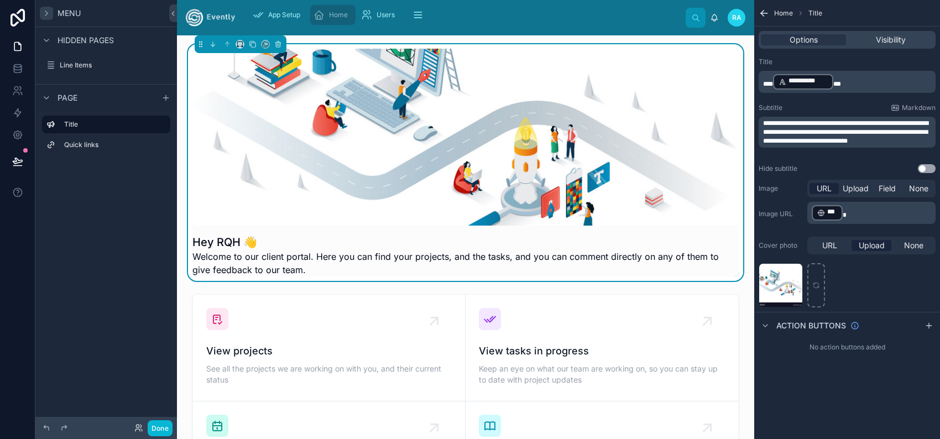
click at [51, 15] on icon "scrollable content" at bounding box center [46, 13] width 9 height 9
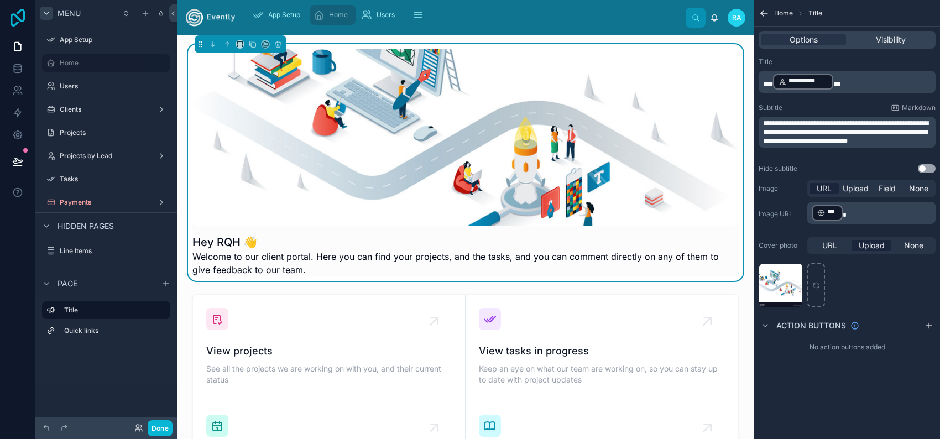
click at [13, 22] on icon at bounding box center [18, 18] width 14 height 18
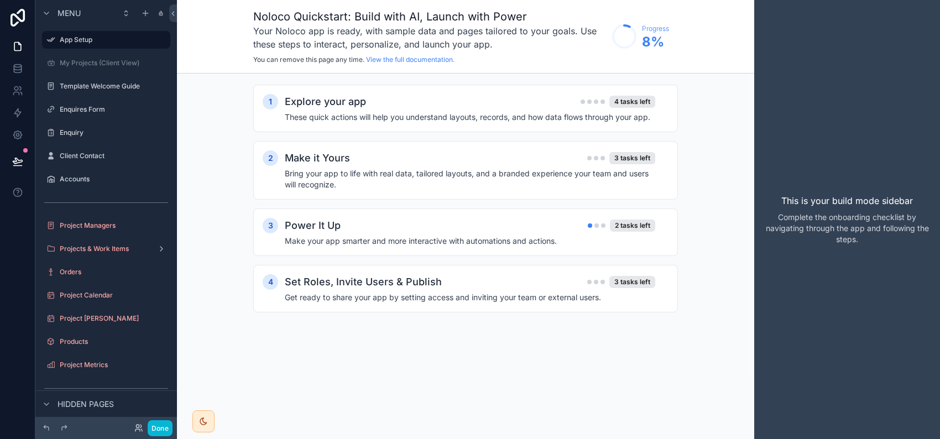
scroll to position [1713, 0]
click at [133, 14] on div "Menu" at bounding box center [106, 13] width 142 height 27
click at [90, 93] on div "Template Welcome Guide" at bounding box center [106, 86] width 93 height 13
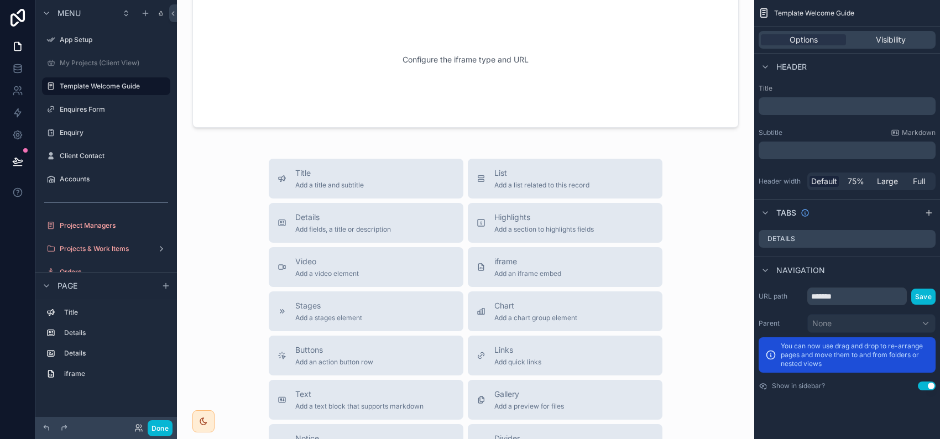
scroll to position [413, 0]
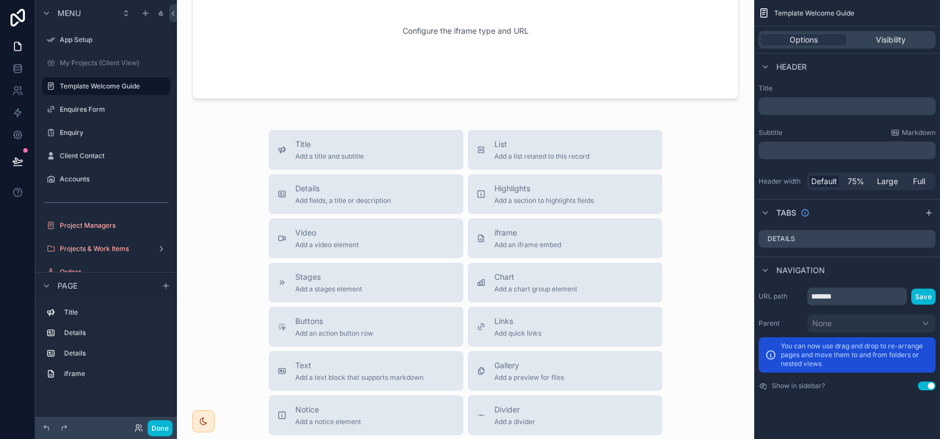
drag, startPoint x: 712, startPoint y: 256, endPoint x: 699, endPoint y: 290, distance: 37.3
click at [699, 290] on div "App Setup My Projects (Client View) Template Welcome Guide Enquires Form Enquir…" at bounding box center [558, 219] width 763 height 439
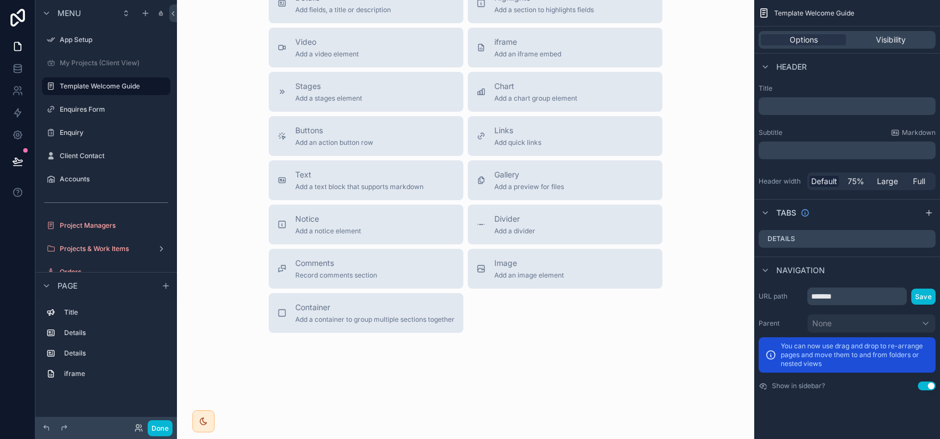
scroll to position [803, 0]
click at [133, 93] on div "Template Welcome Guide" at bounding box center [106, 86] width 93 height 13
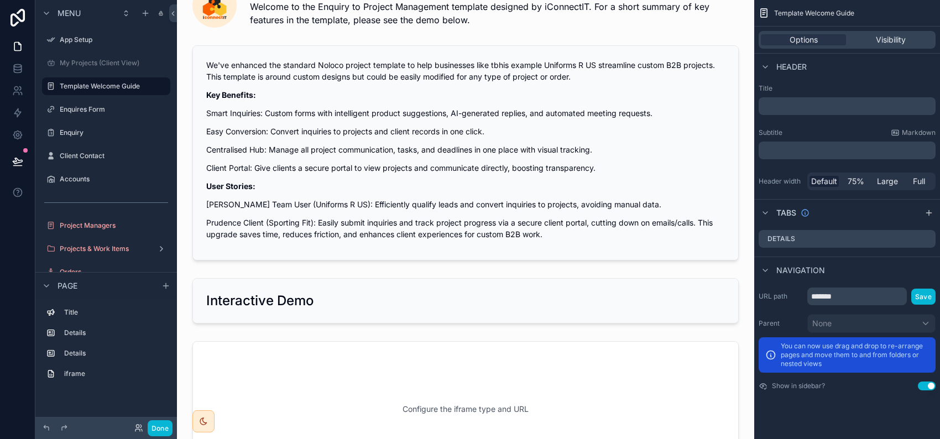
scroll to position [419, 0]
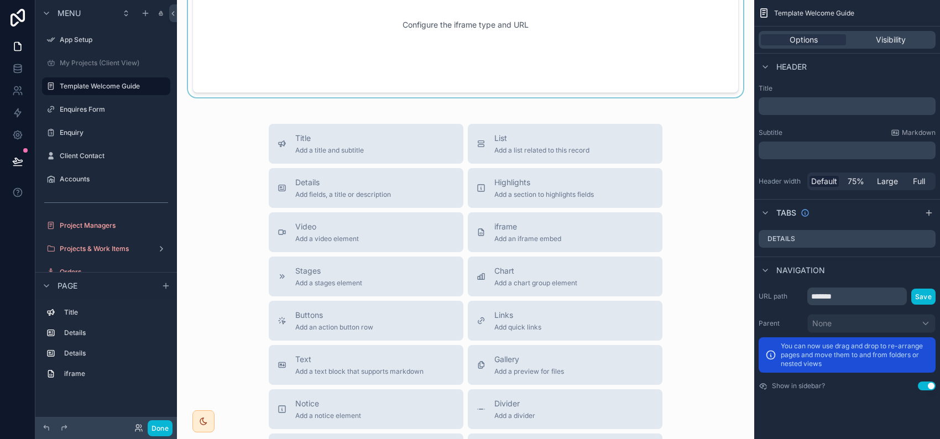
click at [445, 97] on div "scrollable content" at bounding box center [466, 24] width 560 height 145
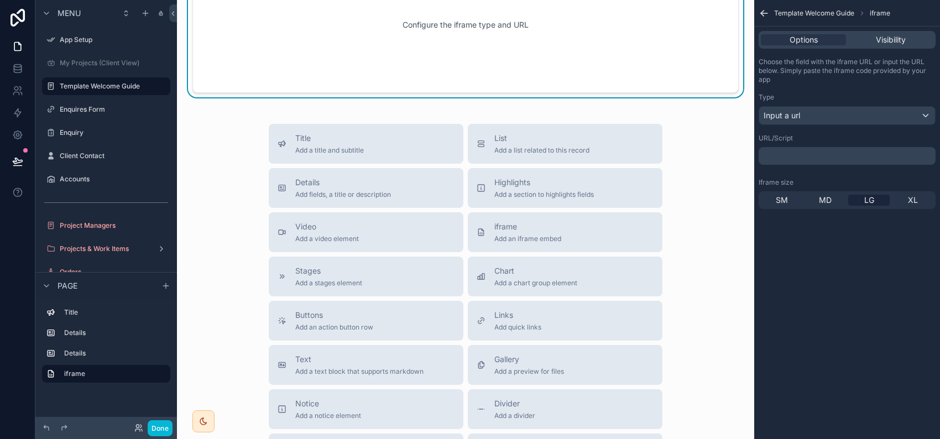
click at [457, 75] on div "Configure the iframe type and URL" at bounding box center [466, 25] width 510 height 100
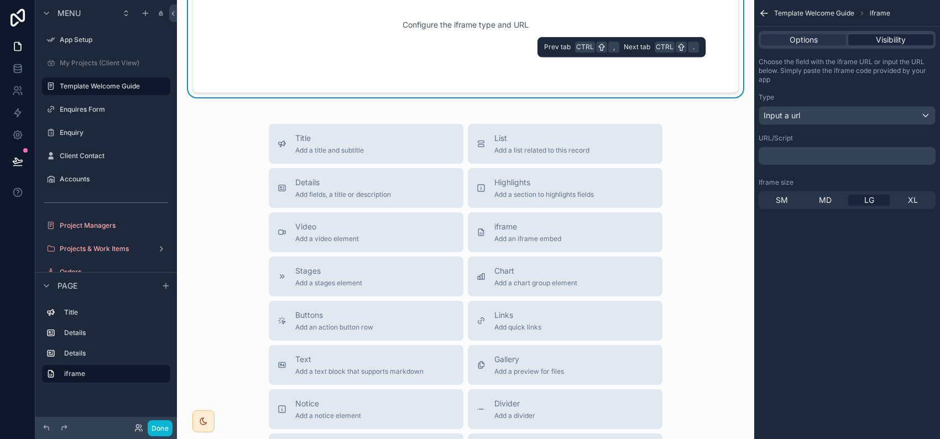
click at [893, 45] on span "Visibility" at bounding box center [891, 39] width 30 height 11
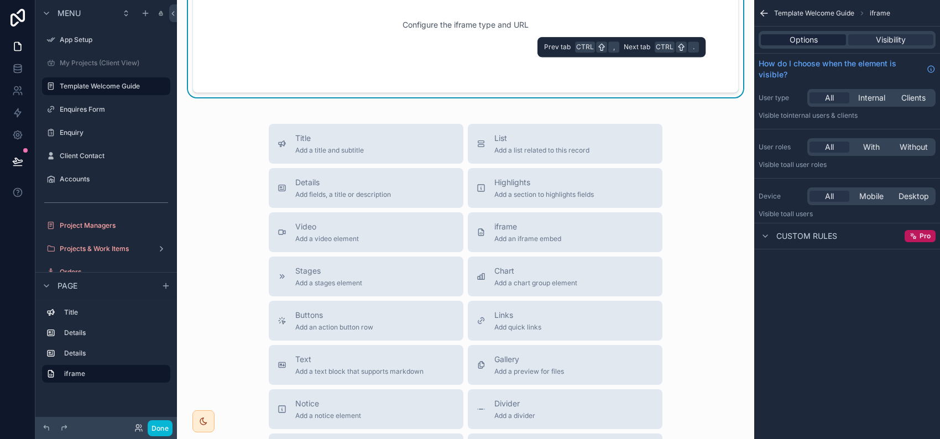
click at [790, 44] on span "Options" at bounding box center [804, 39] width 28 height 11
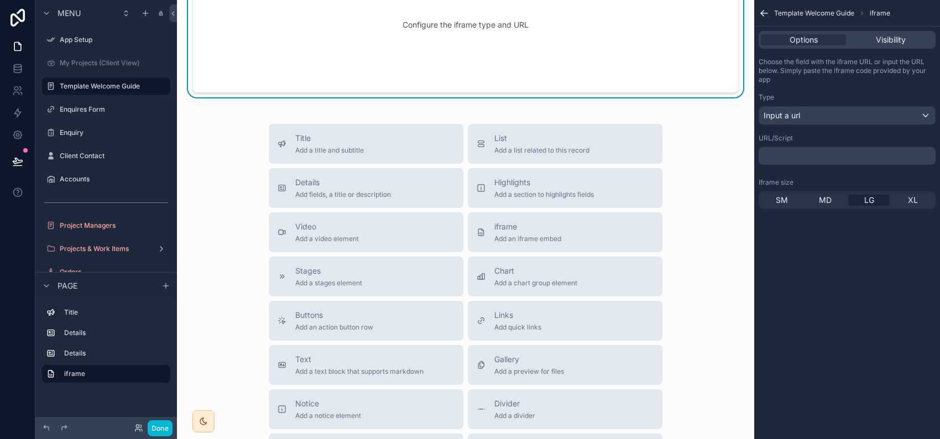
drag, startPoint x: 795, startPoint y: 188, endPoint x: 806, endPoint y: 143, distance: 46.3
click at [806, 143] on div "Choose the field with the iframe URL or input the URL below. Simply paste the i…" at bounding box center [847, 133] width 186 height 160
click at [806, 124] on div "Input a url" at bounding box center [847, 116] width 176 height 18
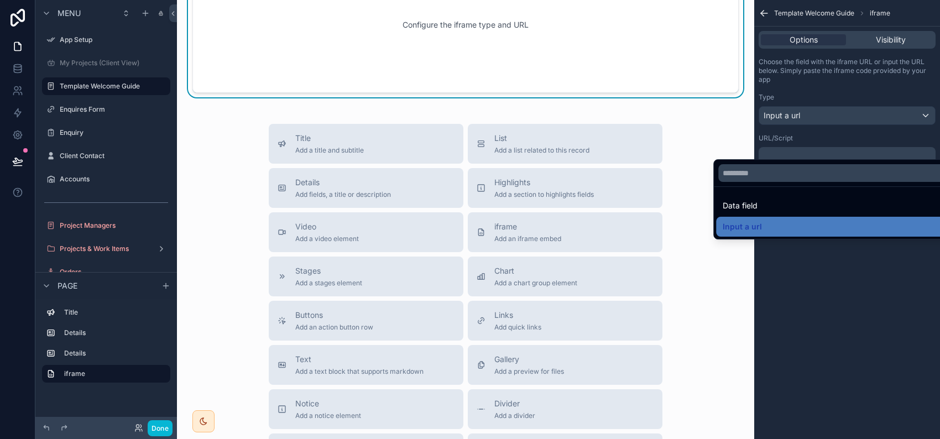
click at [806, 143] on div "scrollable content" at bounding box center [470, 219] width 940 height 439
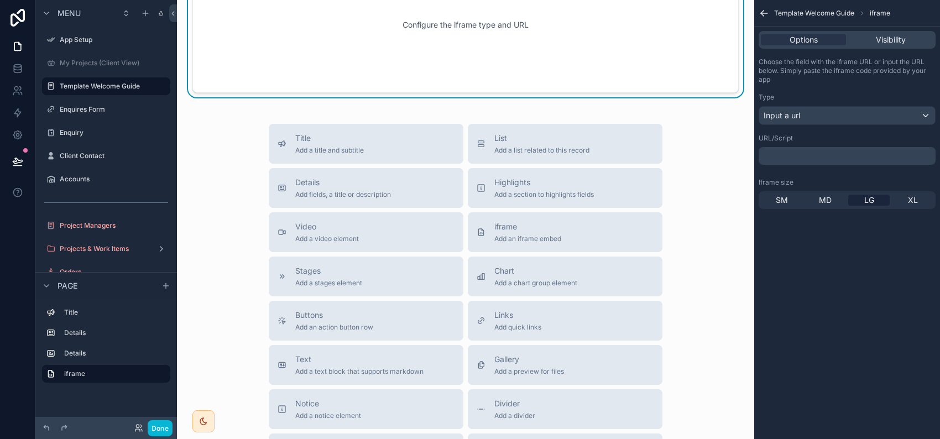
click at [787, 165] on div "﻿" at bounding box center [847, 156] width 177 height 18
click at [695, 349] on div "Template Welcome Guide Welcome to the Enquiry to Project Management template de…" at bounding box center [465, 93] width 577 height 1025
drag, startPoint x: 695, startPoint y: 349, endPoint x: 702, endPoint y: 328, distance: 22.2
type textarea "**********"
click at [702, 328] on div "Template Welcome Guide Welcome to the Enquiry to Project Management template de…" at bounding box center [465, 219] width 577 height 439
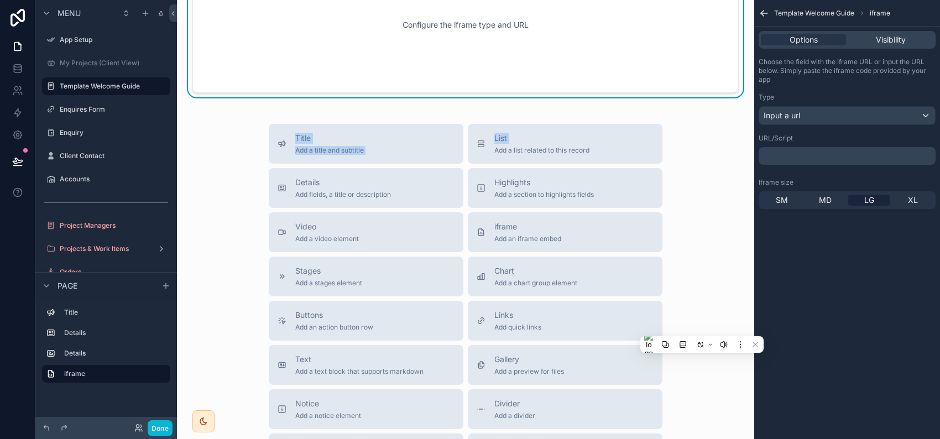
scroll to position [803, 0]
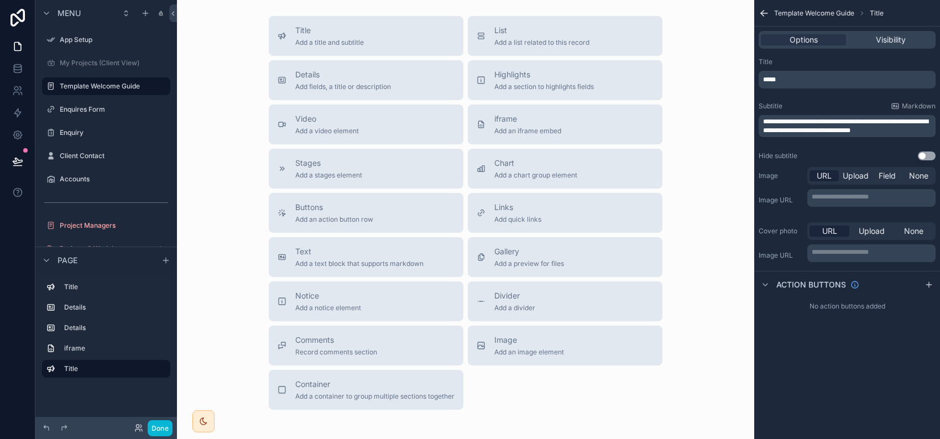
scroll to position [568, 0]
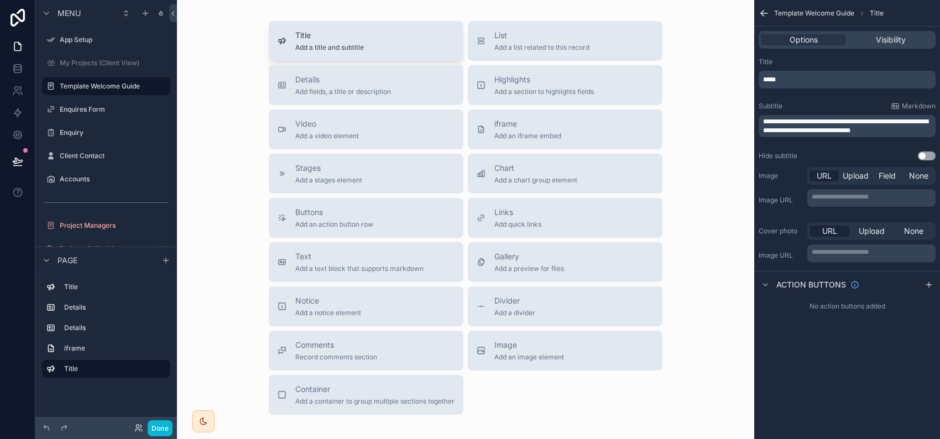
click at [318, 52] on span "Add a title and subtitle" at bounding box center [329, 47] width 69 height 9
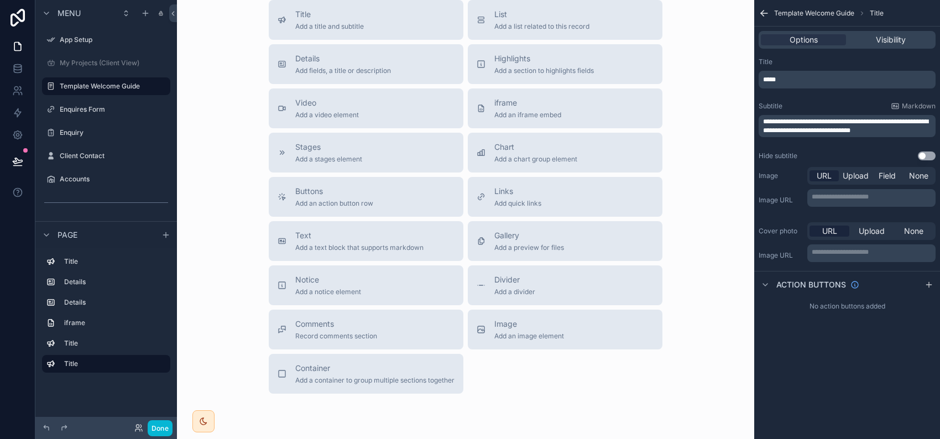
scroll to position [642, 0]
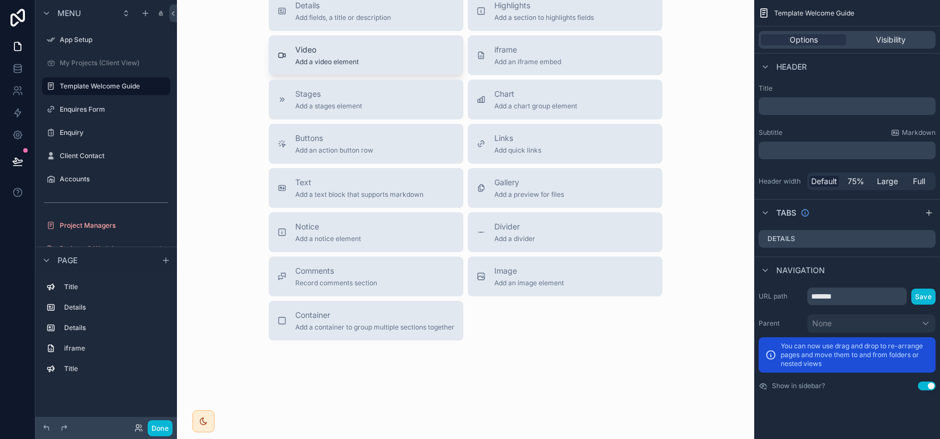
click at [346, 66] on span "Add a video element" at bounding box center [327, 62] width 64 height 9
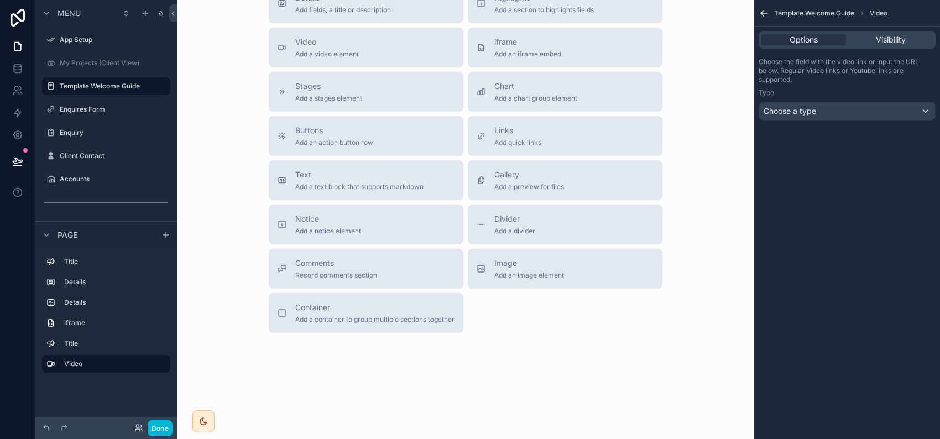
scroll to position [1009, 0]
click at [302, 147] on span "Add an action button row" at bounding box center [334, 142] width 78 height 9
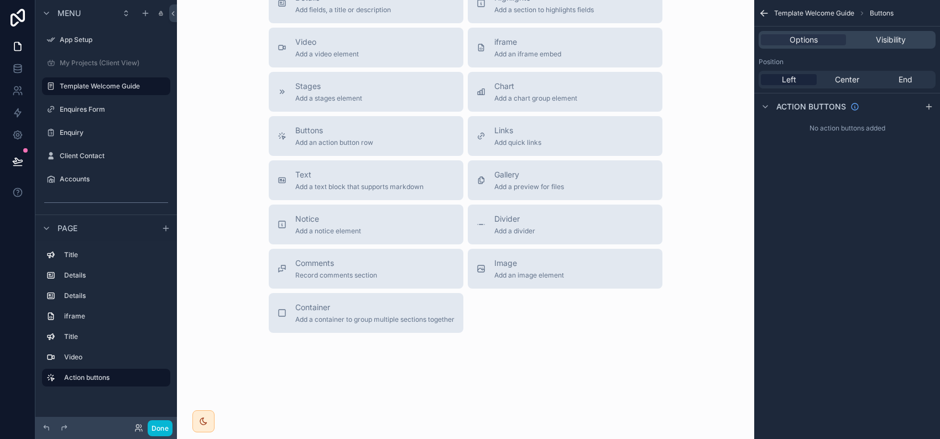
scroll to position [1422, 0]
click at [542, 94] on span "Add a chart group element" at bounding box center [536, 98] width 83 height 9
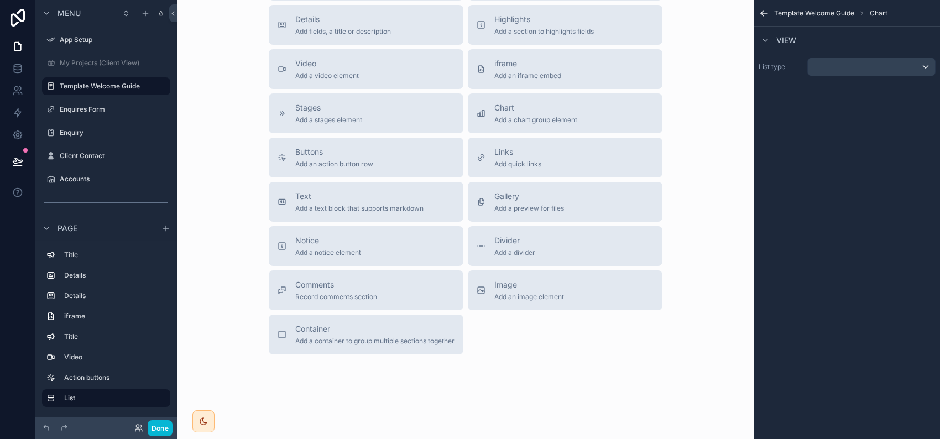
scroll to position [1085, 0]
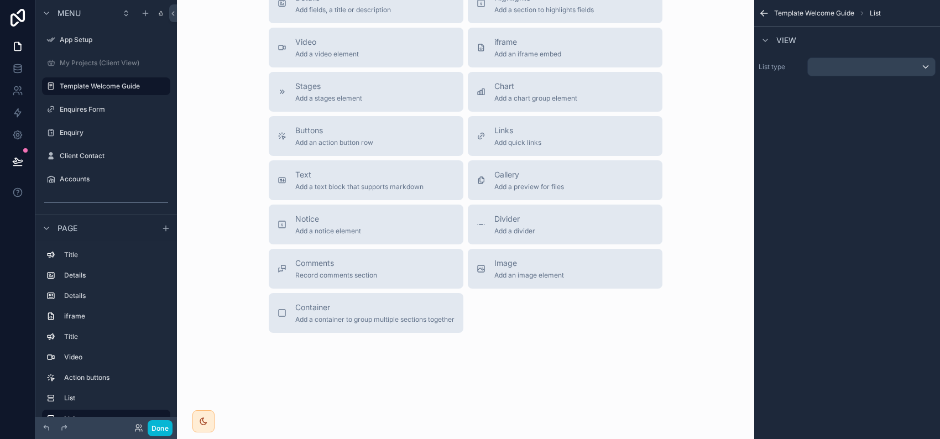
scroll to position [1276, 0]
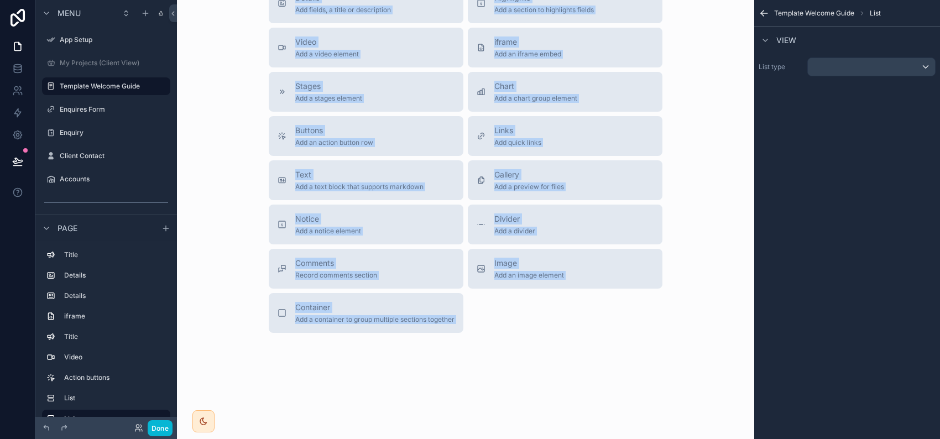
drag, startPoint x: 698, startPoint y: 365, endPoint x: 708, endPoint y: 355, distance: 14.9
click at [708, 355] on div "App Setup My Projects (Client View) Template Welcome Guide Enquires Form Enquir…" at bounding box center [558, 219] width 763 height 439
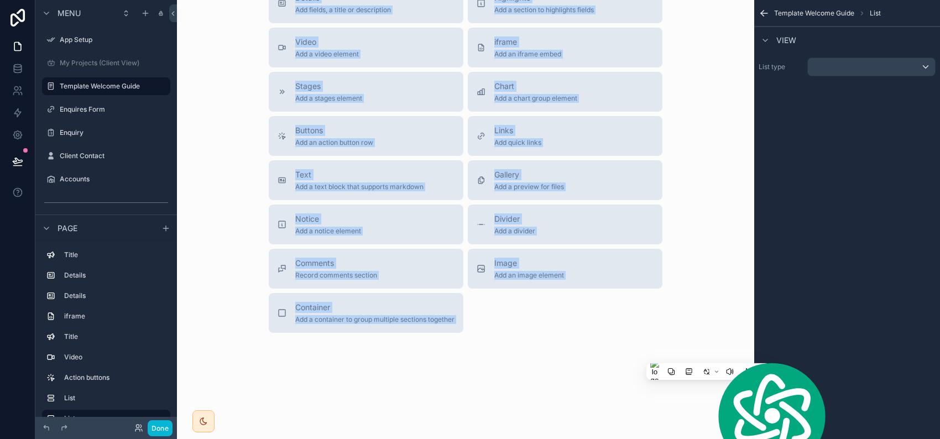
click at [754, 355] on div "Template Welcome Guide List View List type" at bounding box center [847, 219] width 186 height 439
drag, startPoint x: 708, startPoint y: 355, endPoint x: 702, endPoint y: 346, distance: 10.7
click at [702, 346] on div "App Setup My Projects (Client View) Template Welcome Guide Enquires Form Enquir…" at bounding box center [558, 219] width 763 height 439
click at [340, 14] on span "Add fields, a title or description" at bounding box center [343, 10] width 96 height 9
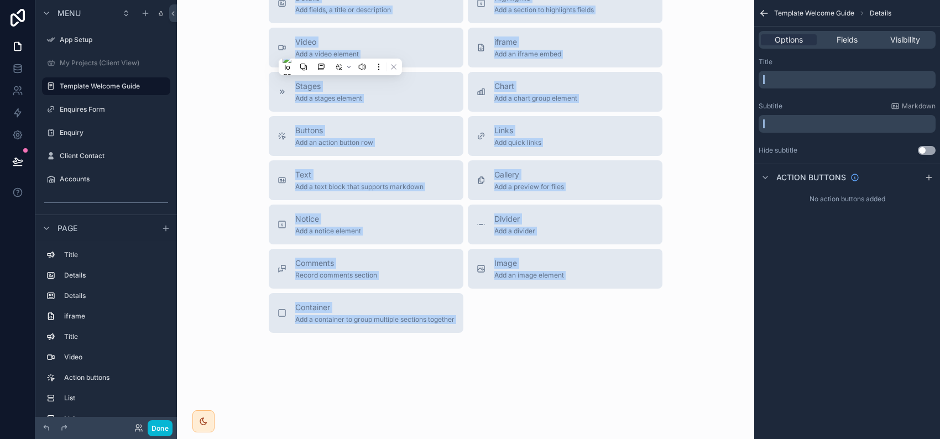
scroll to position [1853, 0]
click at [483, 96] on icon "scrollable content" at bounding box center [481, 91] width 9 height 9
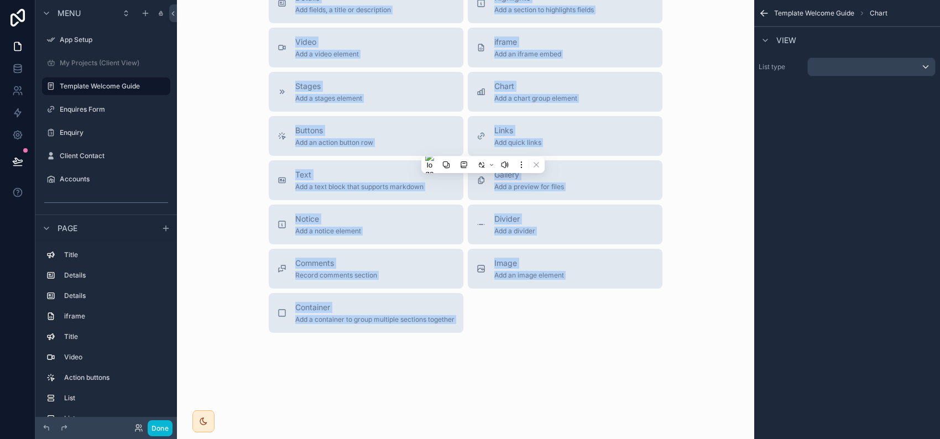
scroll to position [2044, 0]
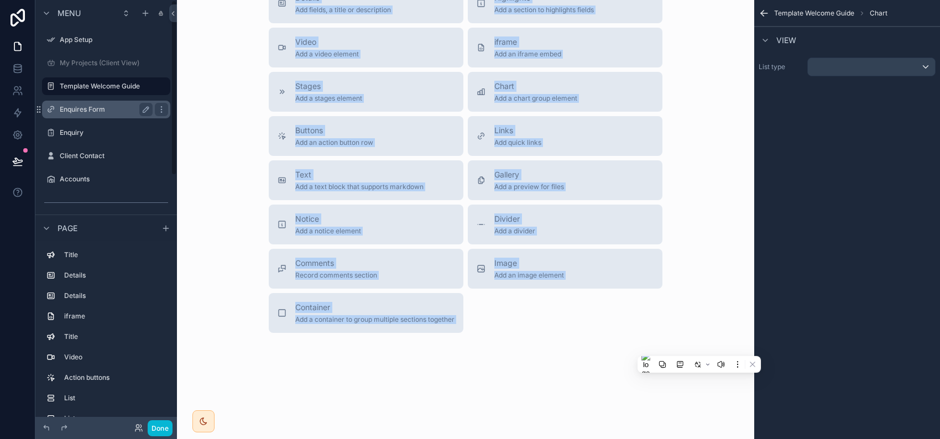
click at [135, 114] on label "Enquires Form" at bounding box center [104, 109] width 89 height 9
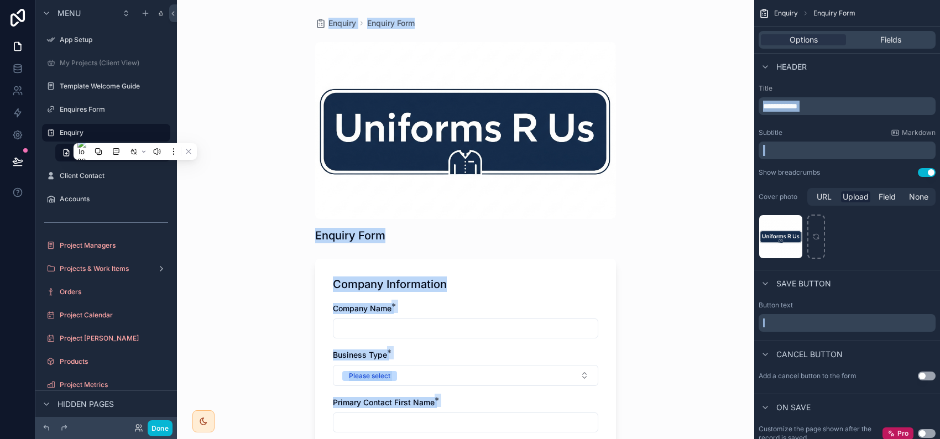
click at [696, 185] on div "Enquiry Enquiry Form Enquiry Form Company Information Company Name * Business T…" at bounding box center [465, 219] width 577 height 439
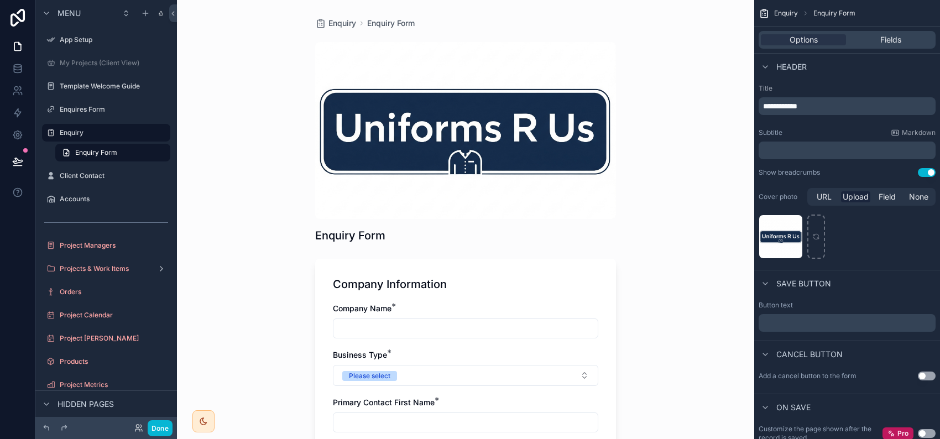
drag, startPoint x: 696, startPoint y: 185, endPoint x: 700, endPoint y: 166, distance: 19.6
click at [700, 166] on div "Enquiry Enquiry Form Enquiry Form Company Information Company Name * Business T…" at bounding box center [465, 219] width 577 height 439
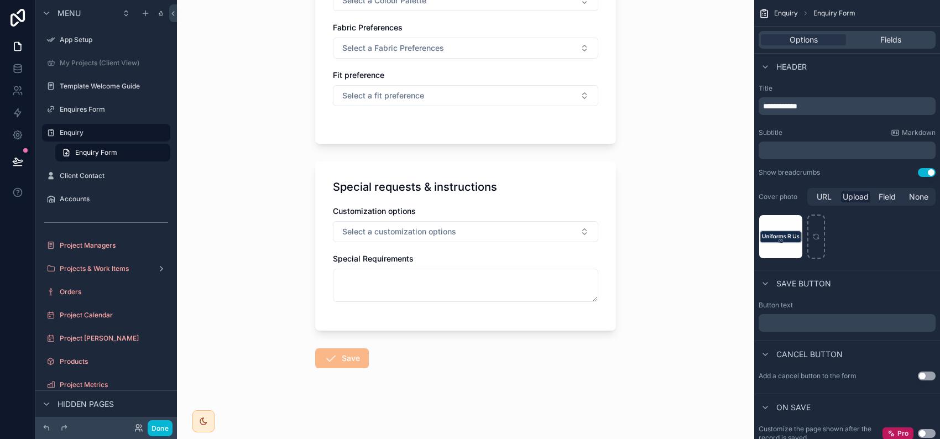
scroll to position [1164, 0]
click at [514, 59] on button "Select a Fabric Preferences" at bounding box center [466, 48] width 266 height 21
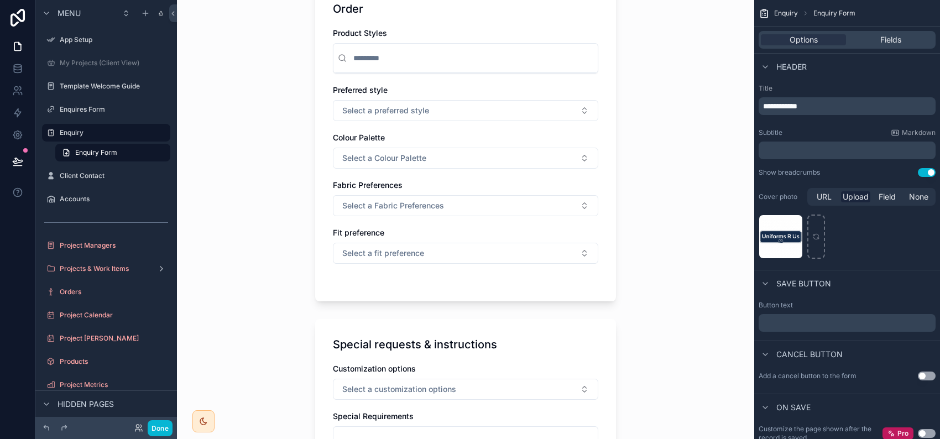
scroll to position [396, 0]
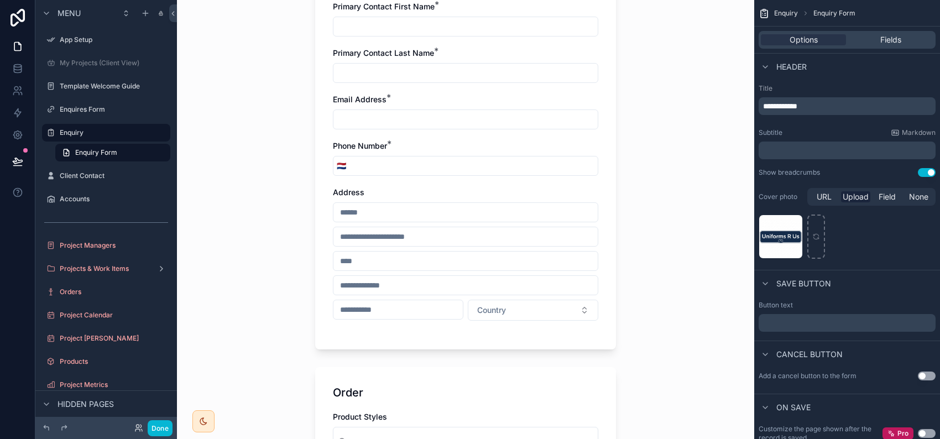
click at [759, 115] on div "**********" at bounding box center [847, 106] width 177 height 18
click at [759, 177] on div "Show breadcrumbs" at bounding box center [789, 172] width 61 height 9
drag, startPoint x: 696, startPoint y: 259, endPoint x: 689, endPoint y: 266, distance: 9.4
click at [689, 266] on div "Enquiry Enquiry Form Enquiry Form Company Information Company Name * Business T…" at bounding box center [465, 219] width 577 height 439
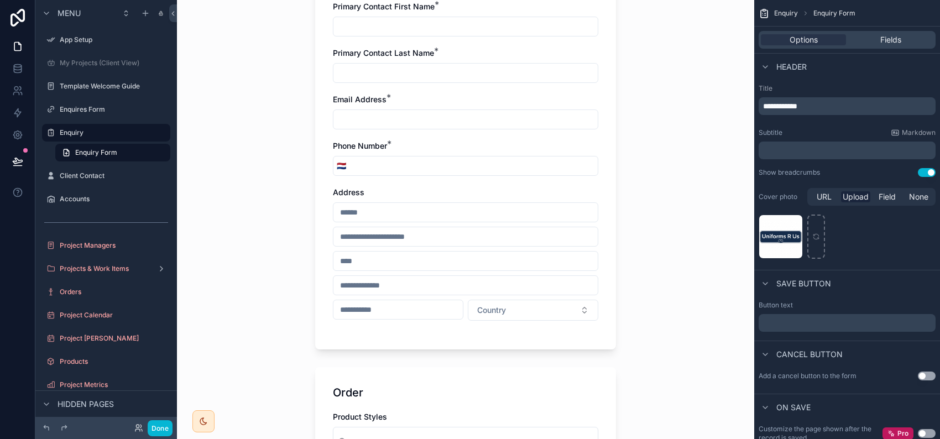
click at [689, 266] on div "Enquiry Enquiry Form Enquiry Form Company Information Company Name * Business T…" at bounding box center [465, 219] width 577 height 439
drag, startPoint x: 689, startPoint y: 266, endPoint x: 704, endPoint y: 244, distance: 26.4
click at [704, 244] on div "Enquiry Enquiry Form Enquiry Form Company Information Company Name * Business T…" at bounding box center [465, 219] width 577 height 439
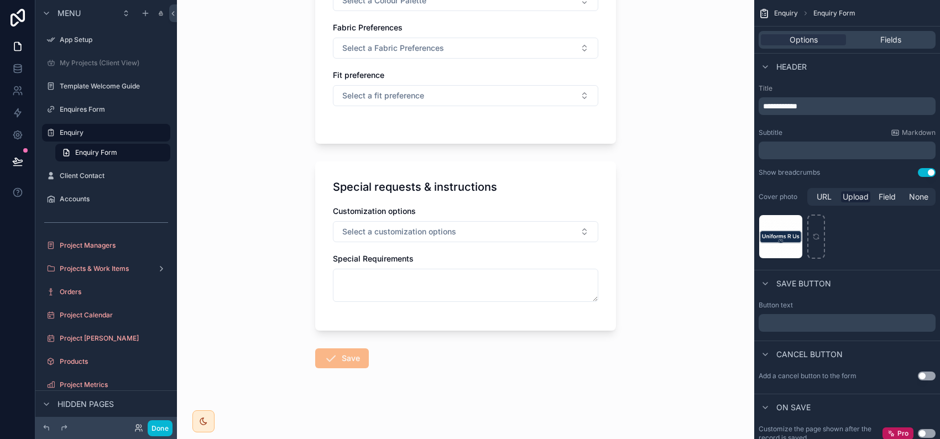
scroll to position [1276, 0]
click at [87, 185] on div "Client Contact" at bounding box center [106, 176] width 124 height 18
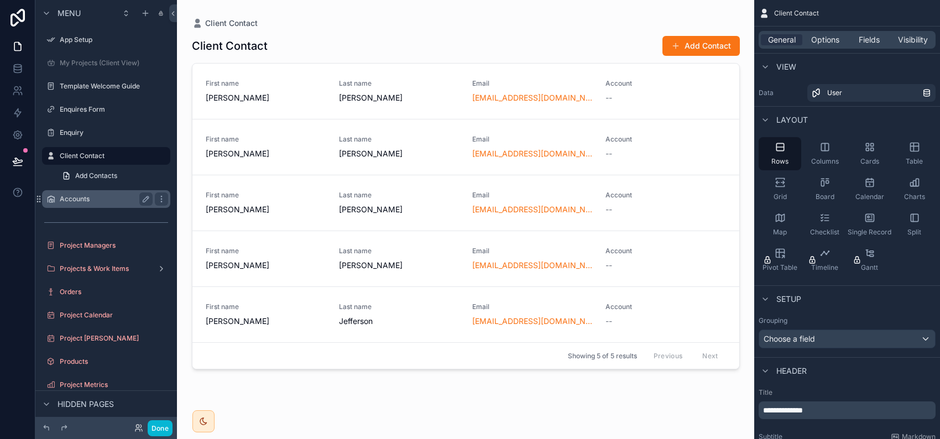
click at [96, 204] on label "Accounts" at bounding box center [104, 199] width 89 height 9
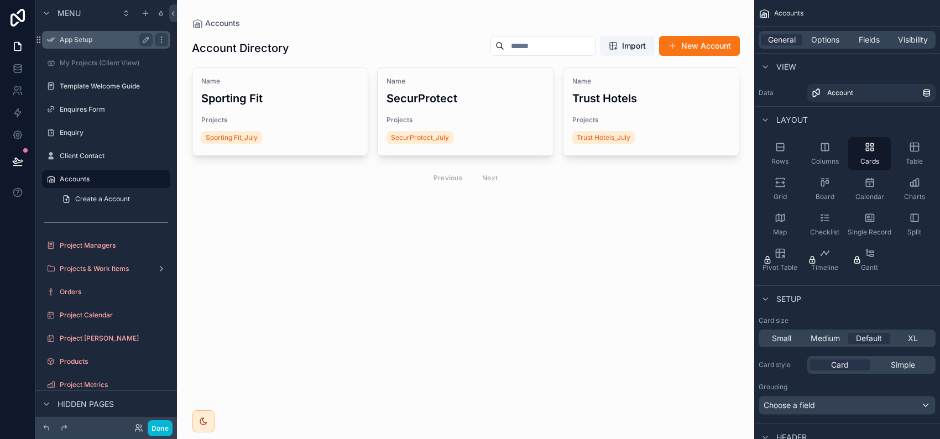
click at [76, 44] on label "App Setup" at bounding box center [104, 39] width 89 height 9
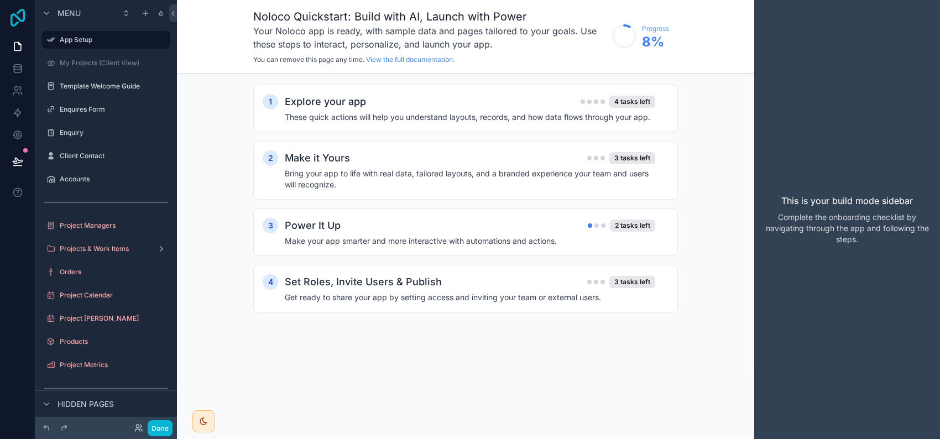
click at [18, 23] on icon at bounding box center [18, 18] width 22 height 18
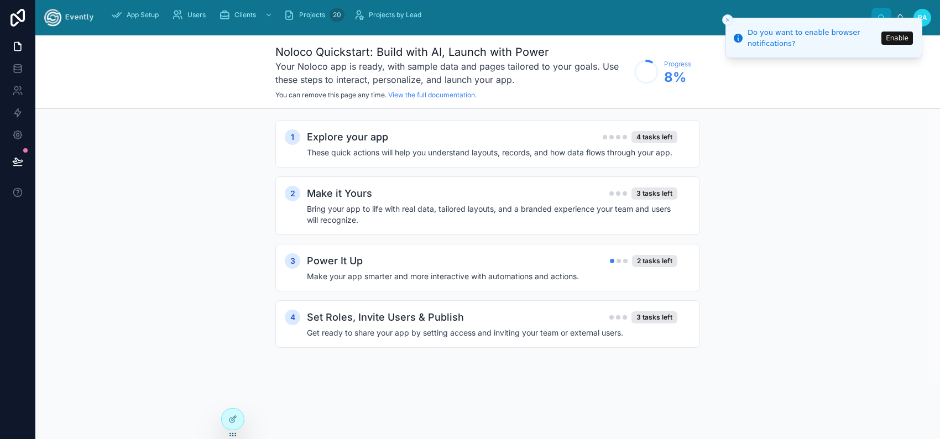
scroll to position [1713, 0]
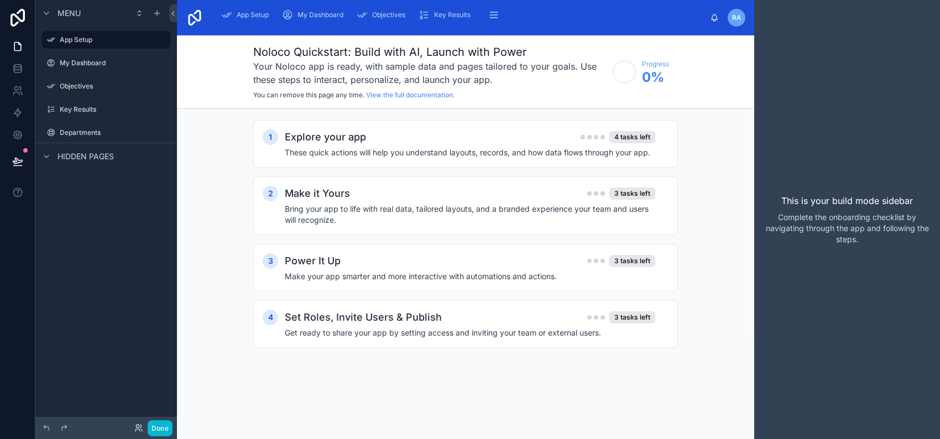
scroll to position [1713, 0]
click at [690, 263] on div "1 Explore your app 4 tasks left These quick actions will help you understand la…" at bounding box center [465, 245] width 577 height 272
click at [97, 67] on label "My Dashboard" at bounding box center [104, 63] width 89 height 9
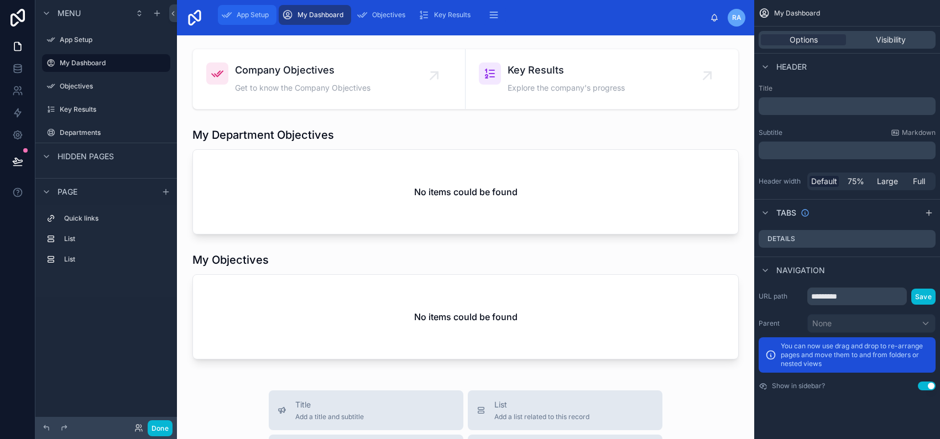
click at [269, 19] on span "App Setup" at bounding box center [253, 15] width 32 height 9
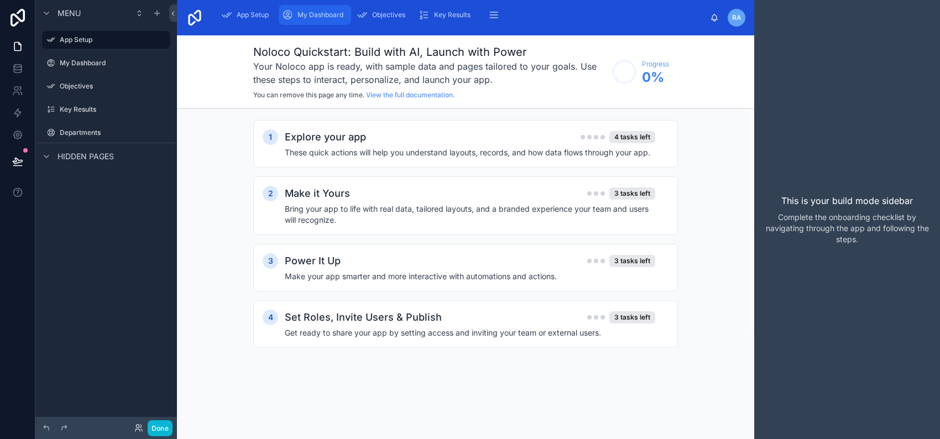
click at [344, 19] on span "My Dashboard" at bounding box center [321, 15] width 46 height 9
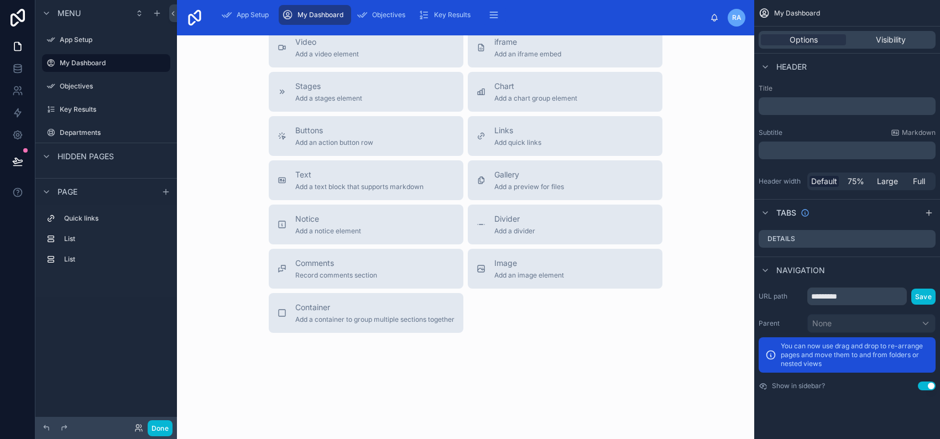
scroll to position [698, 0]
click at [102, 137] on label "Departments" at bounding box center [104, 132] width 89 height 9
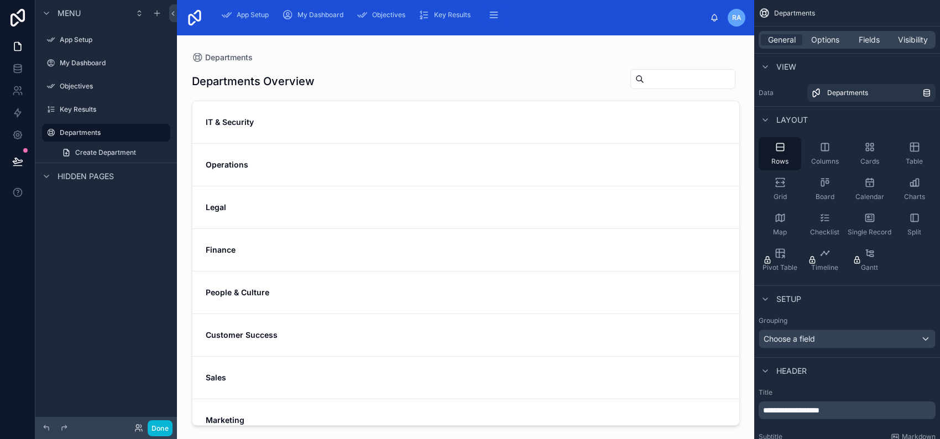
drag, startPoint x: 692, startPoint y: 154, endPoint x: 698, endPoint y: 221, distance: 67.2
click at [698, 221] on div at bounding box center [466, 230] width 566 height 391
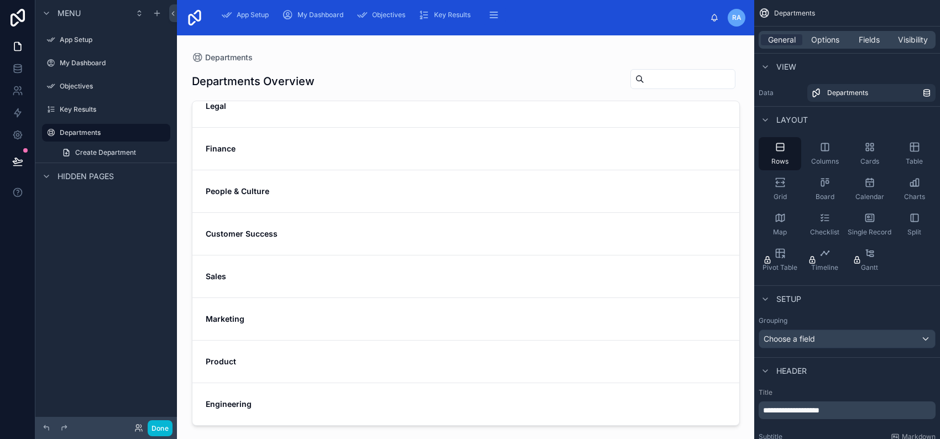
scroll to position [233, 0]
click at [575, 271] on div "Sales" at bounding box center [466, 276] width 521 height 11
